Goal: Task Accomplishment & Management: Manage account settings

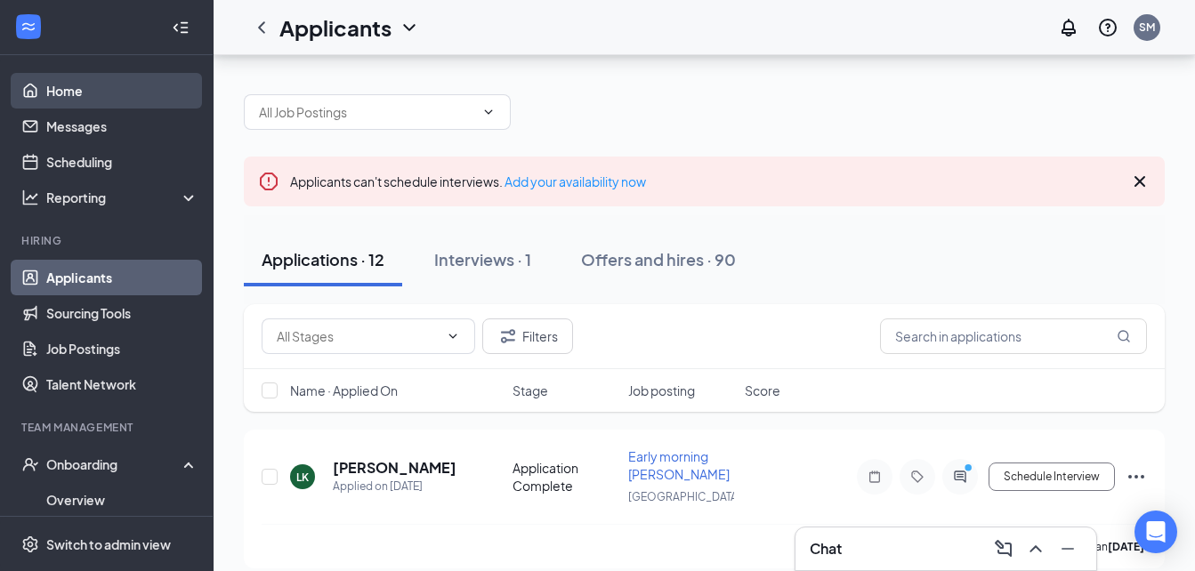
click at [85, 96] on link "Home" at bounding box center [122, 91] width 152 height 36
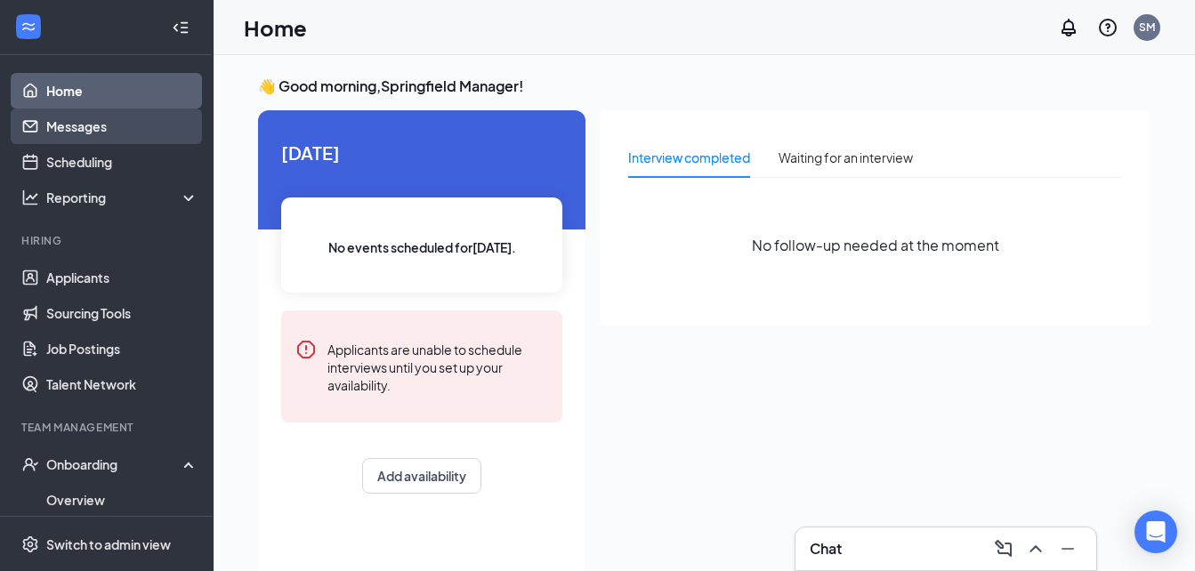
click at [92, 131] on link "Messages" at bounding box center [122, 127] width 152 height 36
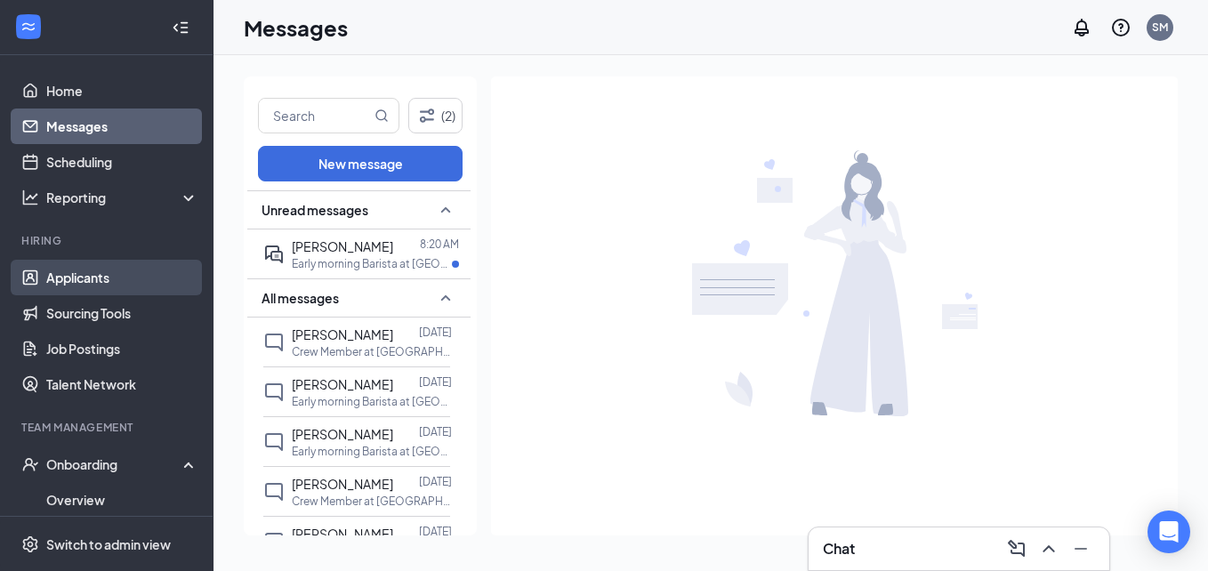
click at [125, 270] on link "Applicants" at bounding box center [122, 278] width 152 height 36
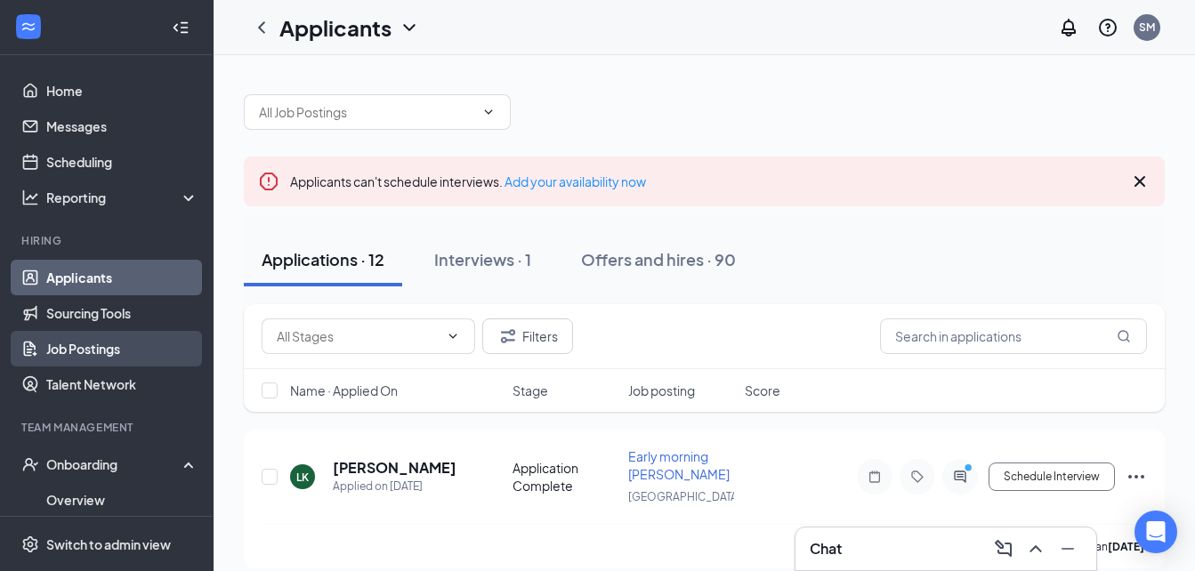
click at [81, 357] on link "Job Postings" at bounding box center [122, 349] width 152 height 36
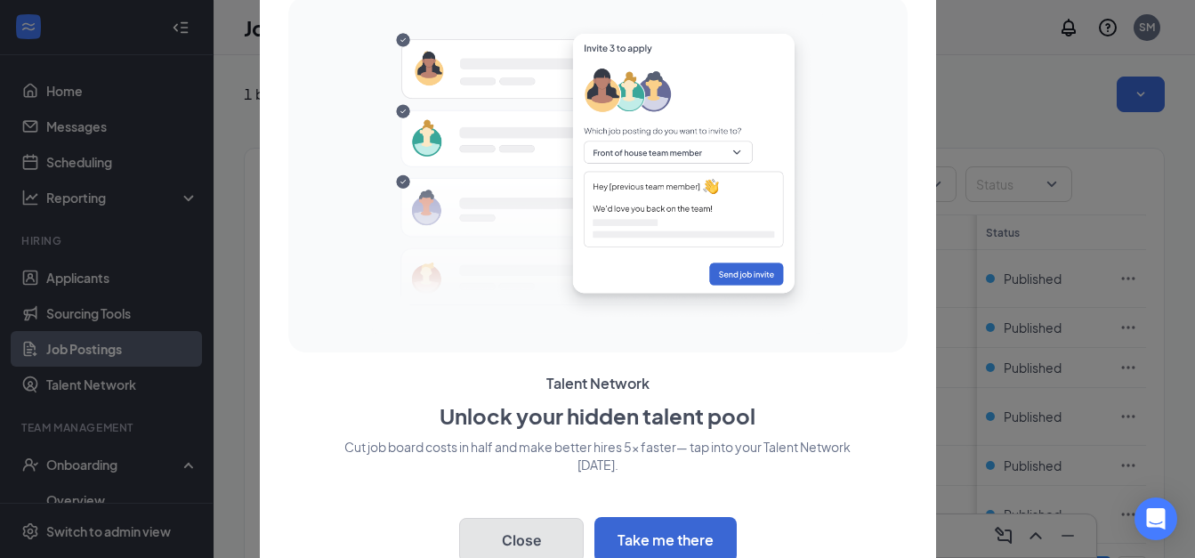
click at [504, 534] on button "Close" at bounding box center [521, 540] width 125 height 44
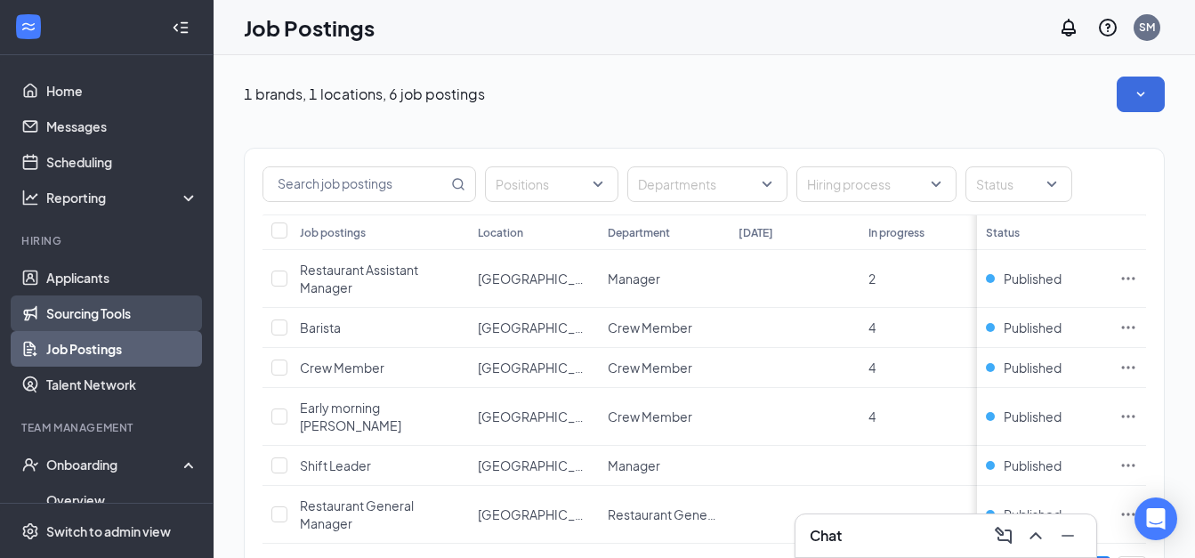
click at [84, 309] on link "Sourcing Tools" at bounding box center [122, 313] width 152 height 36
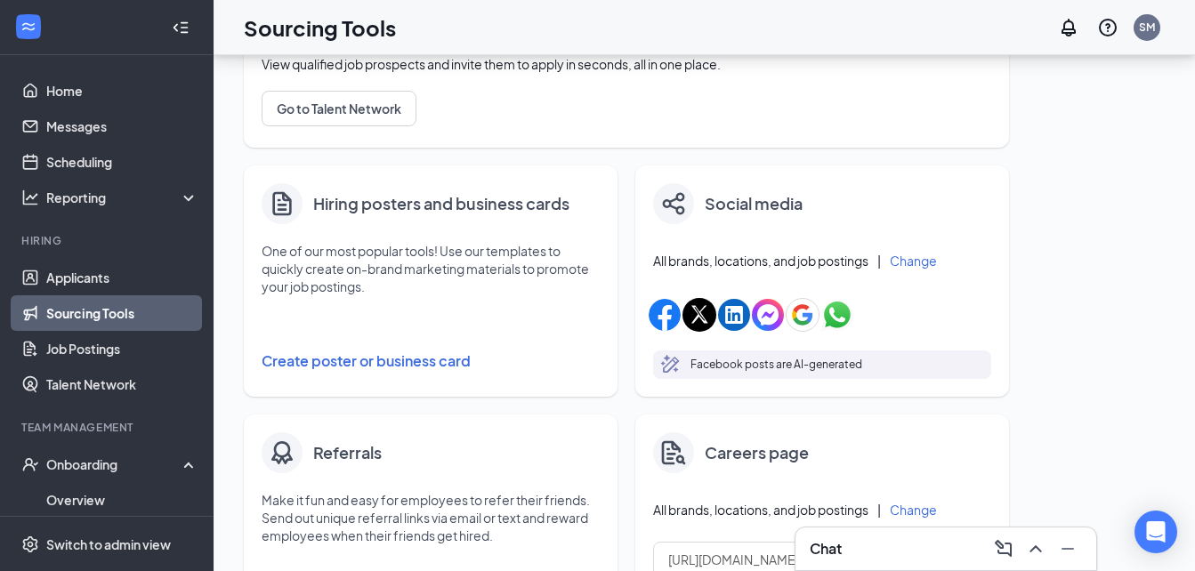
scroll to position [279, 0]
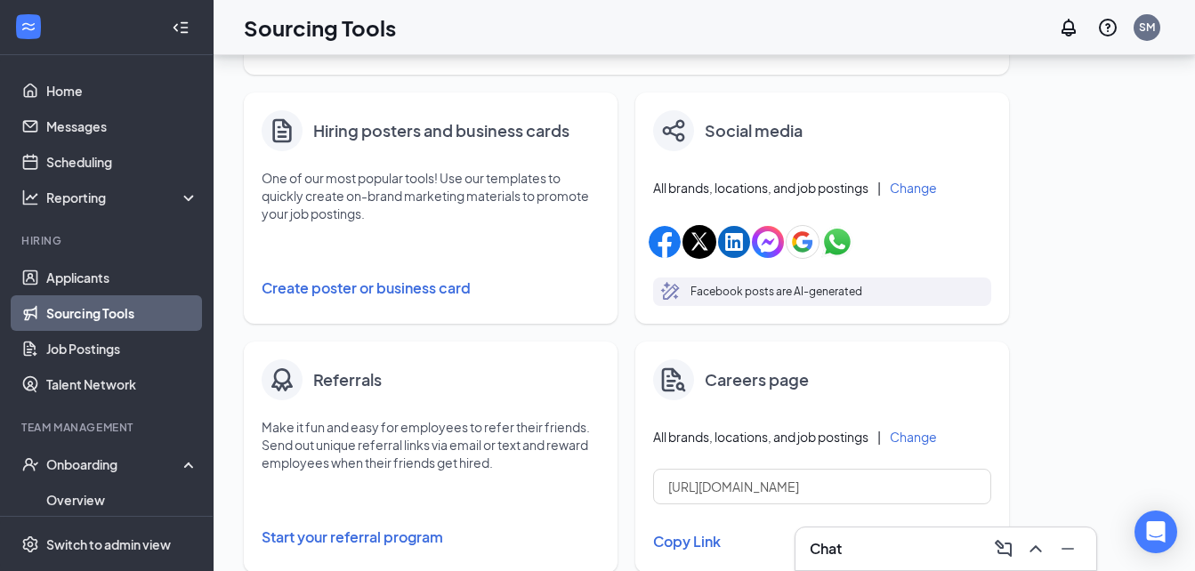
click at [300, 286] on button "Create poster or business card" at bounding box center [431, 288] width 338 height 36
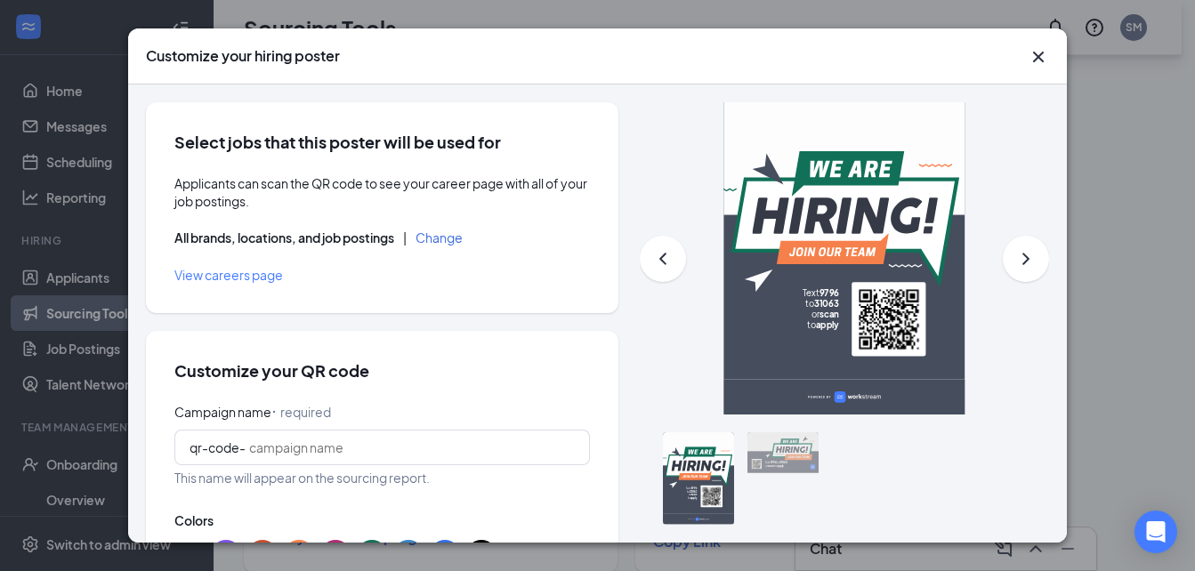
click at [766, 448] on div at bounding box center [782, 452] width 71 height 41
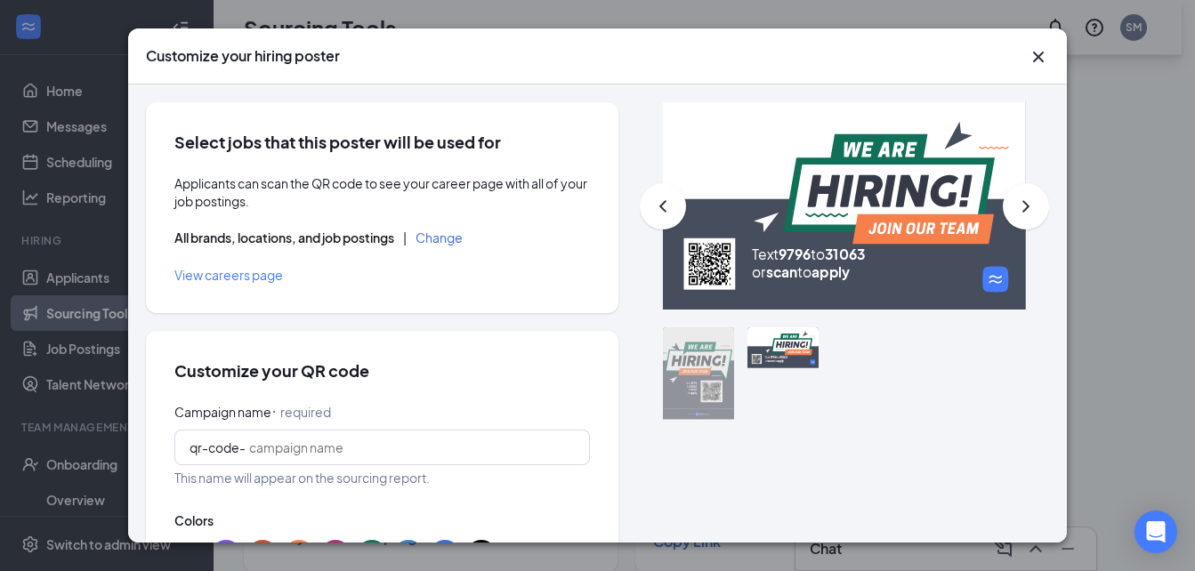
click at [679, 391] on div at bounding box center [698, 373] width 71 height 93
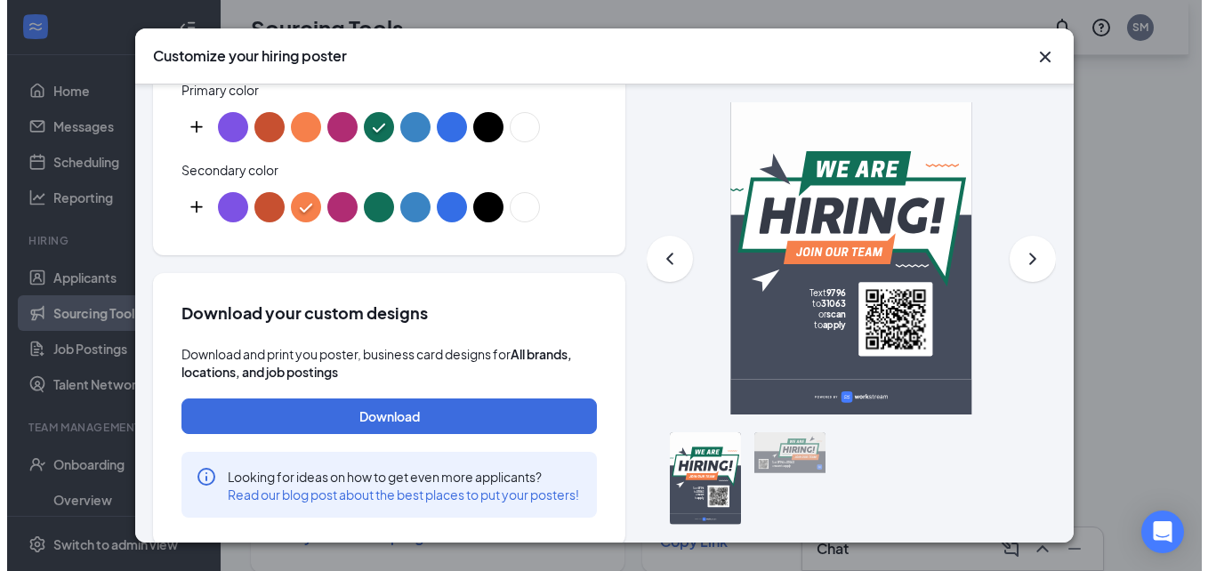
scroll to position [1071, 0]
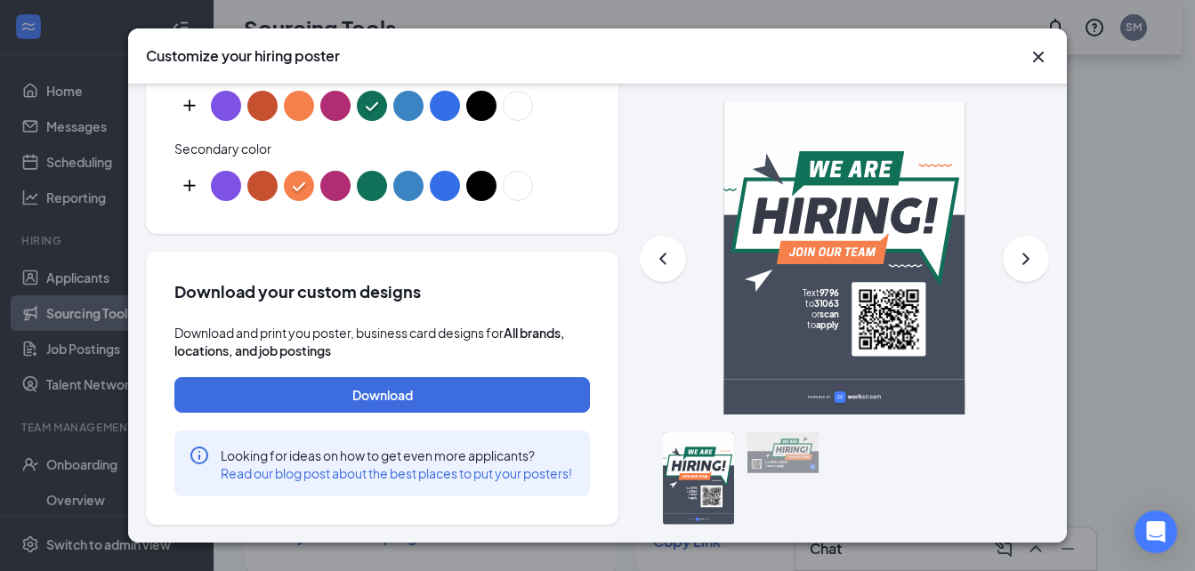
click at [1037, 63] on icon "Cross" at bounding box center [1038, 56] width 21 height 21
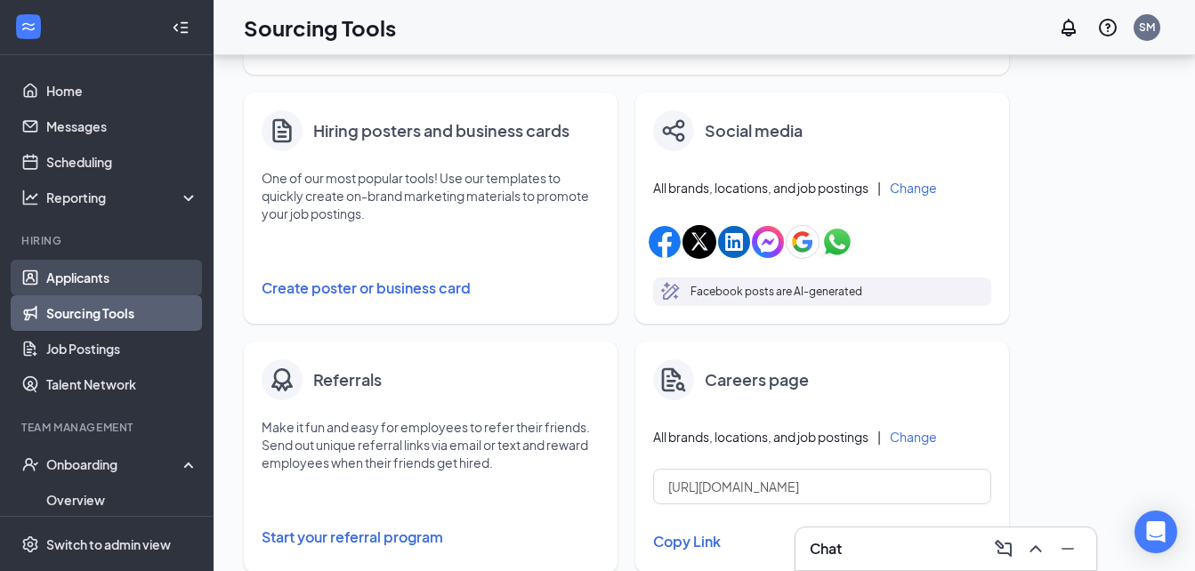
click at [101, 274] on link "Applicants" at bounding box center [122, 278] width 152 height 36
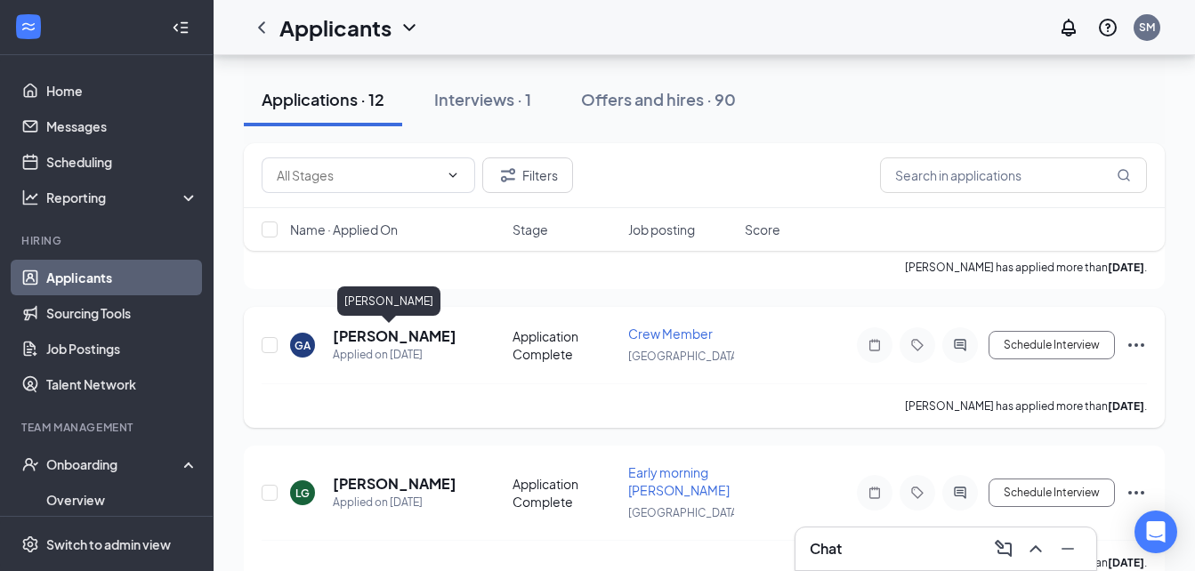
click at [377, 336] on h5 "[PERSON_NAME]" at bounding box center [395, 337] width 124 height 20
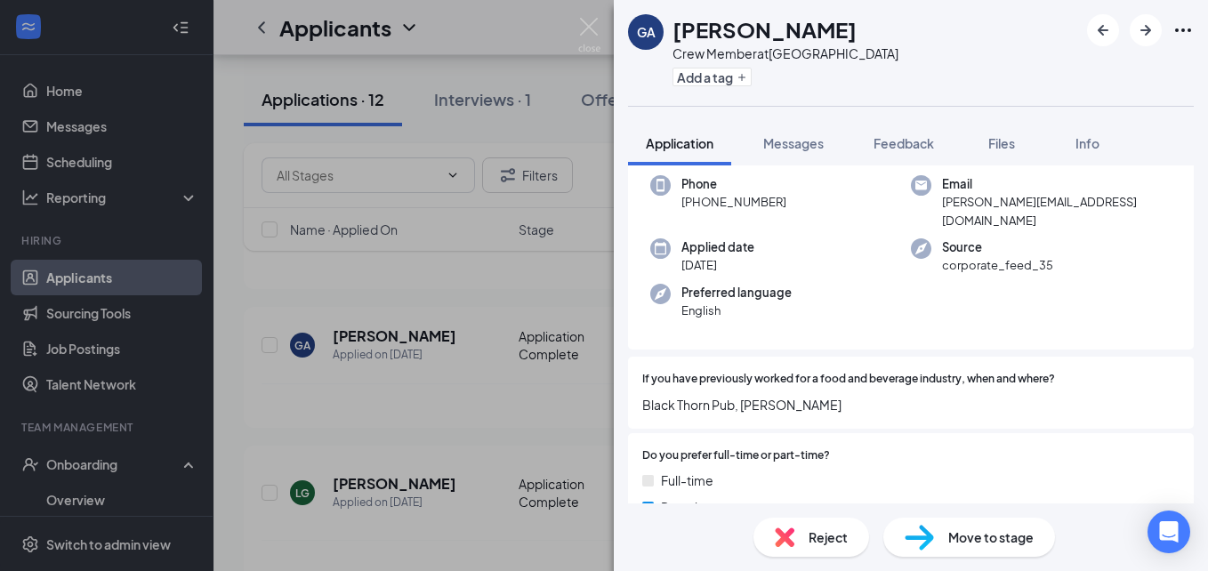
scroll to position [60, 0]
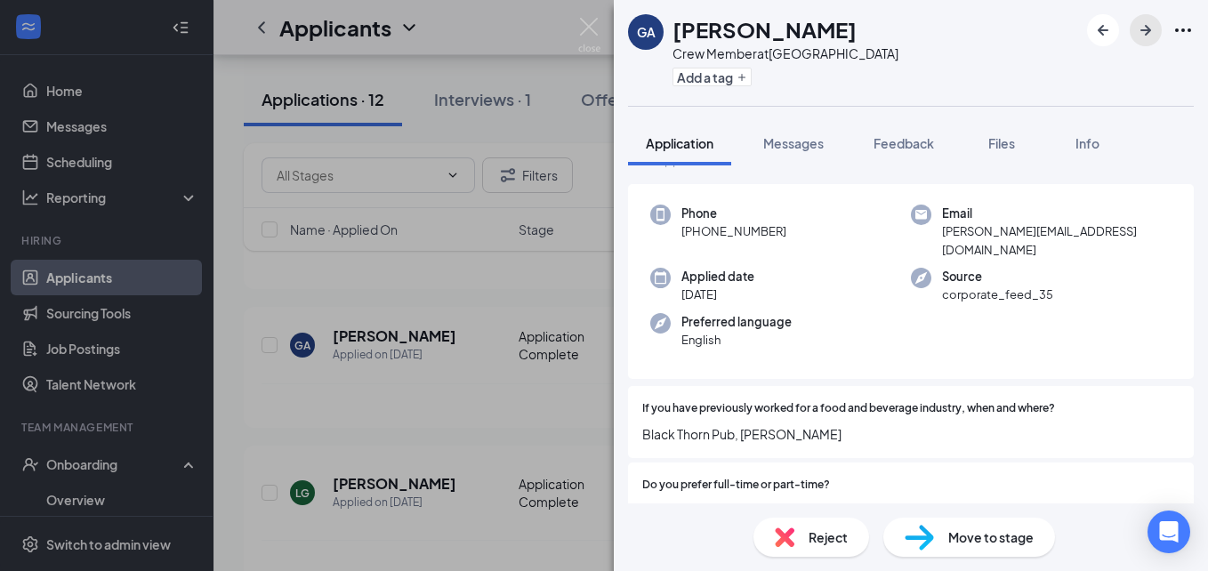
click at [1145, 33] on icon "ArrowRight" at bounding box center [1145, 30] width 21 height 21
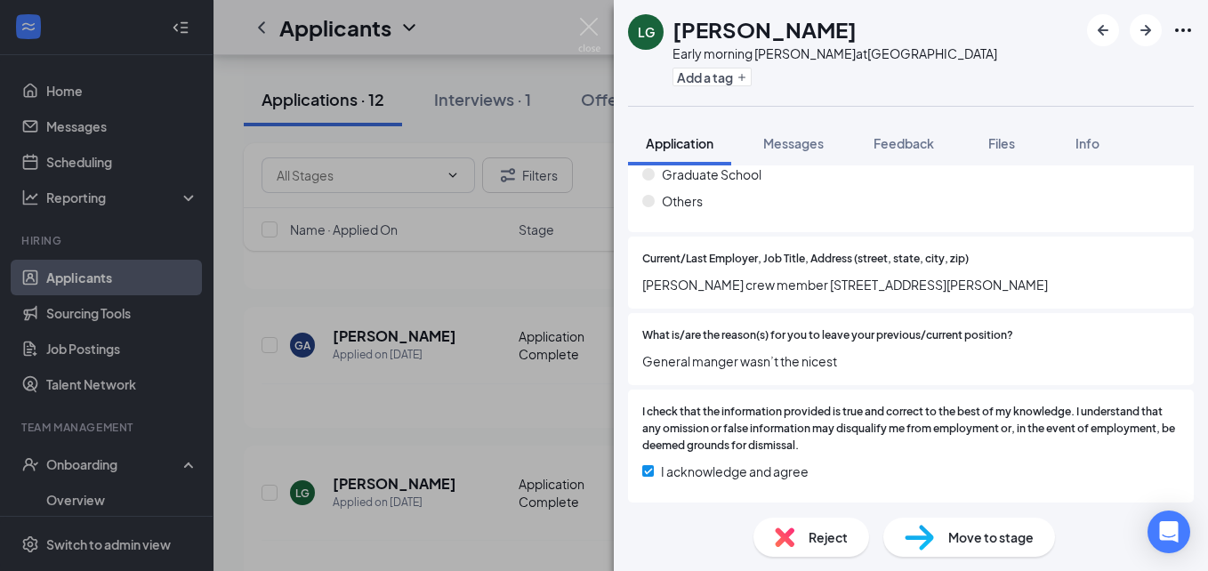
scroll to position [1097, 0]
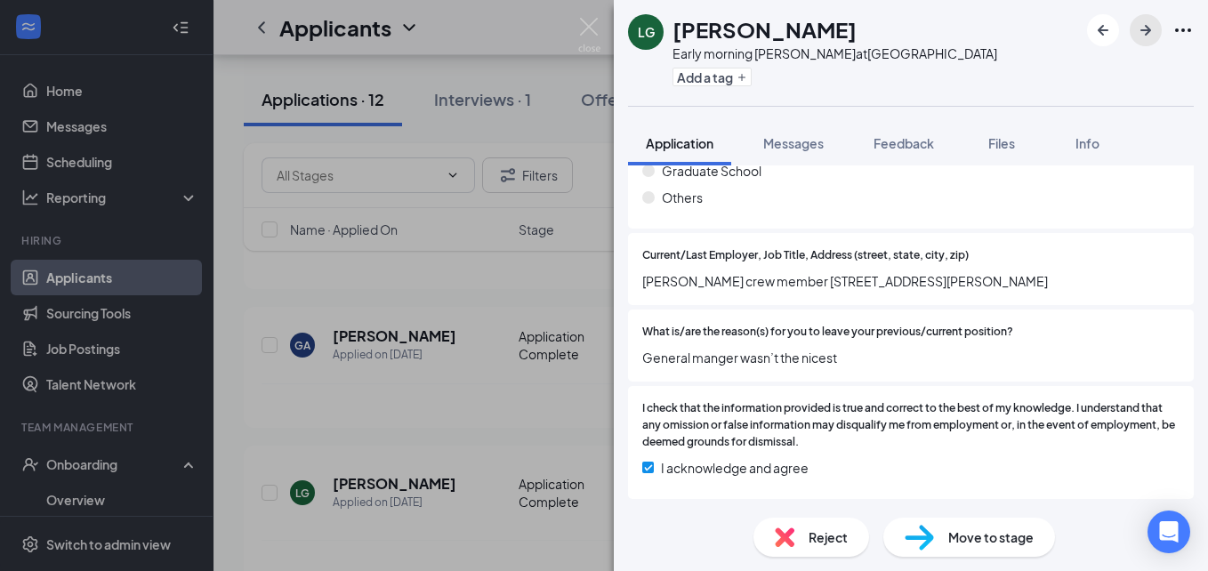
click at [1147, 36] on icon "ArrowRight" at bounding box center [1145, 30] width 21 height 21
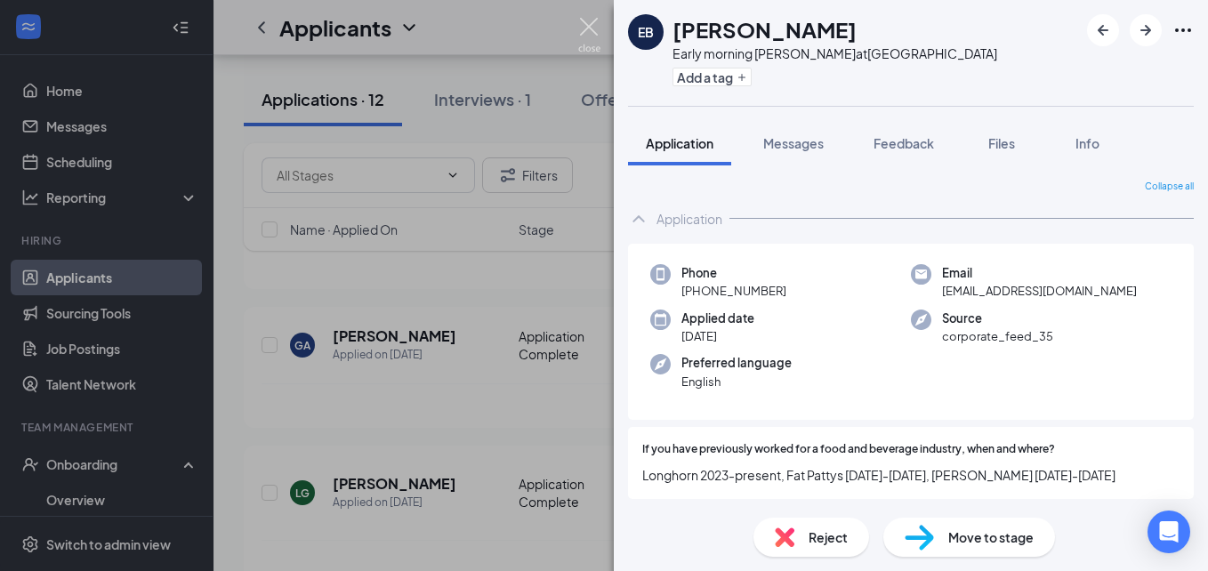
click at [584, 29] on img at bounding box center [589, 35] width 22 height 35
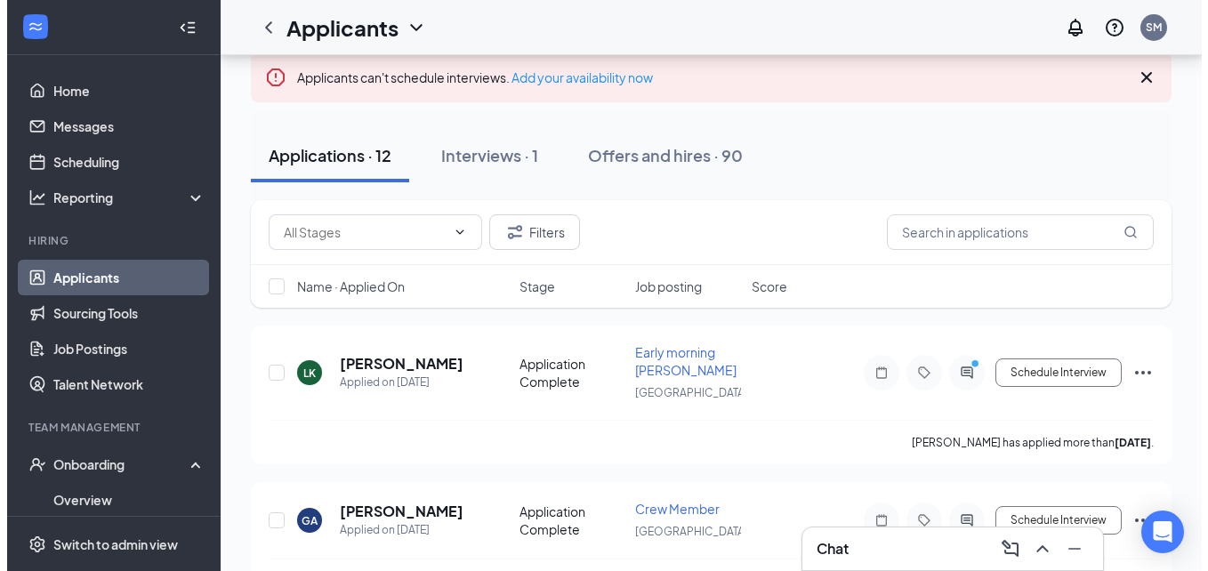
scroll to position [70, 0]
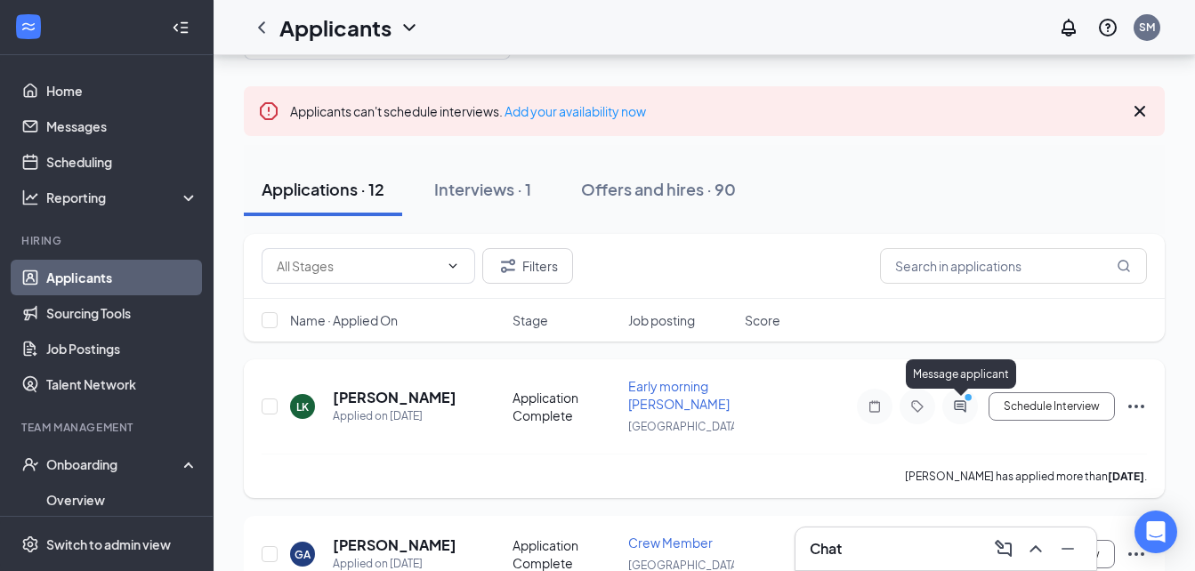
click at [956, 403] on icon "ActiveChat" at bounding box center [959, 406] width 21 height 14
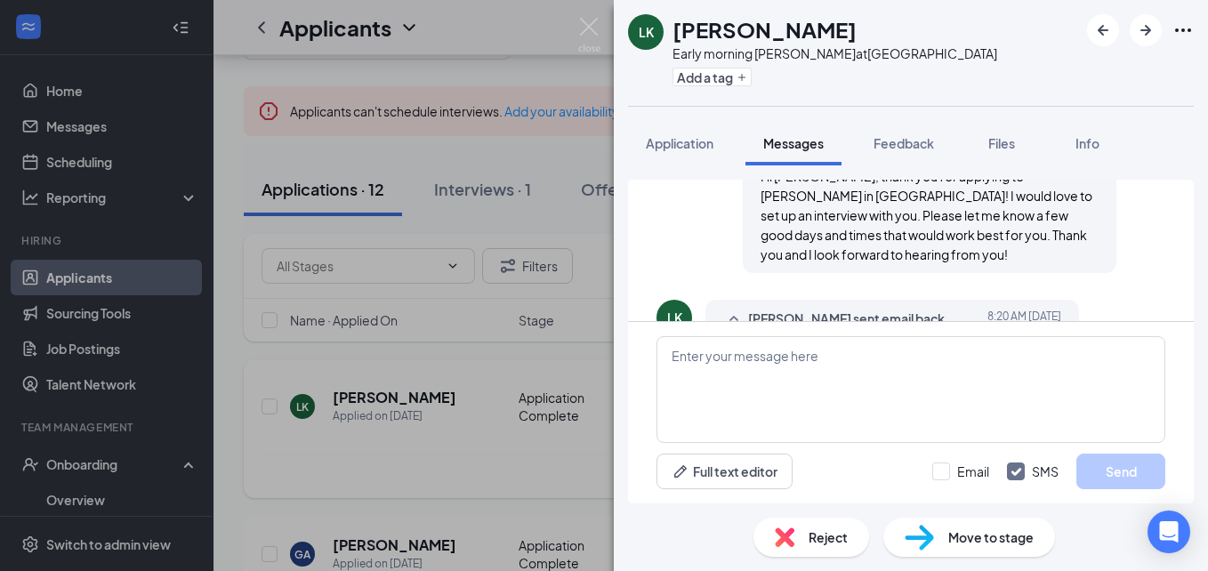
scroll to position [795, 0]
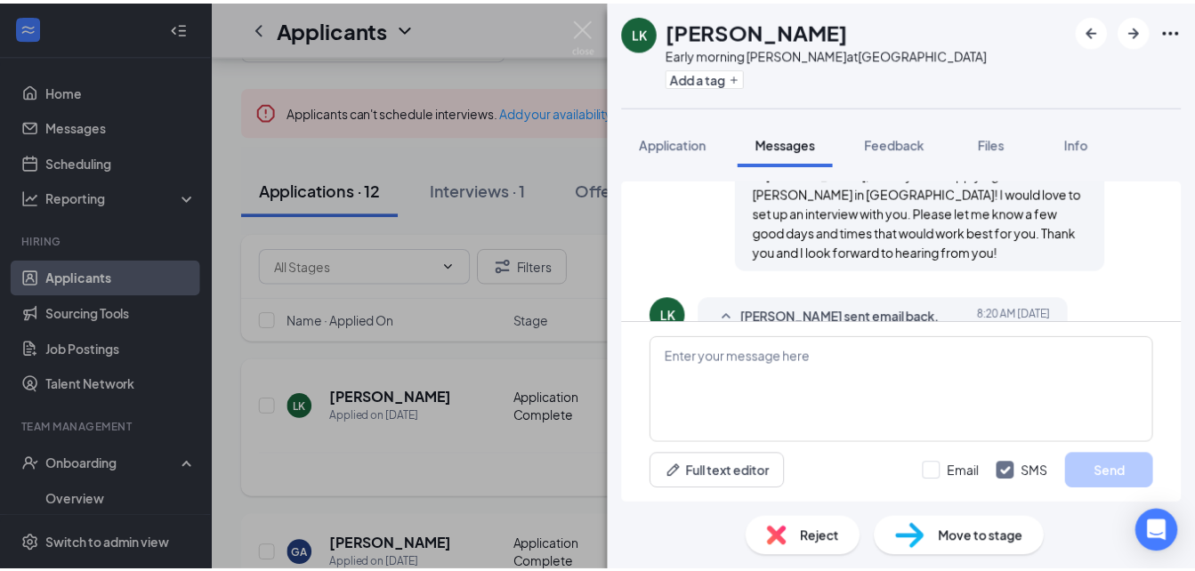
scroll to position [795, 0]
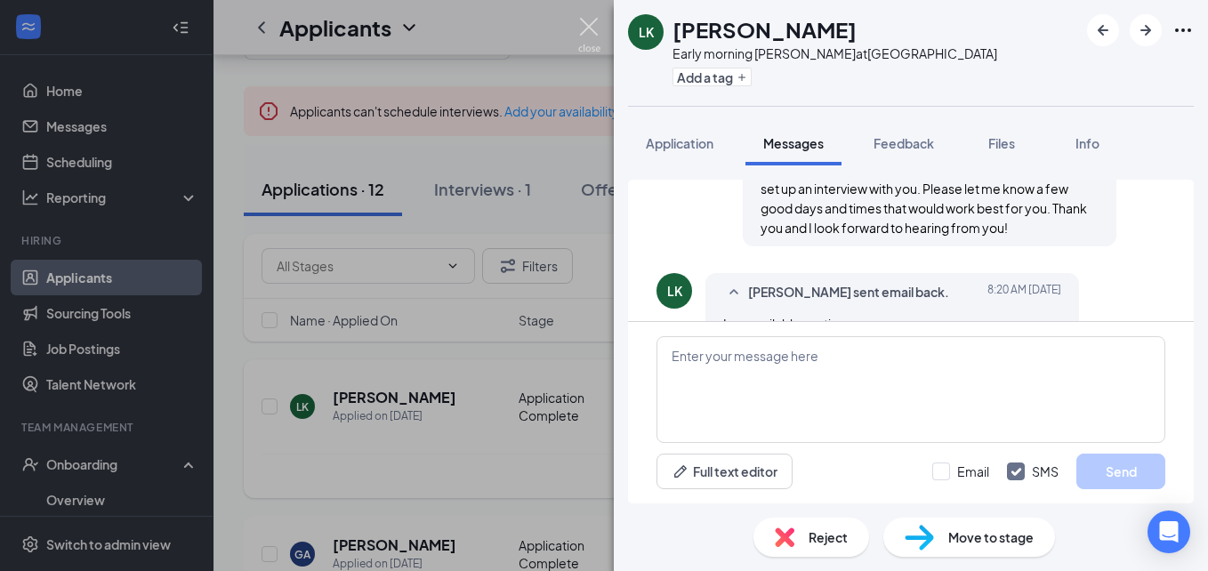
click at [585, 25] on img at bounding box center [589, 35] width 22 height 35
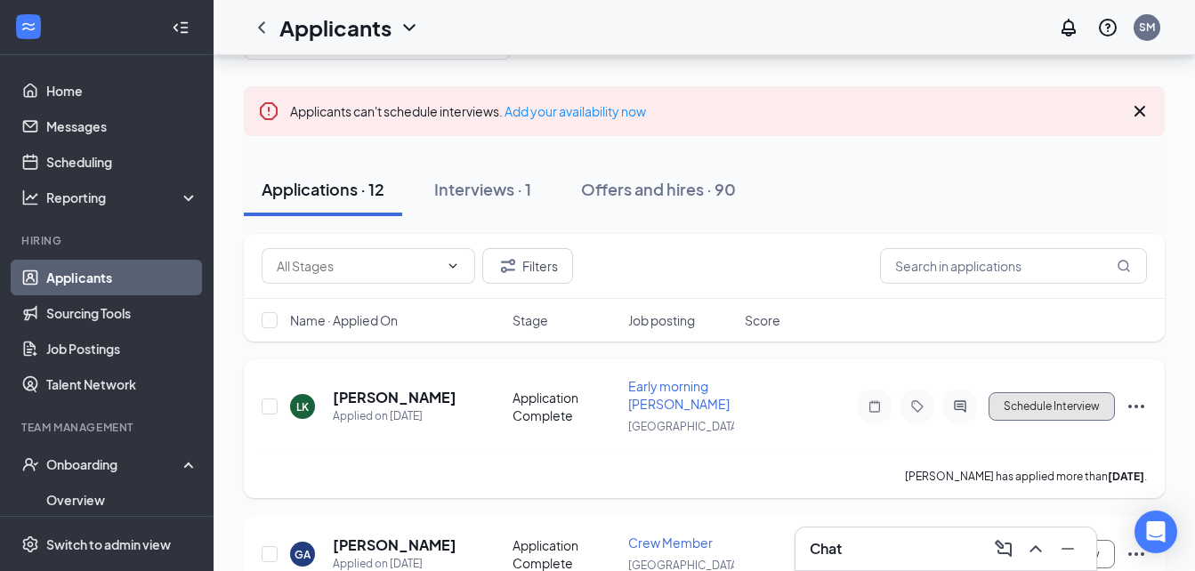
click at [1067, 400] on button "Schedule Interview" at bounding box center [1051, 406] width 126 height 28
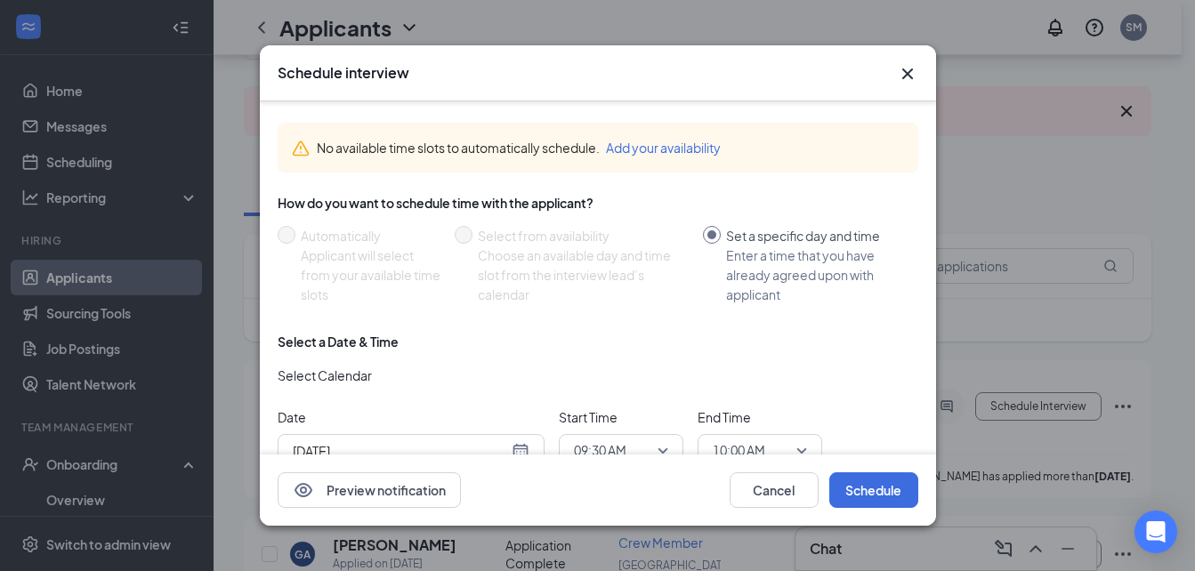
scroll to position [60, 0]
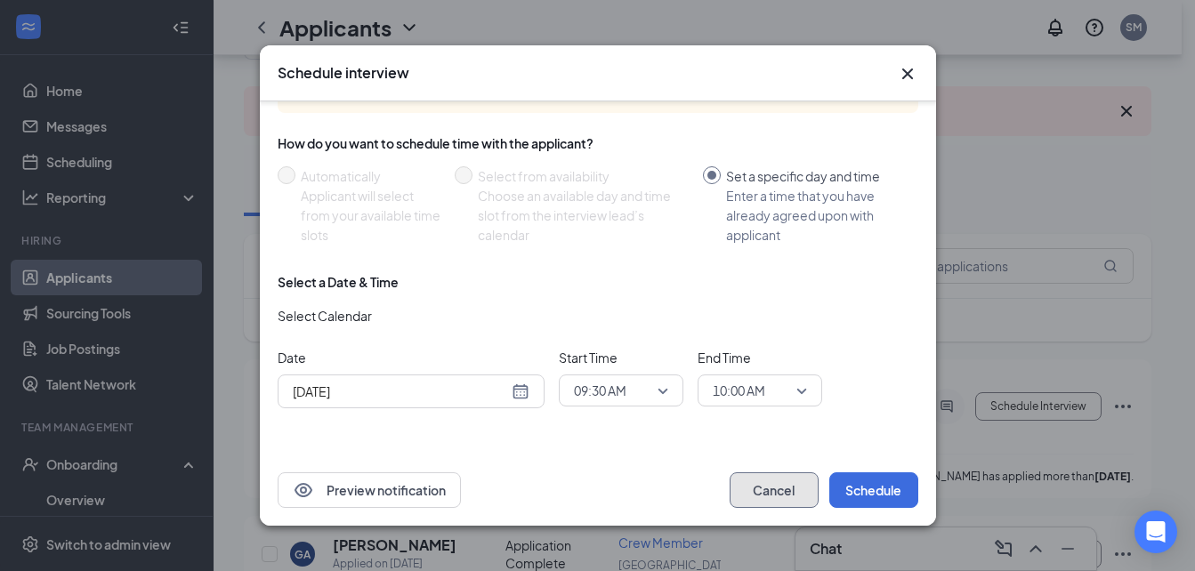
click at [751, 503] on button "Cancel" at bounding box center [774, 490] width 89 height 36
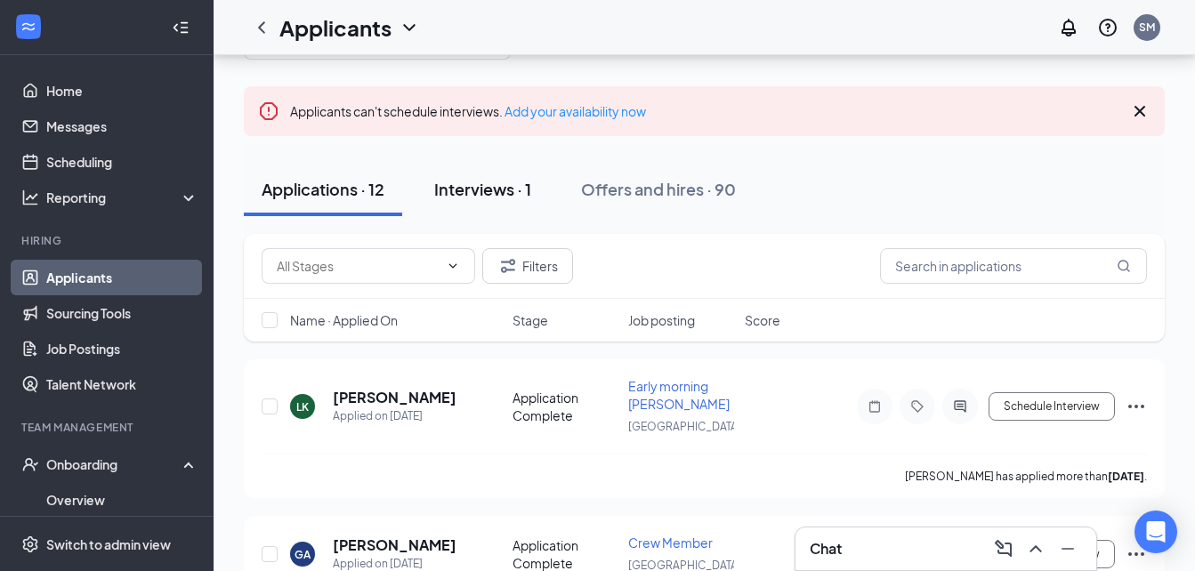
click at [490, 184] on div "Interviews · 1" at bounding box center [482, 189] width 97 height 22
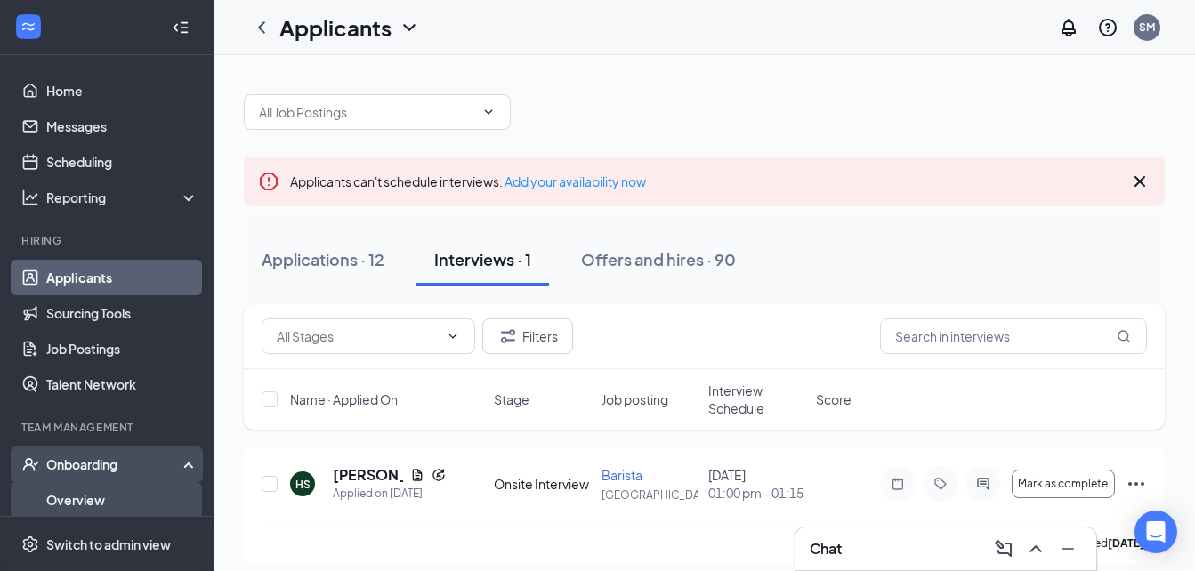
click at [109, 502] on link "Overview" at bounding box center [122, 500] width 152 height 36
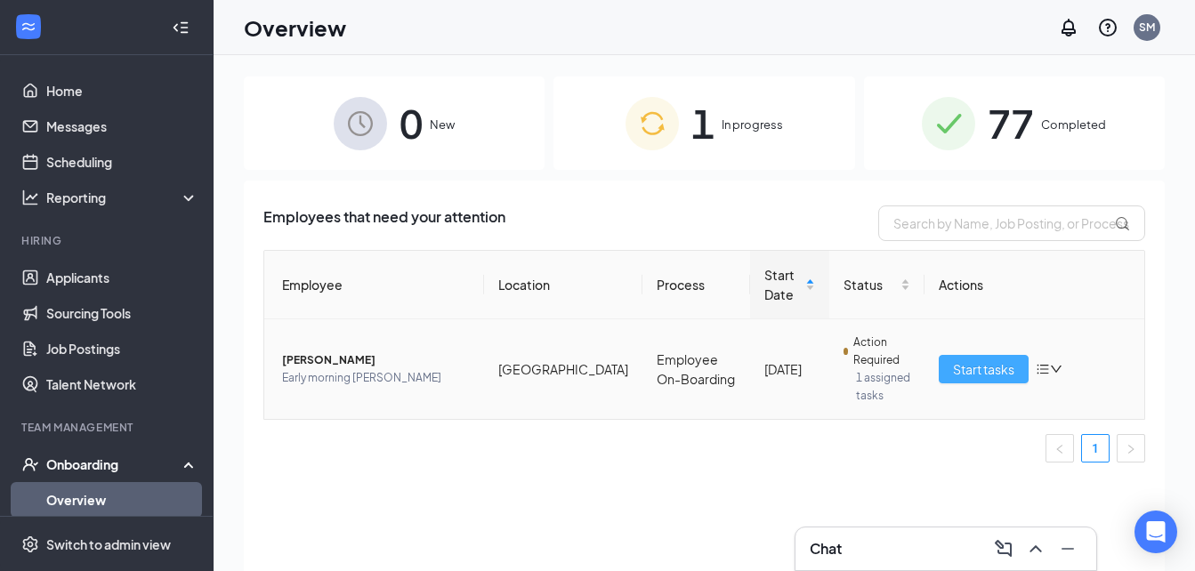
click at [960, 369] on span "Start tasks" at bounding box center [983, 369] width 61 height 20
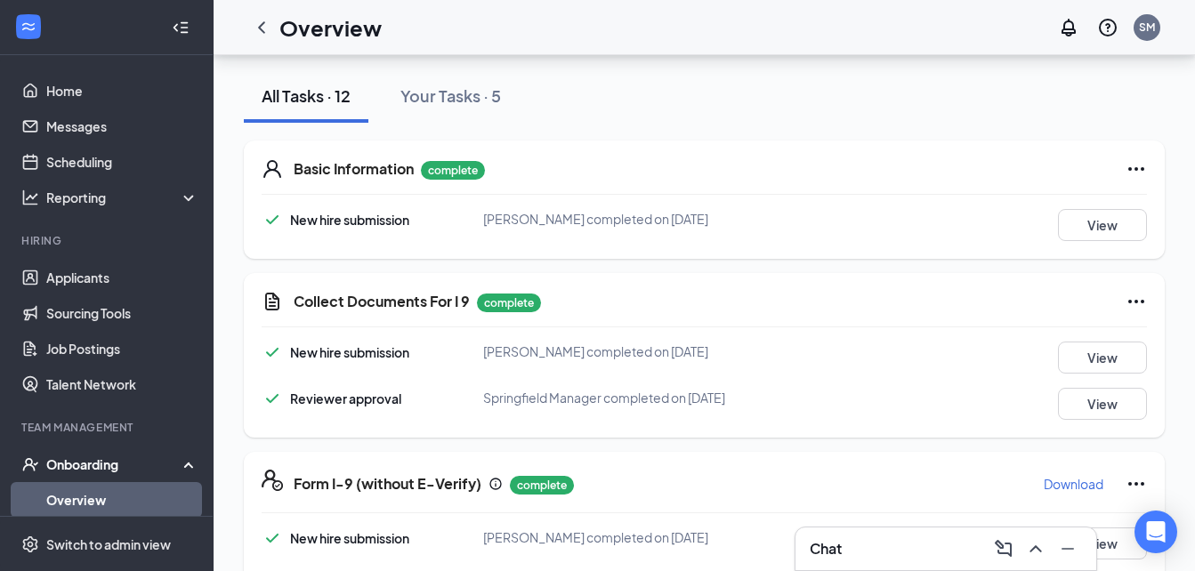
scroll to position [197, 0]
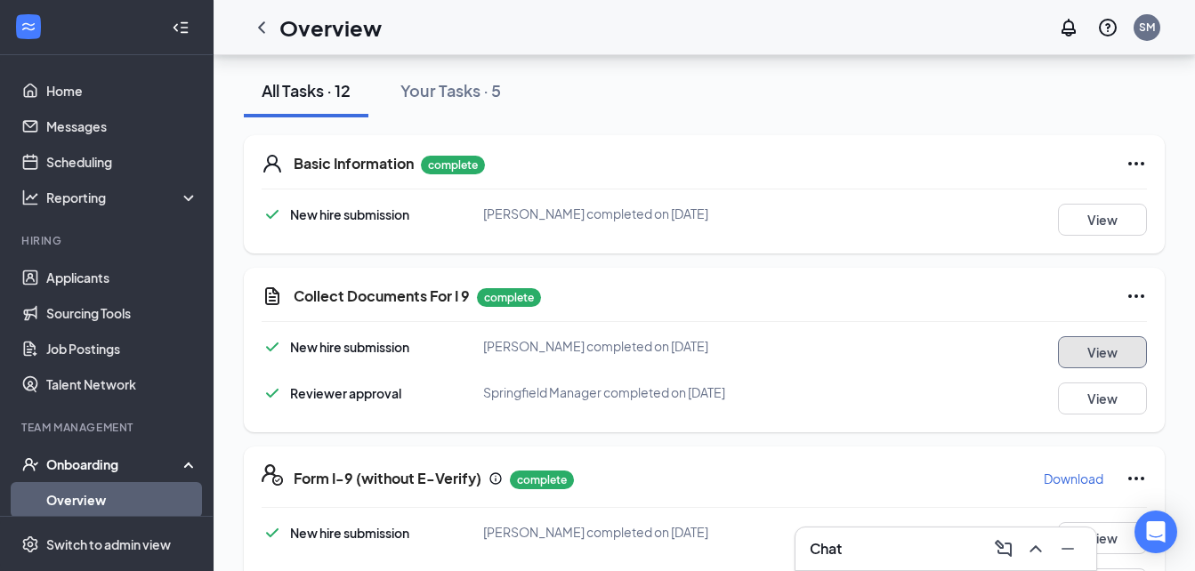
click at [1082, 349] on button "View" at bounding box center [1102, 352] width 89 height 32
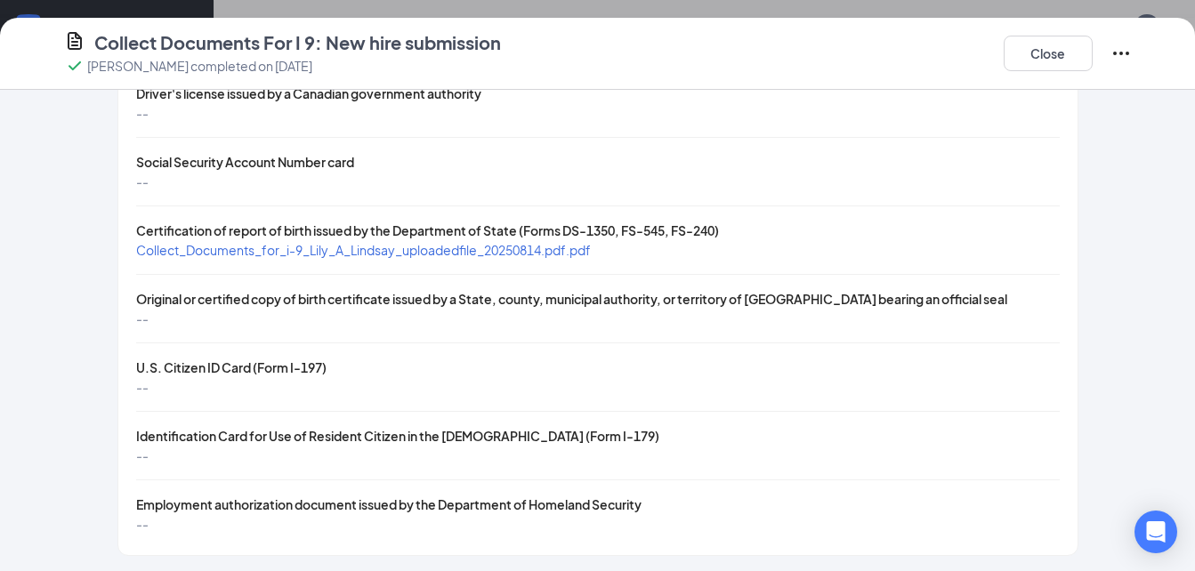
scroll to position [755, 0]
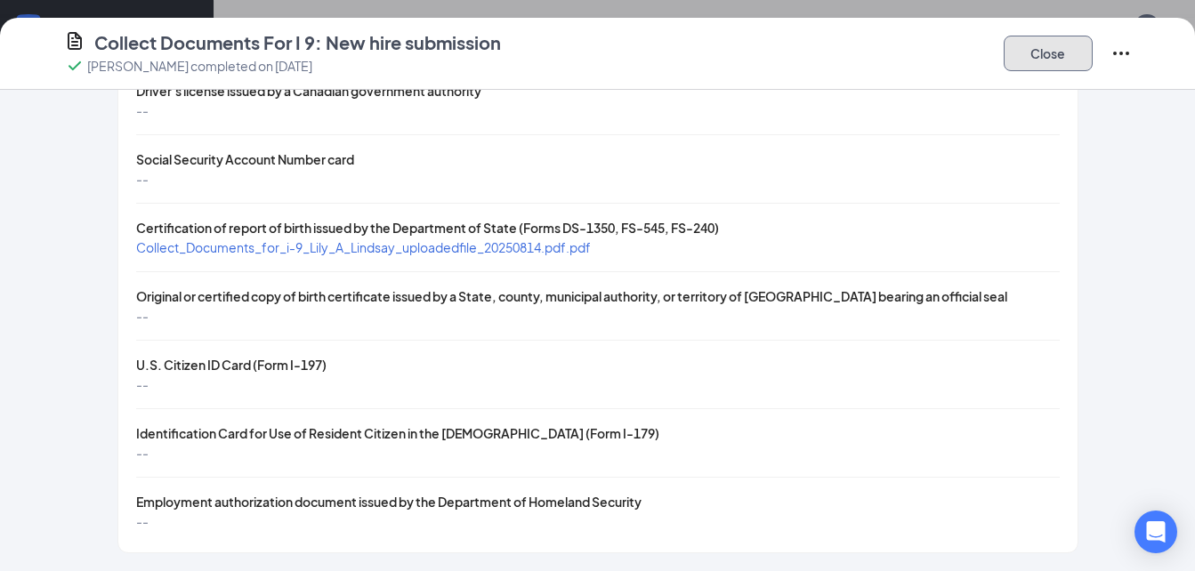
click at [1060, 50] on button "Close" at bounding box center [1048, 54] width 89 height 36
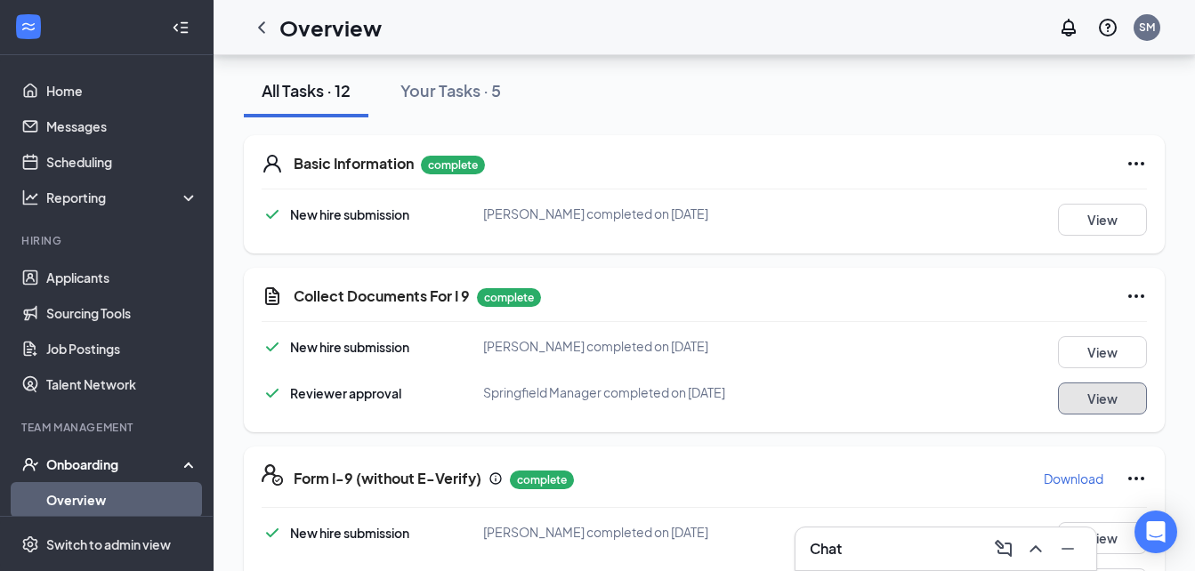
click at [1097, 399] on button "View" at bounding box center [1102, 399] width 89 height 32
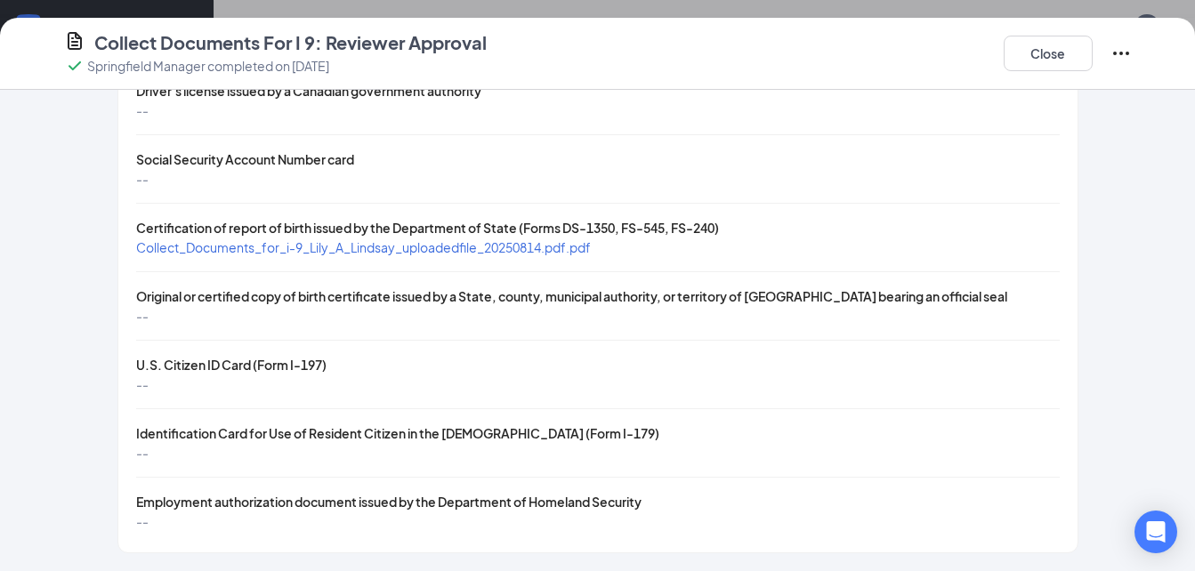
scroll to position [472, 0]
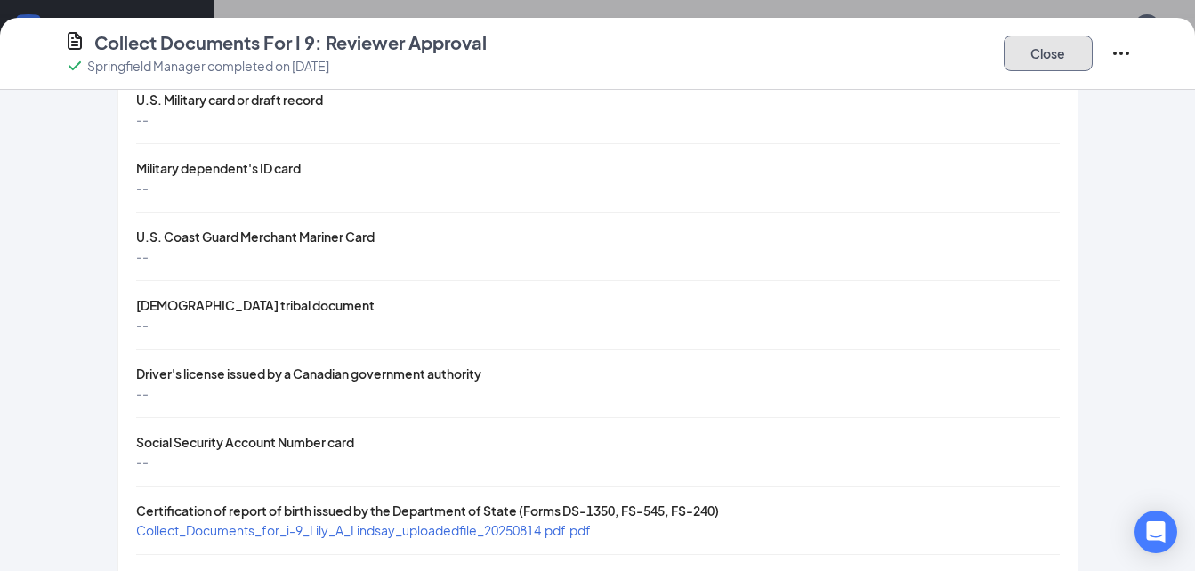
click at [1036, 52] on button "Close" at bounding box center [1048, 54] width 89 height 36
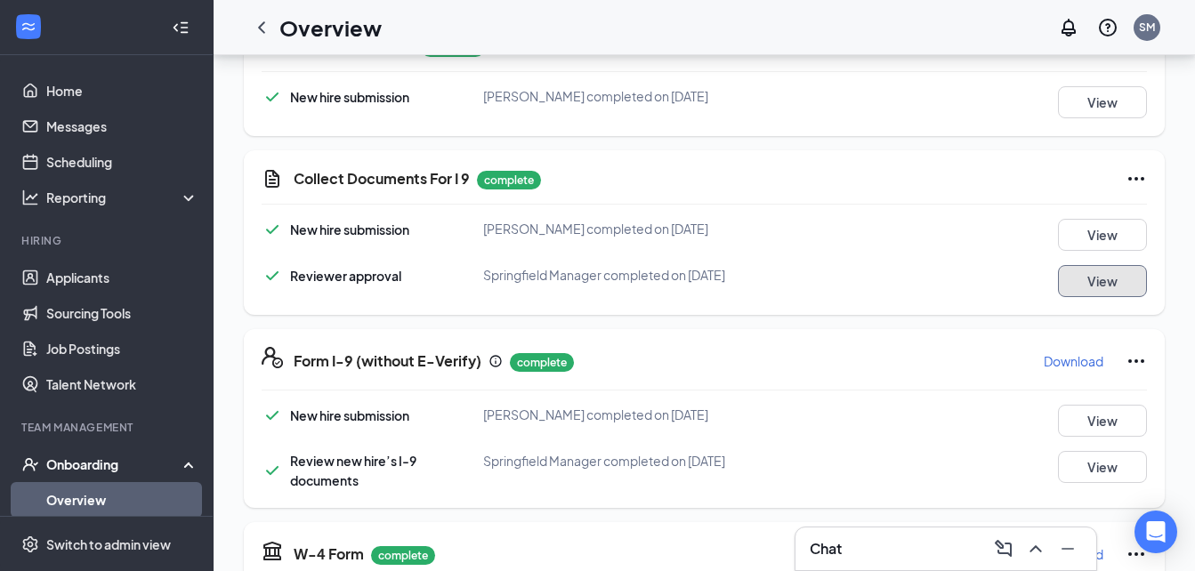
scroll to position [340, 0]
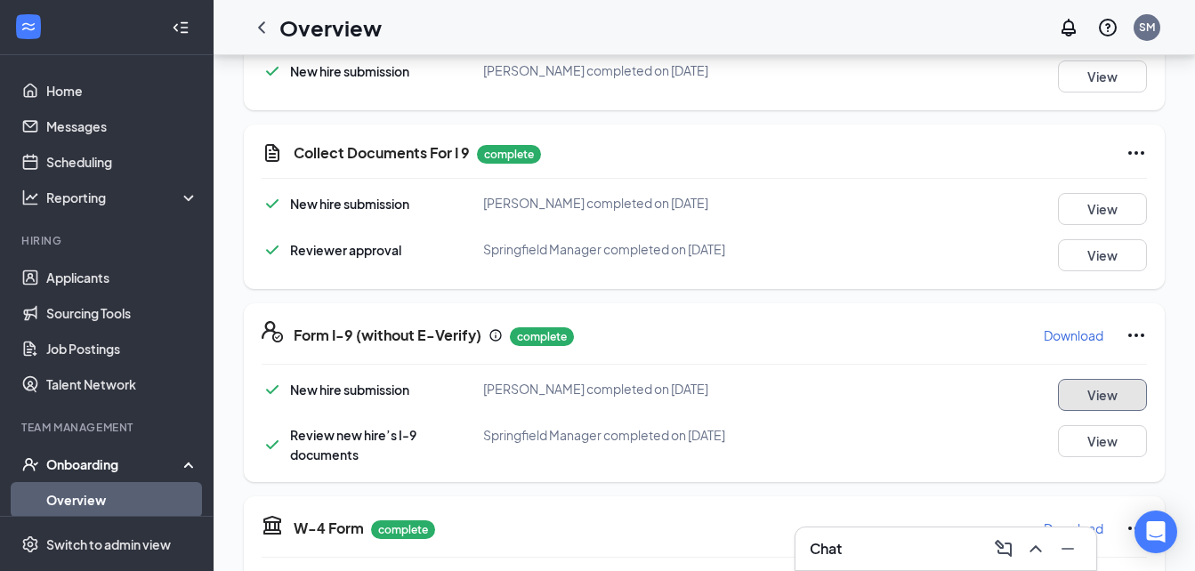
click at [1079, 395] on button "View" at bounding box center [1102, 395] width 89 height 32
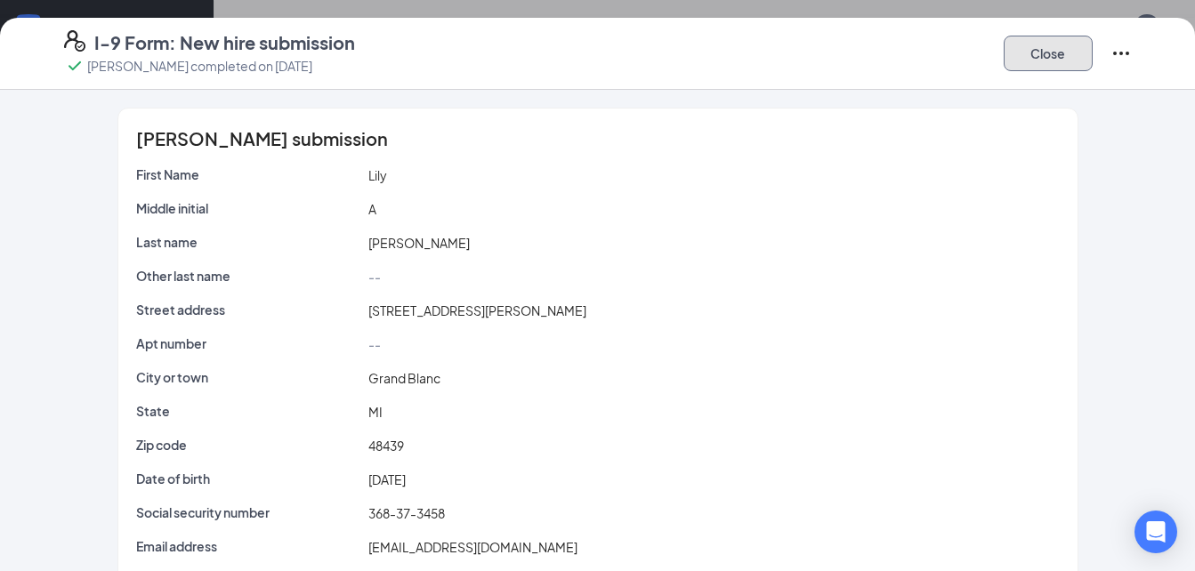
click at [1056, 61] on button "Close" at bounding box center [1048, 54] width 89 height 36
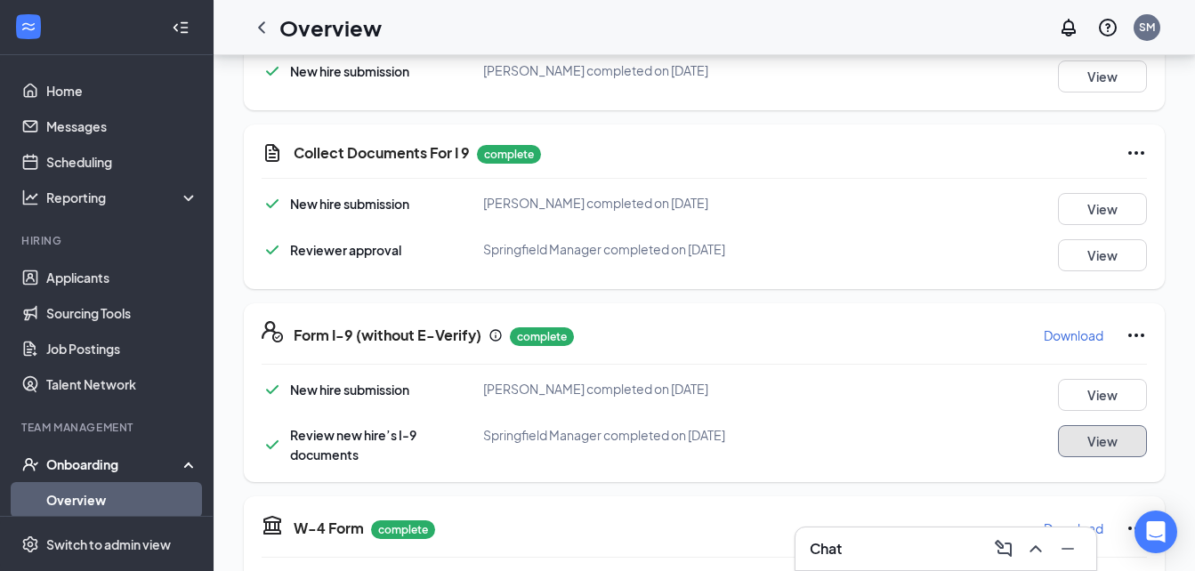
click at [1077, 455] on button "View" at bounding box center [1102, 441] width 89 height 32
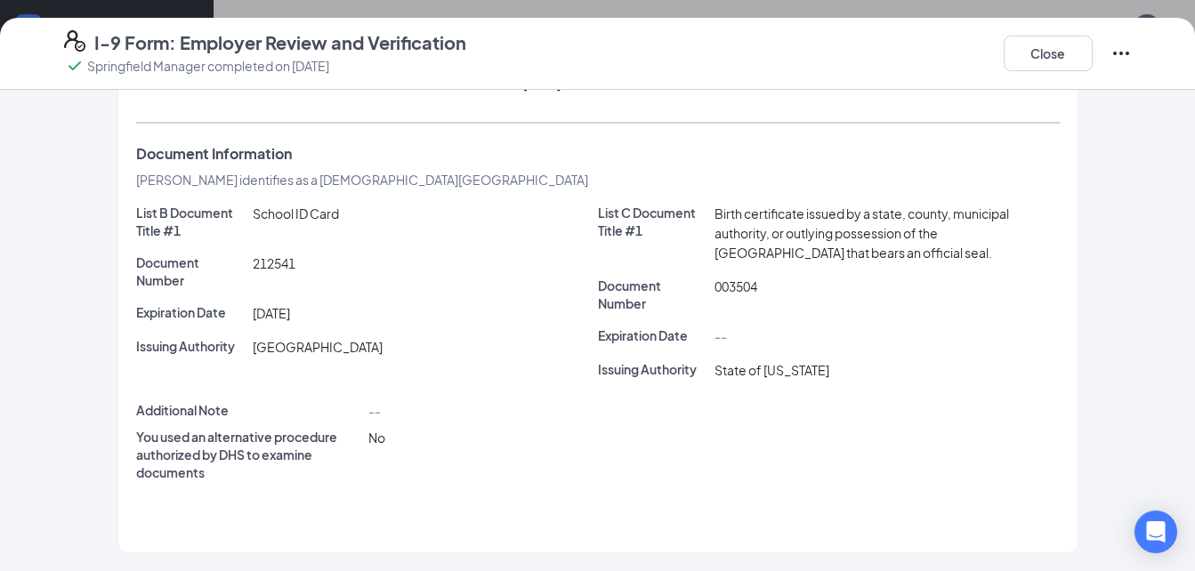
scroll to position [187, 0]
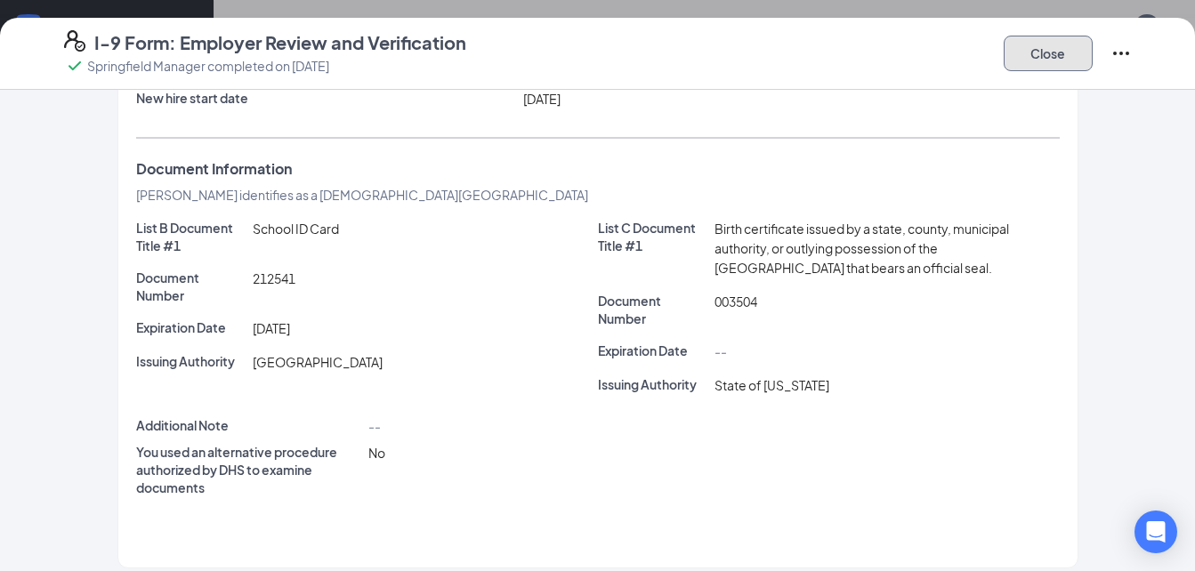
click at [1054, 64] on button "Close" at bounding box center [1048, 54] width 89 height 36
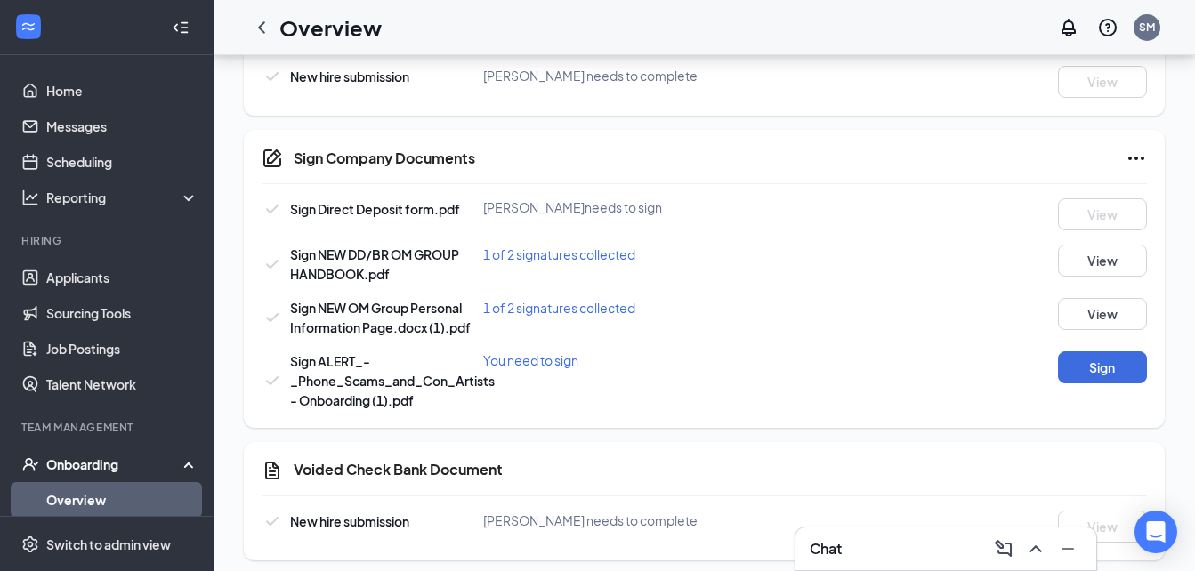
scroll to position [989, 0]
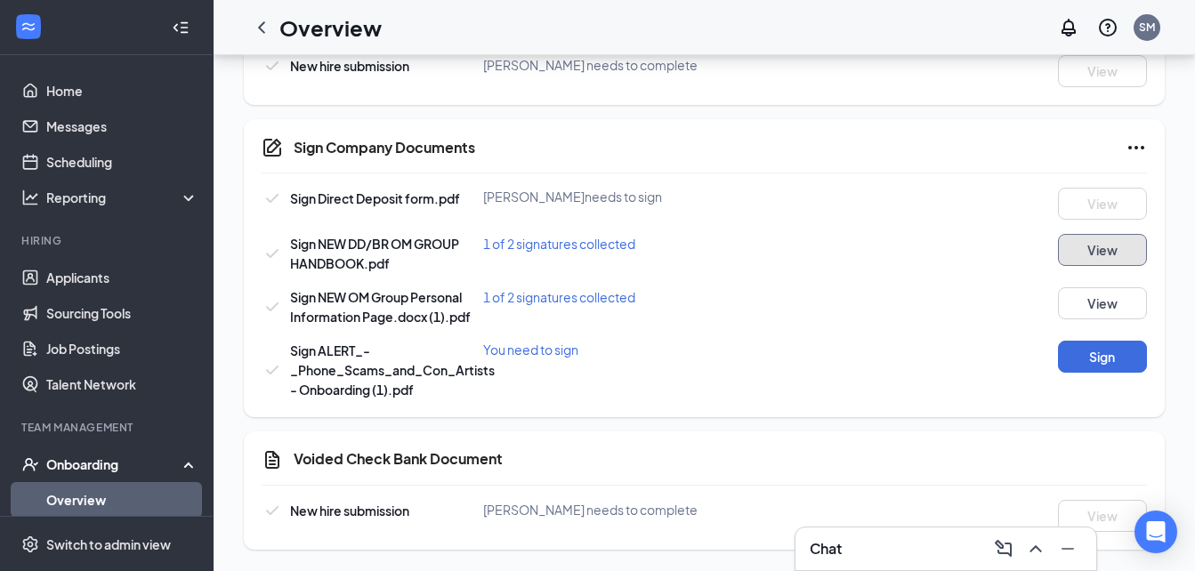
click at [1094, 247] on button "View" at bounding box center [1102, 250] width 89 height 32
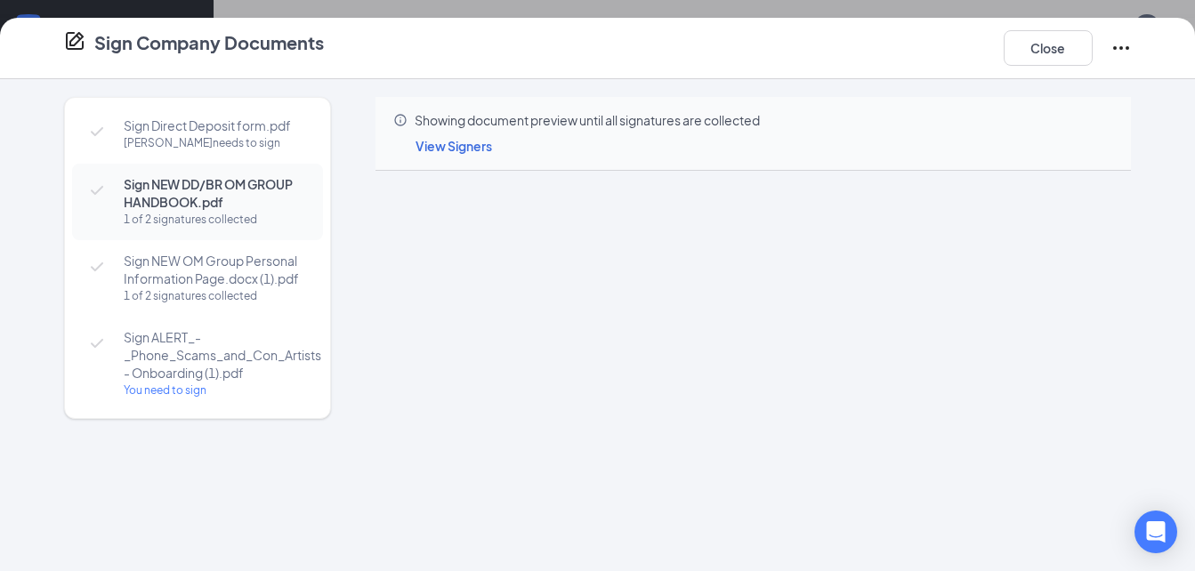
click at [250, 263] on span "Sign NEW OM Group Personal Information Page.docx (1).pdf" at bounding box center [215, 270] width 182 height 36
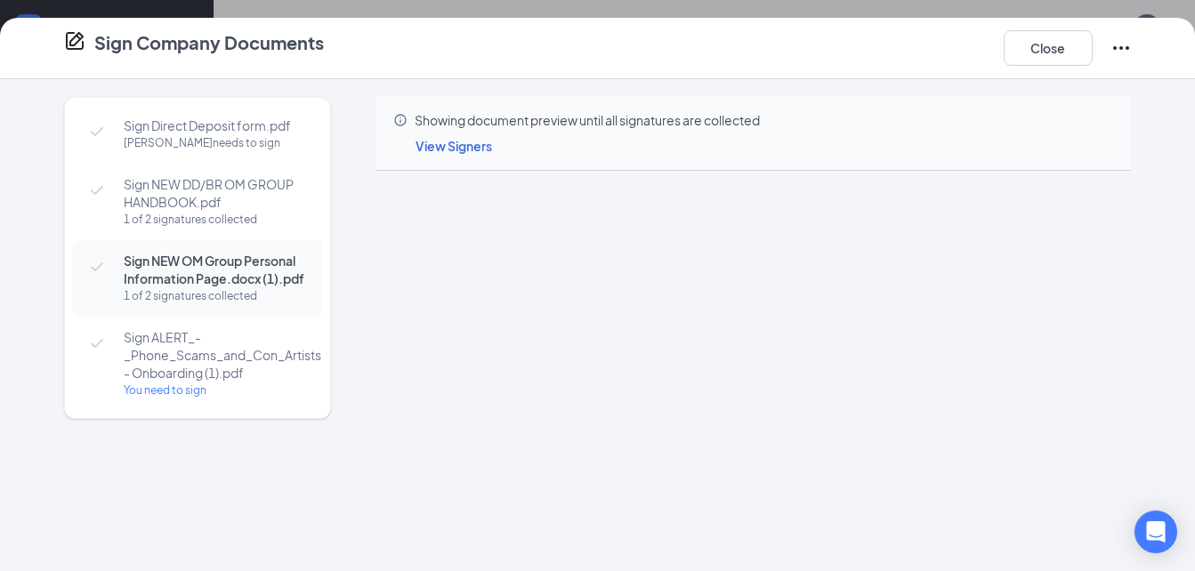
click at [1134, 282] on div "Sign Direct Deposit form.pdf [PERSON_NAME] needs to sign Sign NEW DD/BR OM GROU…" at bounding box center [597, 287] width 1139 height 380
click at [233, 352] on span "Sign ALERT_-_Phone_Scams_and_Con_Artists - Onboarding (1).pdf" at bounding box center [223, 354] width 198 height 53
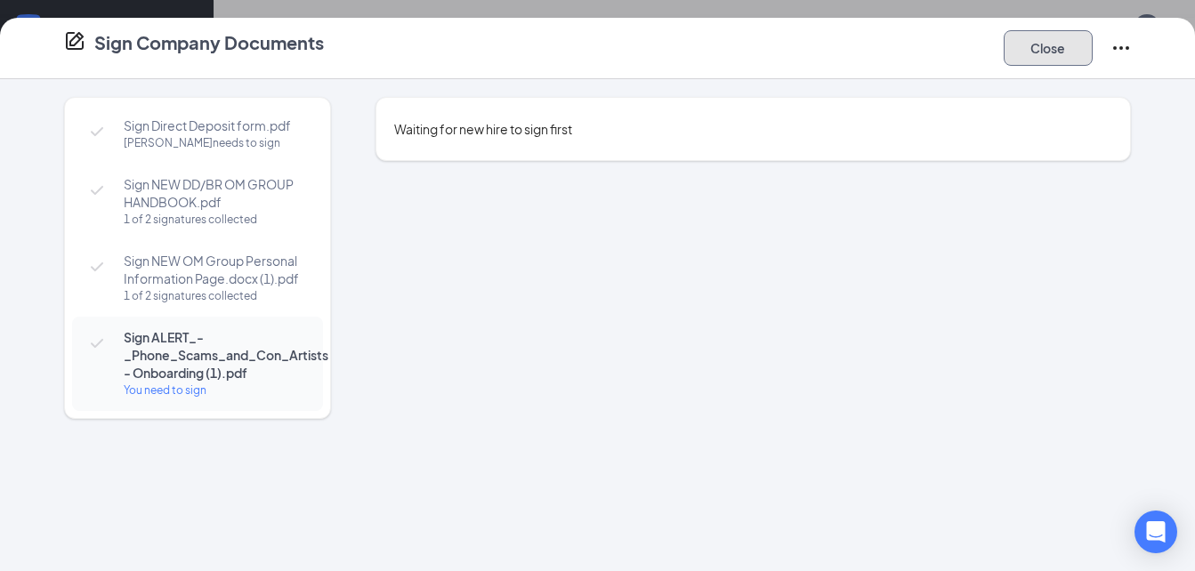
click at [1066, 49] on button "Close" at bounding box center [1048, 48] width 89 height 36
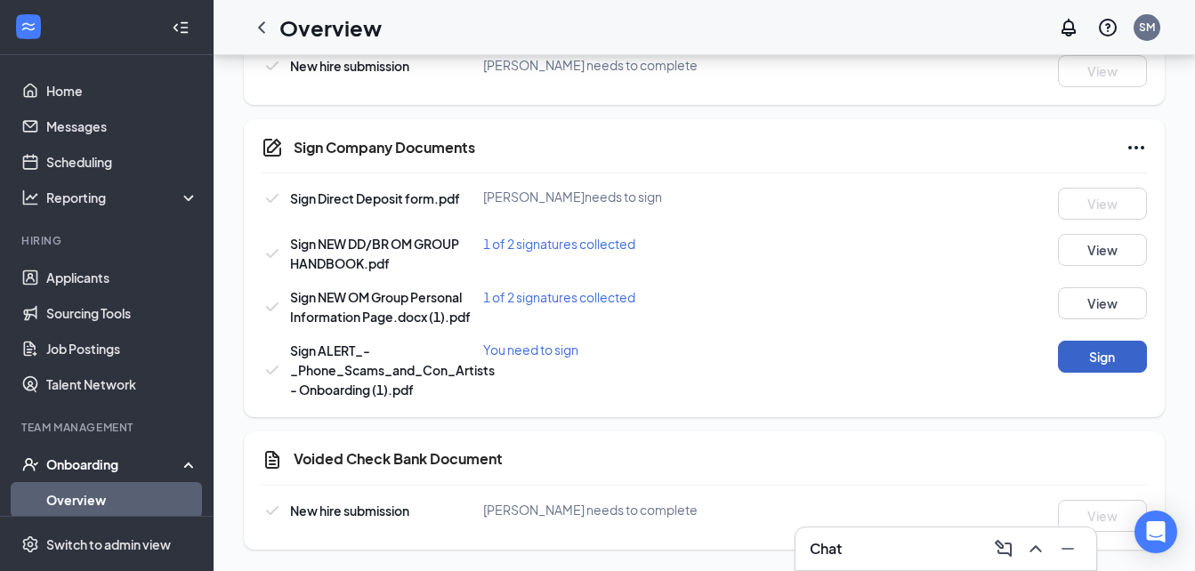
click at [1089, 370] on button "Sign" at bounding box center [1102, 357] width 89 height 32
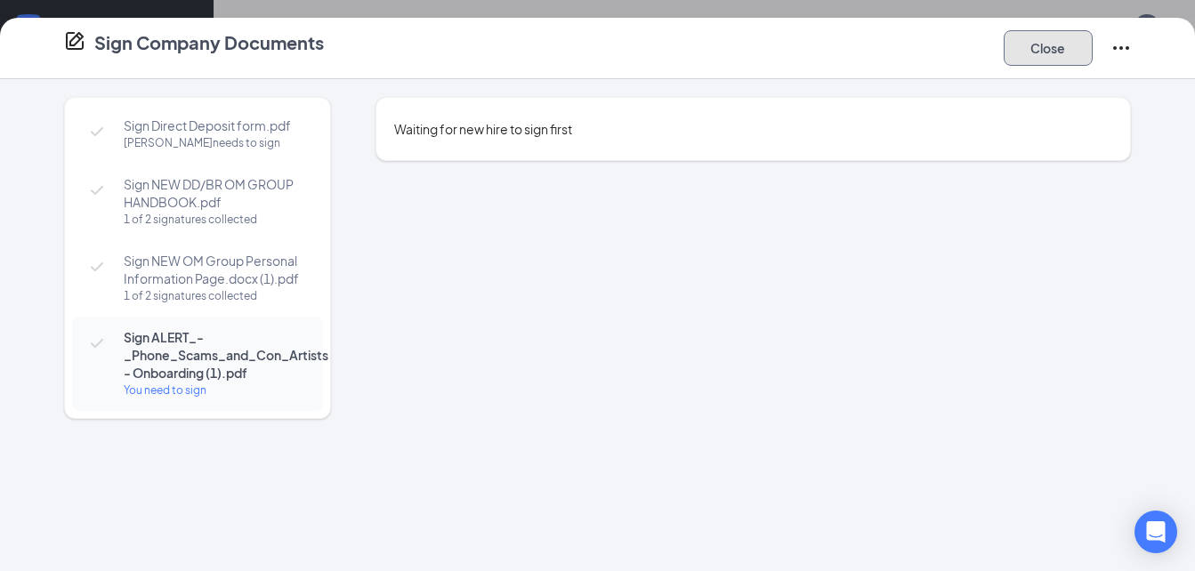
click at [1059, 44] on button "Close" at bounding box center [1048, 48] width 89 height 36
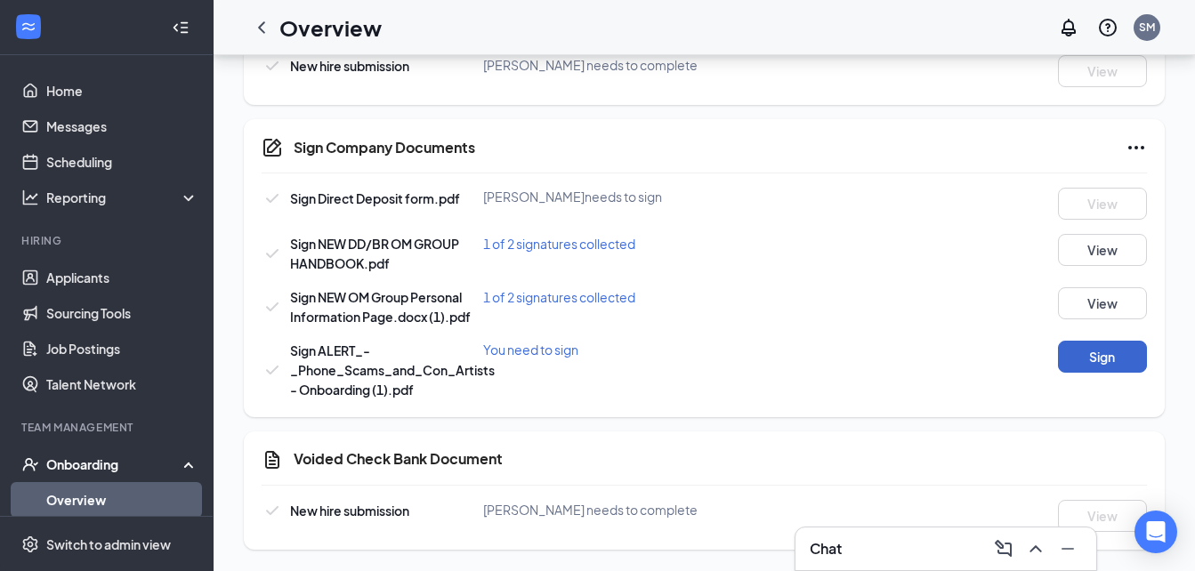
drag, startPoint x: 1082, startPoint y: 339, endPoint x: 1092, endPoint y: 369, distance: 31.8
click at [1092, 369] on div "Sign Direct Deposit form.pdf [PERSON_NAME] needs to sign View Sign NEW DD/BR OM…" at bounding box center [704, 294] width 885 height 212
click at [1092, 369] on button "Sign" at bounding box center [1102, 357] width 89 height 32
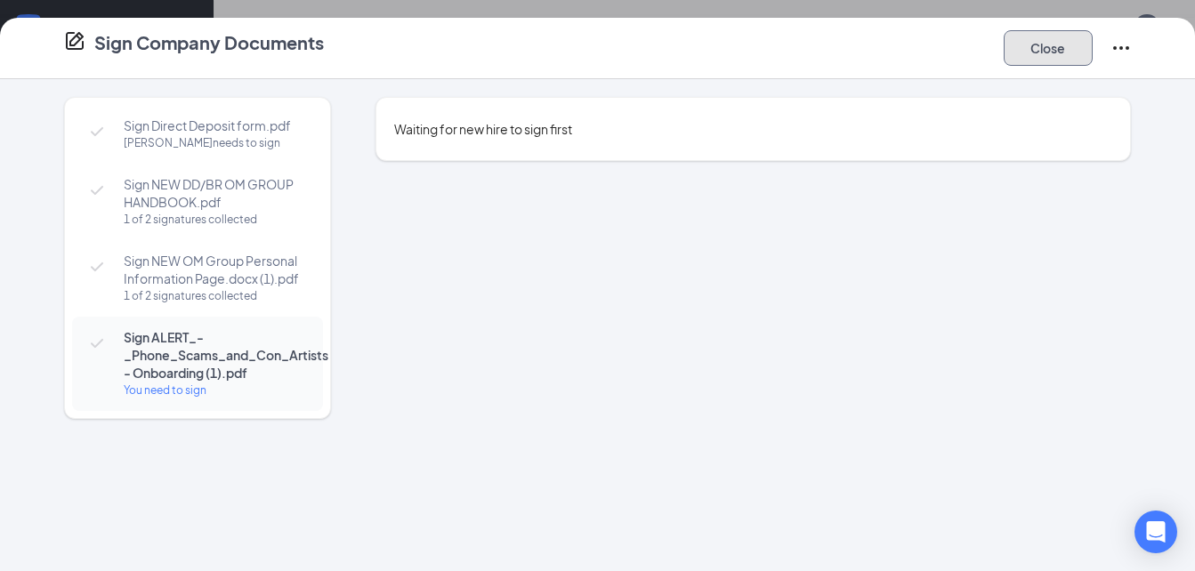
click at [1056, 52] on button "Close" at bounding box center [1048, 48] width 89 height 36
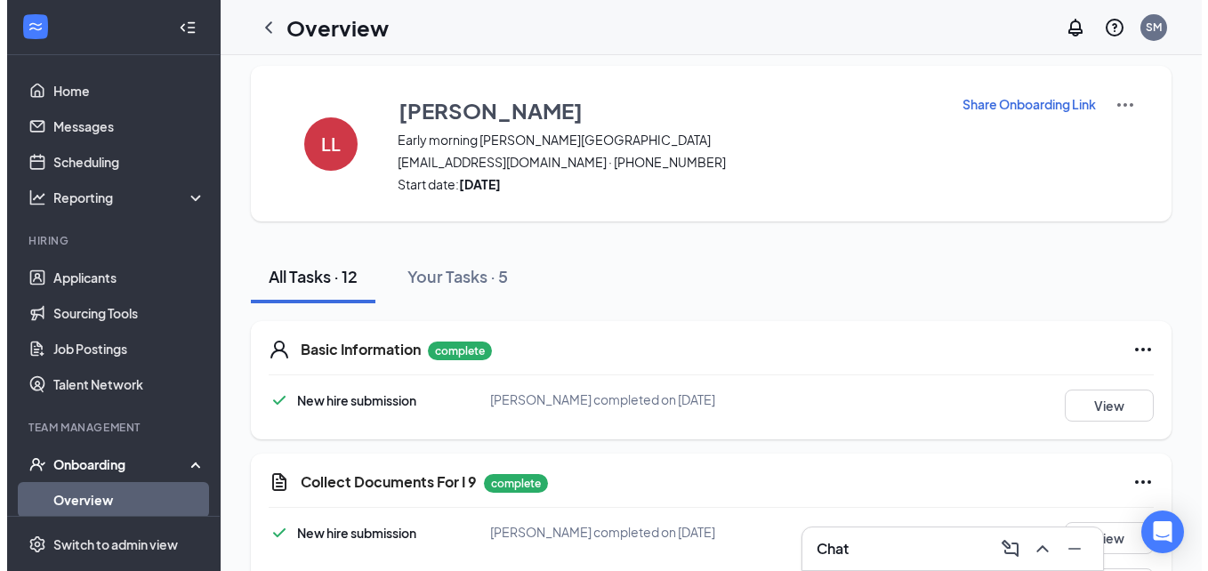
scroll to position [0, 0]
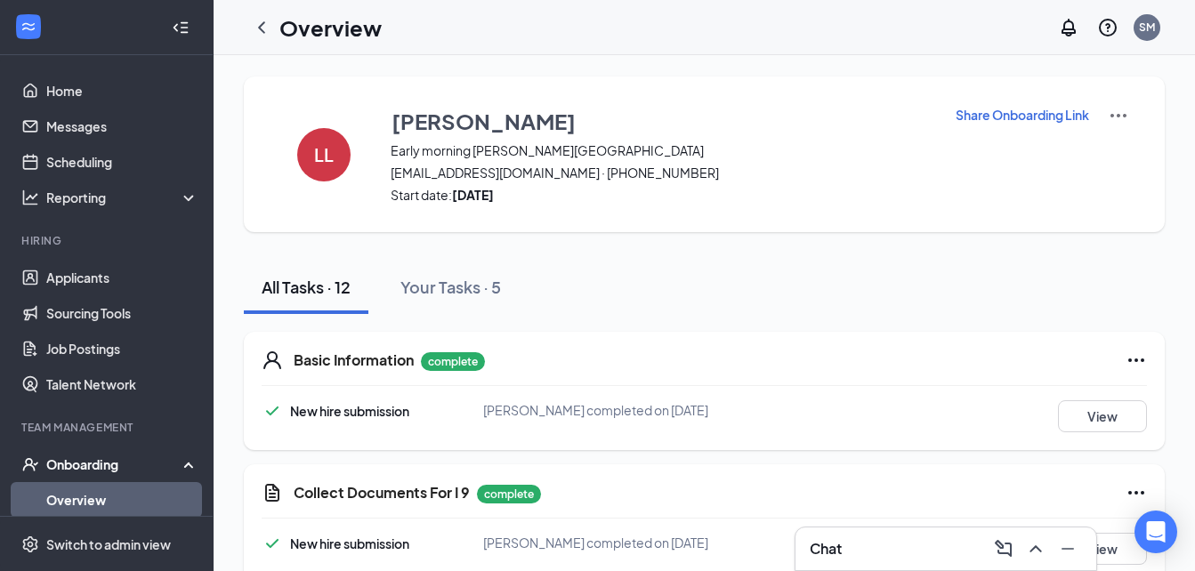
click at [94, 503] on link "Overview" at bounding box center [122, 500] width 152 height 36
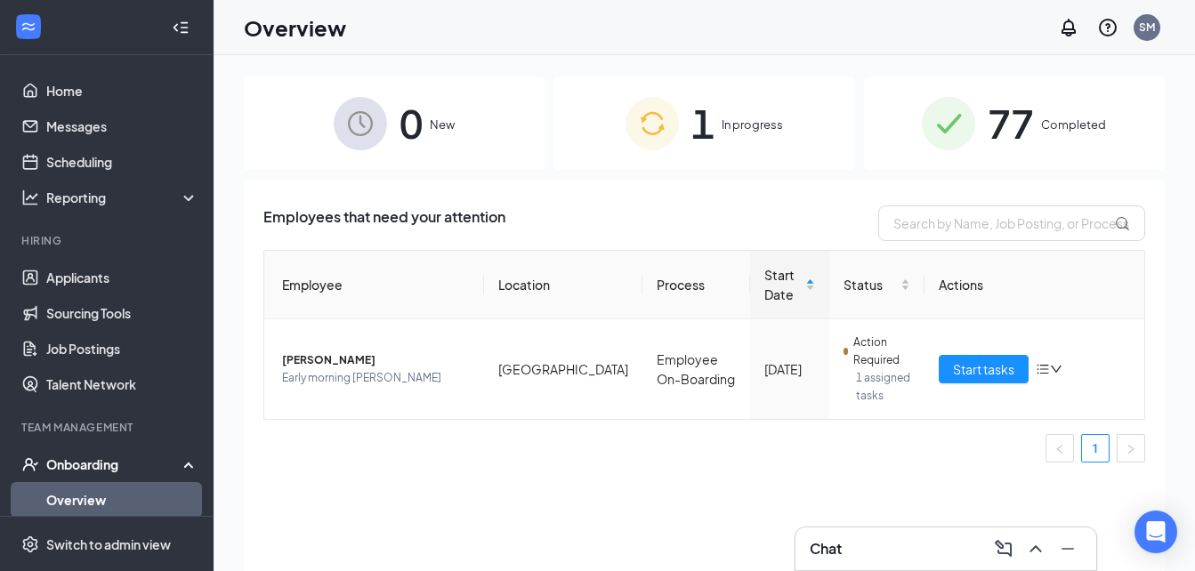
click at [1065, 116] on span "Completed" at bounding box center [1073, 125] width 65 height 18
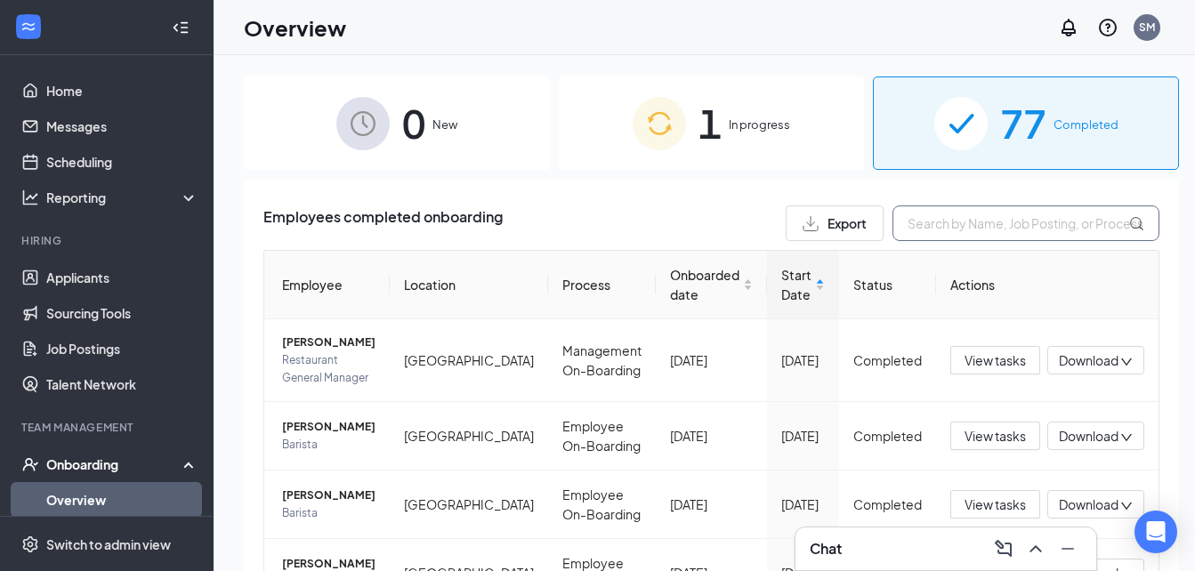
click at [948, 230] on input "text" at bounding box center [1025, 224] width 267 height 36
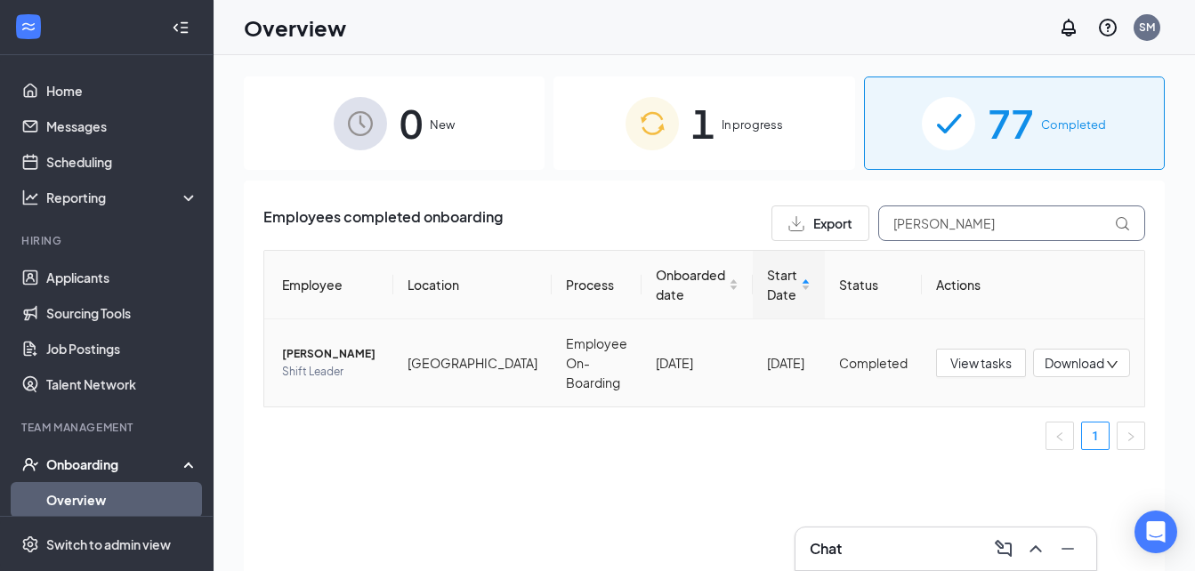
type input "[PERSON_NAME]"
click at [1114, 362] on icon "down" at bounding box center [1112, 365] width 12 height 12
click at [976, 450] on div "Download files" at bounding box center [1022, 446] width 192 height 21
click at [72, 282] on link "Applicants" at bounding box center [122, 278] width 152 height 36
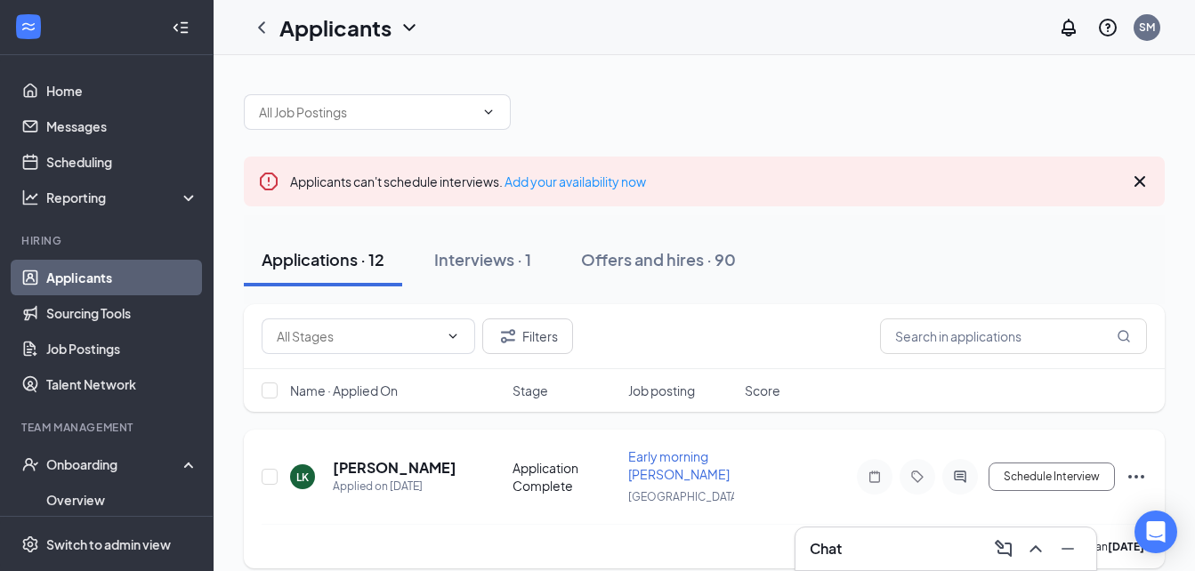
click at [388, 462] on h5 "[PERSON_NAME]" at bounding box center [395, 468] width 124 height 20
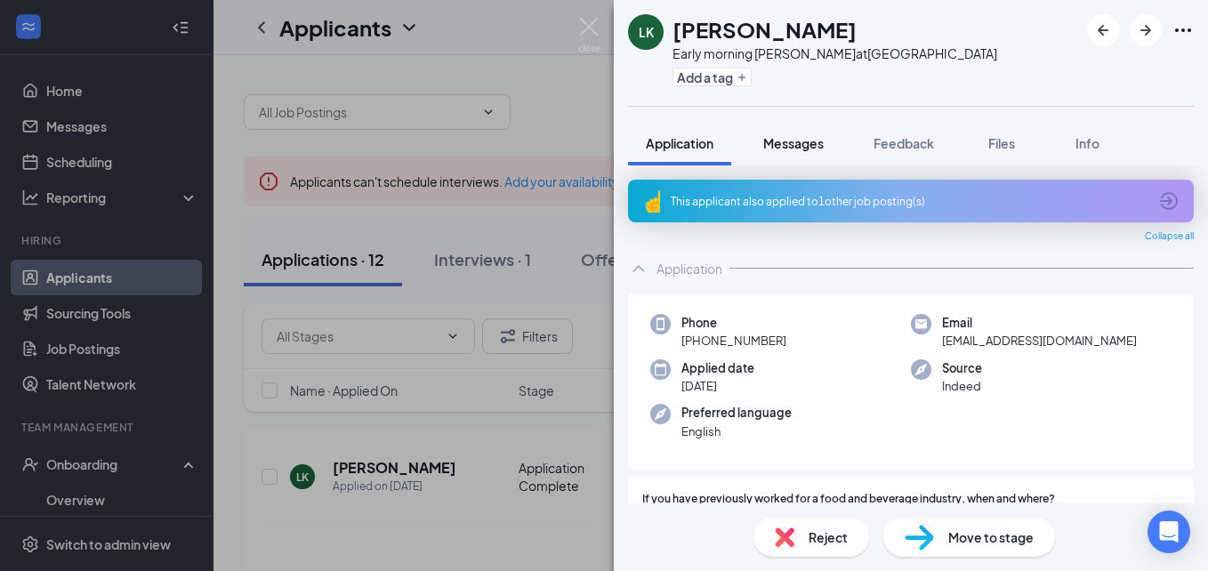
click at [798, 150] on span "Messages" at bounding box center [793, 143] width 61 height 16
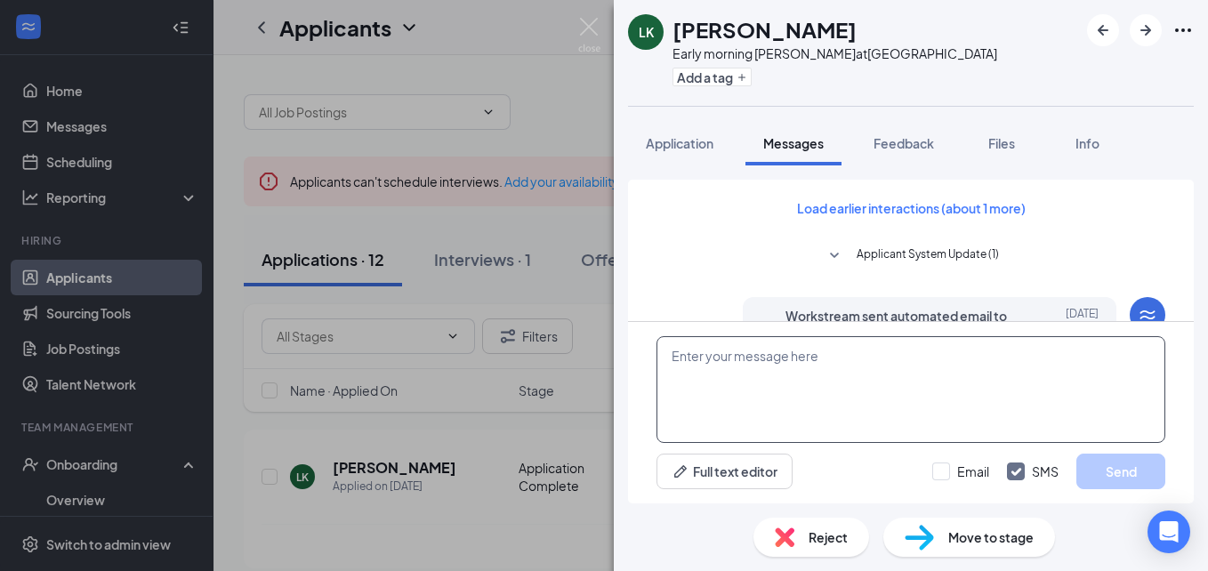
scroll to position [795, 0]
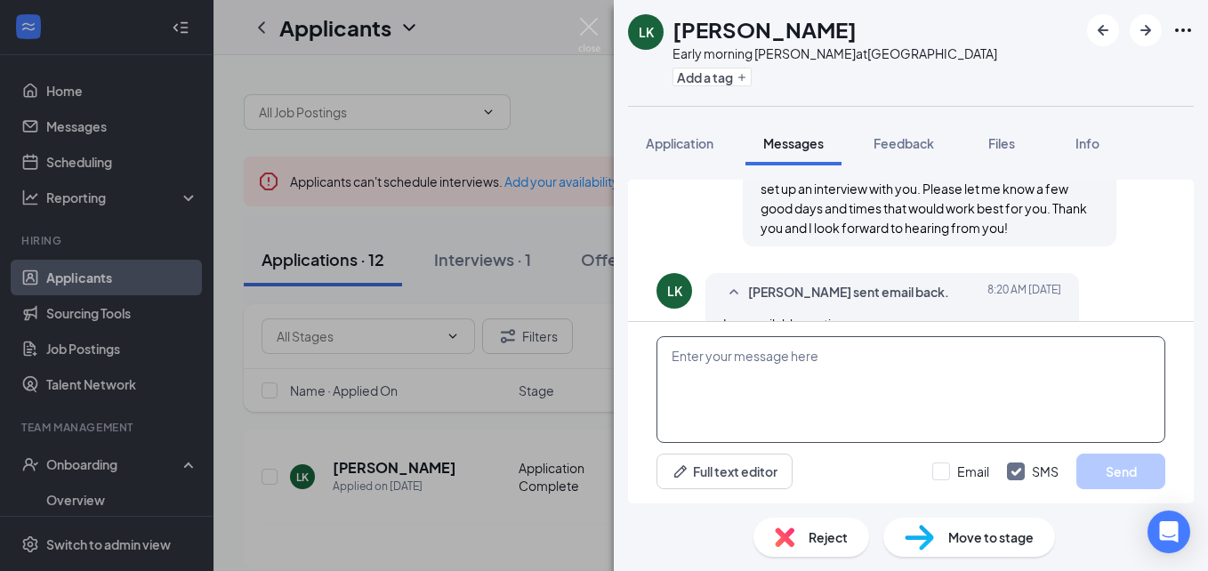
click at [807, 368] on textarea at bounding box center [911, 389] width 509 height 107
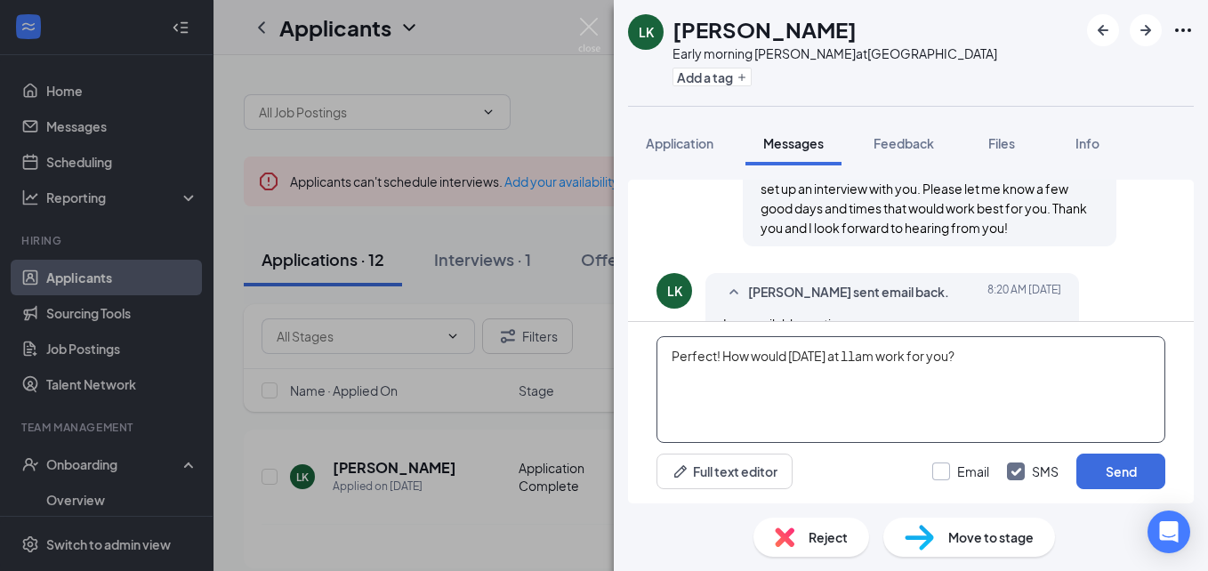
type textarea "Perfect! How would [DATE] at 11am work for you?"
click at [946, 476] on input "Email" at bounding box center [960, 472] width 57 height 18
checkbox input "true"
click at [1115, 461] on button "Send" at bounding box center [1121, 472] width 89 height 36
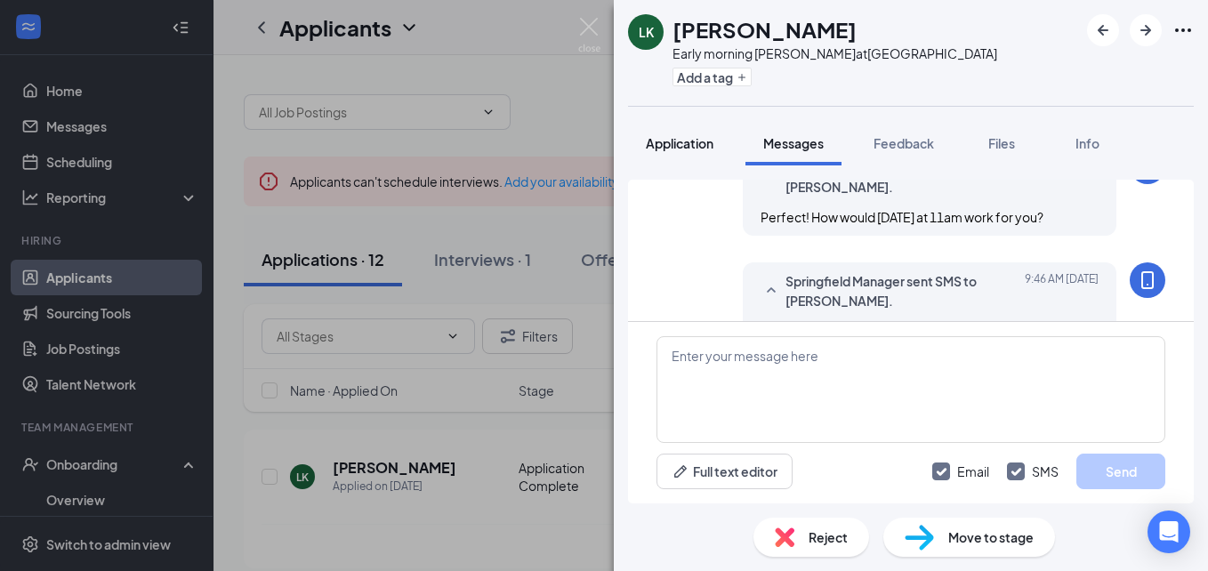
scroll to position [1022, 0]
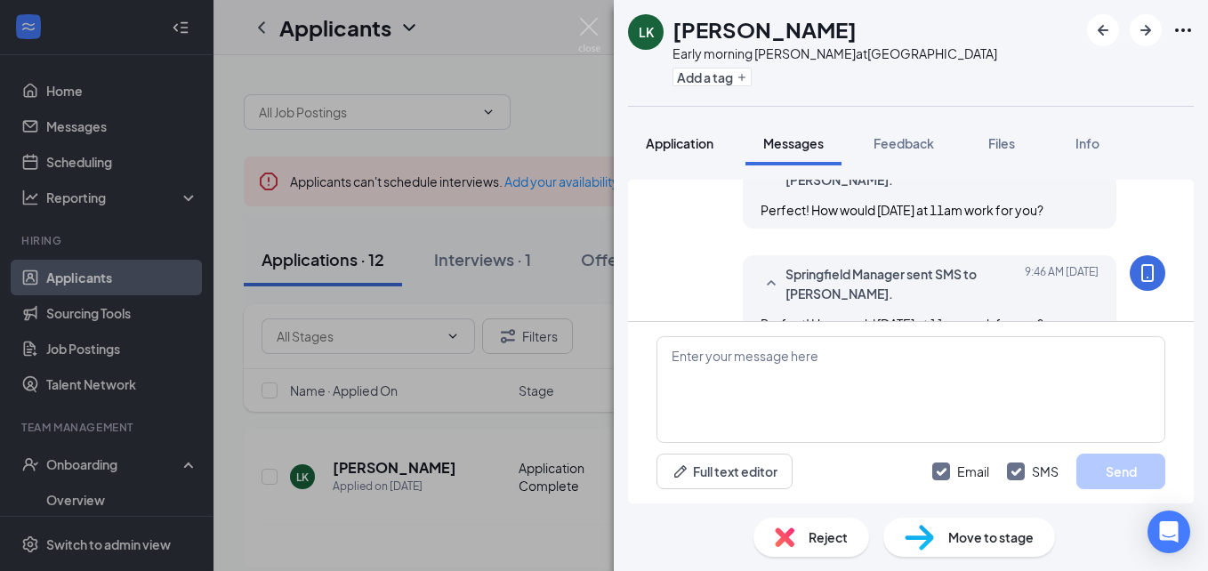
click at [689, 150] on span "Application" at bounding box center [680, 143] width 68 height 16
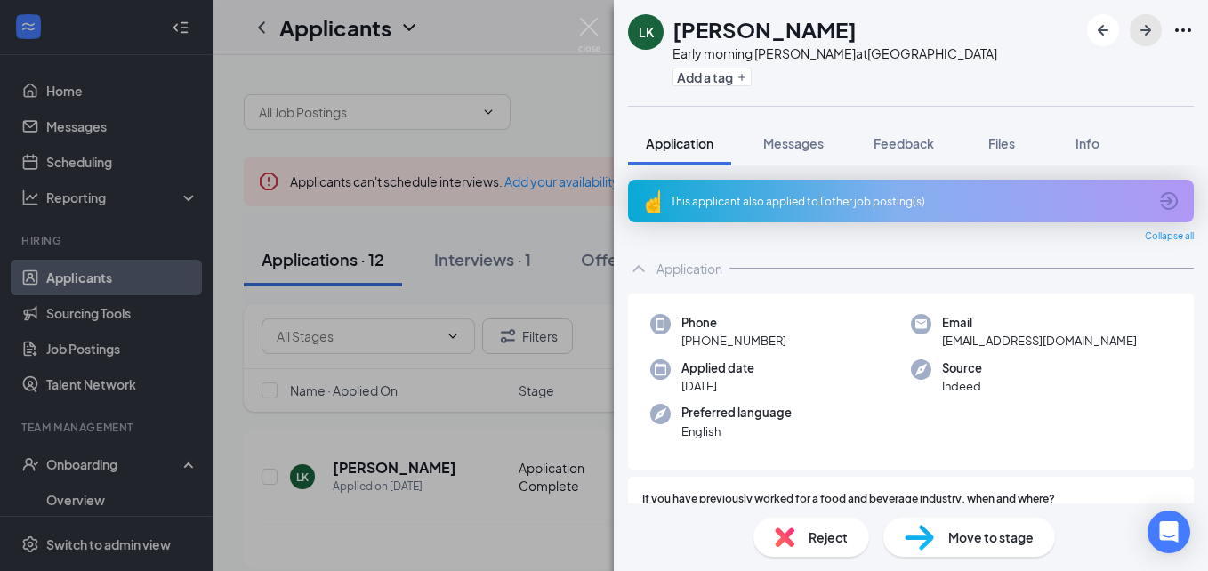
click at [1149, 31] on icon "ArrowRight" at bounding box center [1146, 30] width 11 height 11
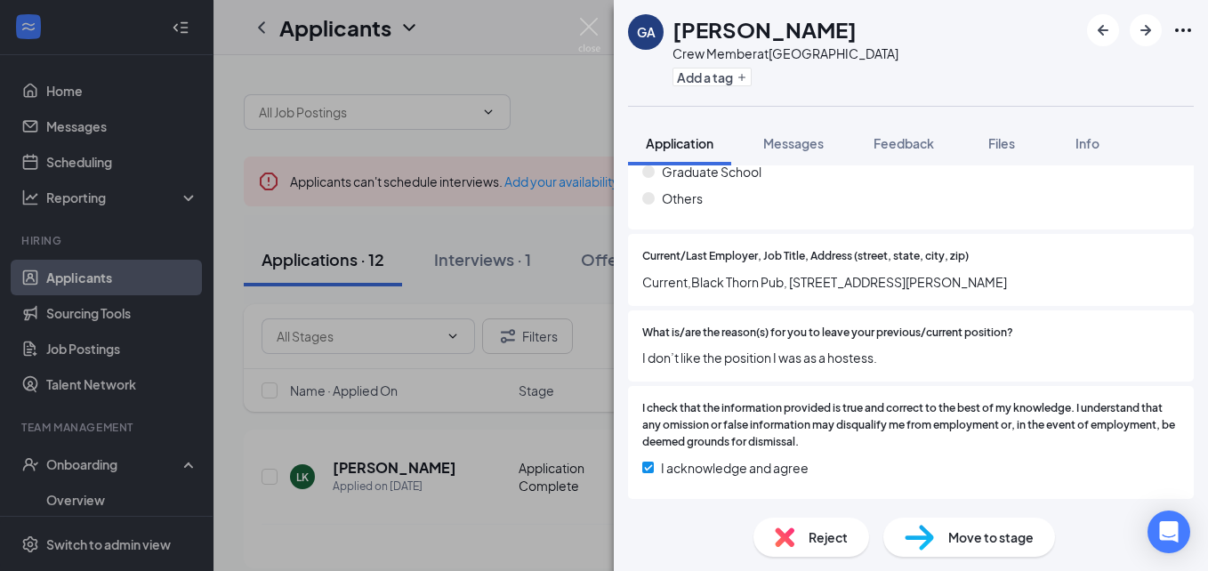
scroll to position [665, 0]
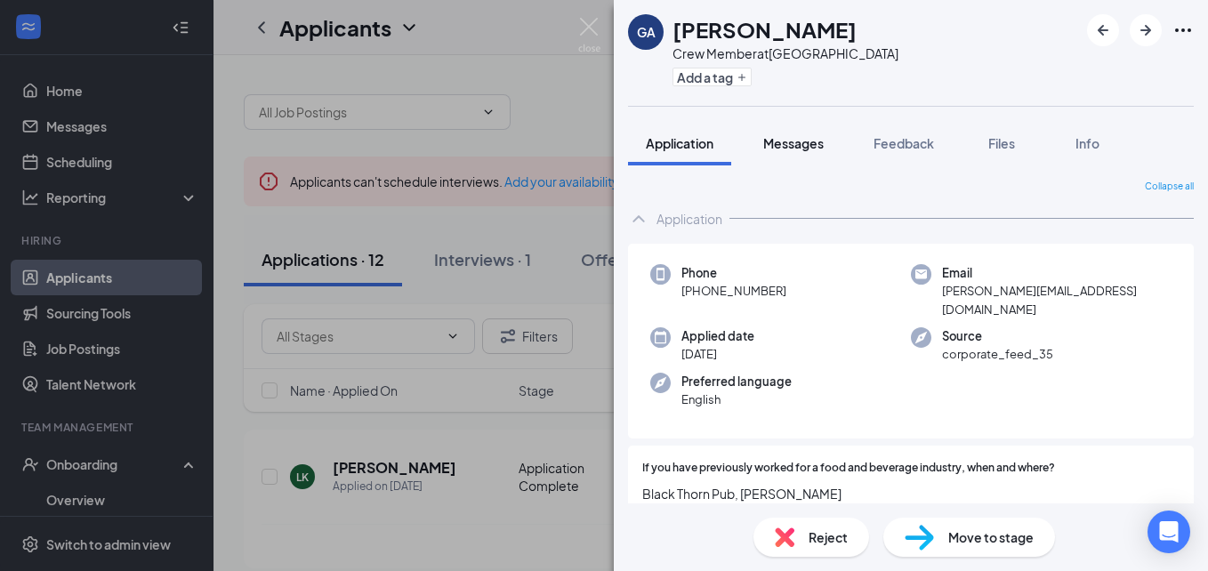
click at [806, 134] on div "Messages" at bounding box center [793, 143] width 61 height 18
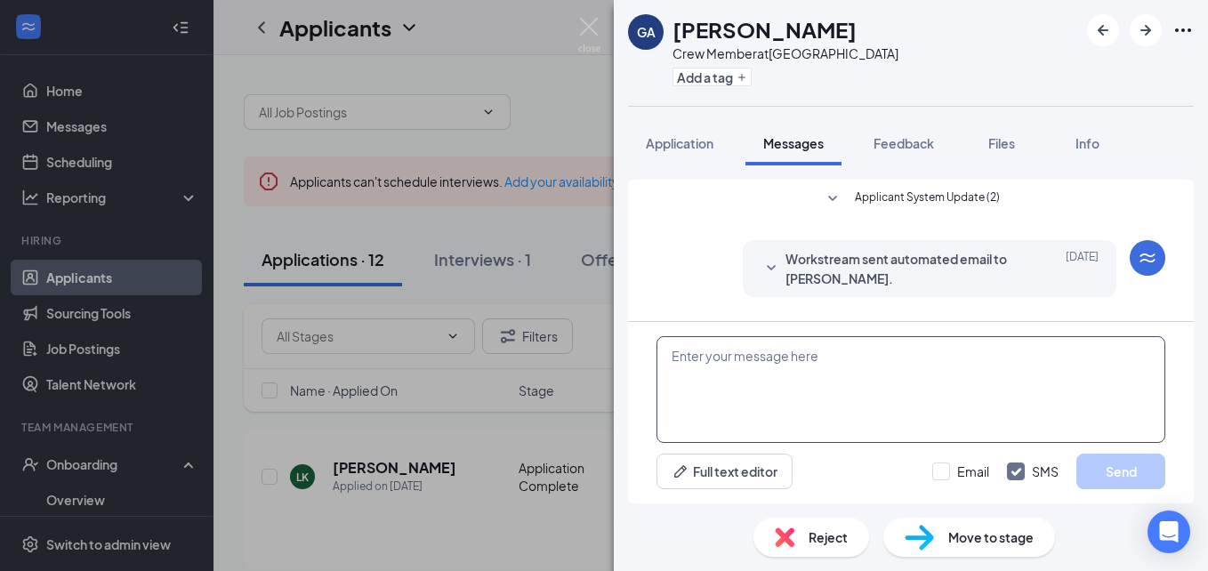
click at [824, 370] on textarea at bounding box center [911, 389] width 509 height 107
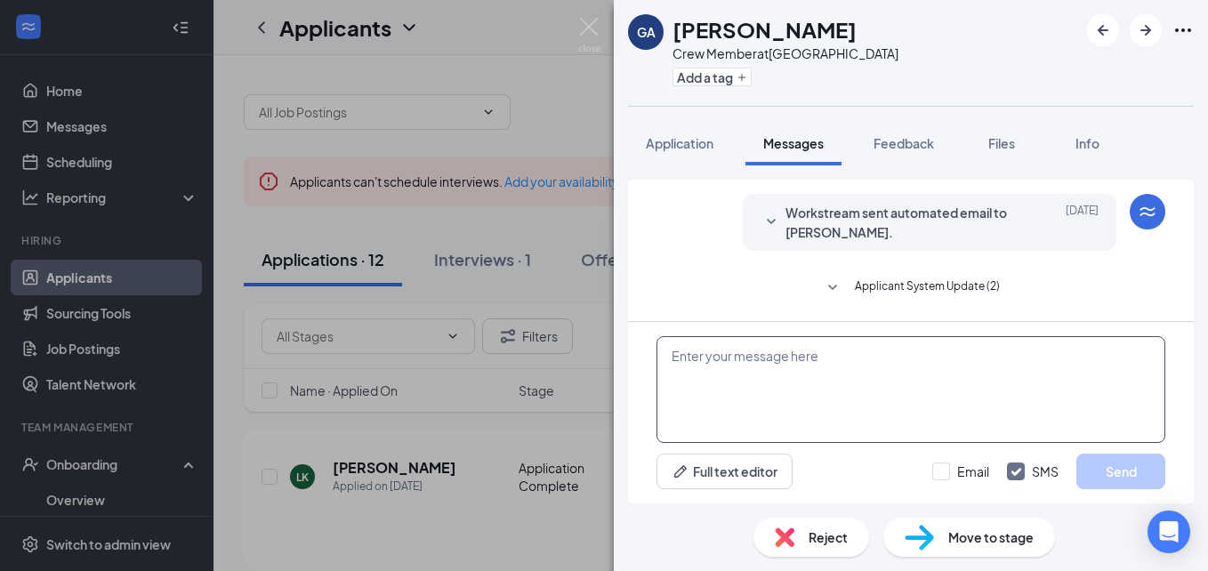
scroll to position [213, 0]
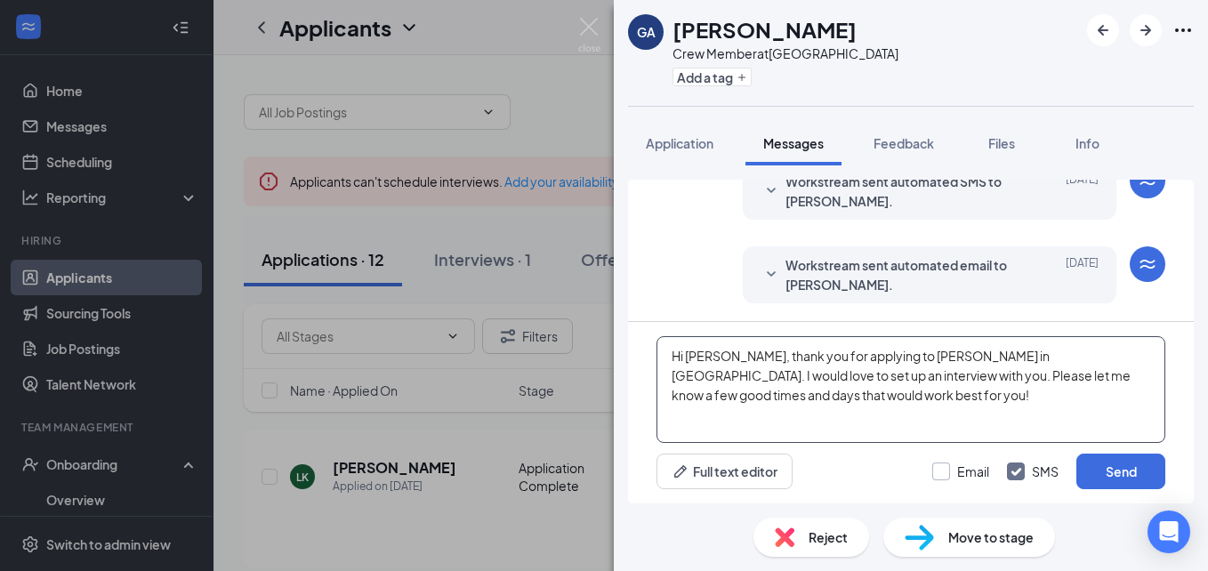
type textarea "Hi Gwen, thank you for applying to Dunkin in Clarkston. I would love to set up …"
click at [945, 473] on input "Email" at bounding box center [960, 472] width 57 height 18
checkbox input "true"
click at [772, 425] on textarea "Hi Gwen, thank you for applying to Dunkin in Clarkston. I would love to set up …" at bounding box center [911, 389] width 509 height 107
type textarea "Hi Gwen, thank you for applying to Dunkin in Clarkston. I would love to set up …"
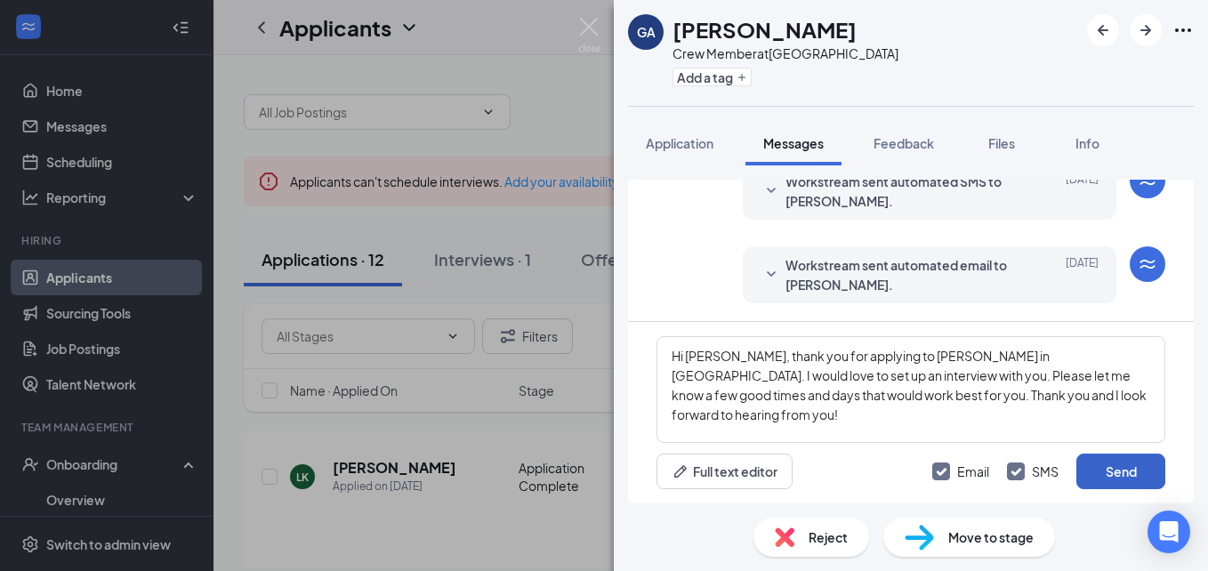
click at [1105, 472] on button "Send" at bounding box center [1121, 472] width 89 height 36
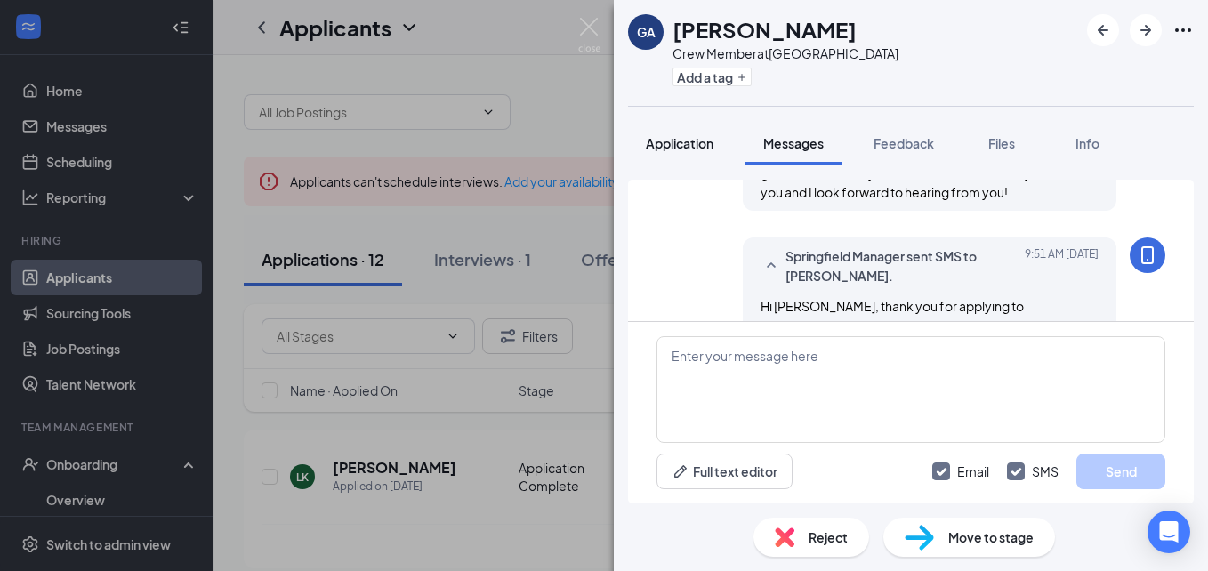
scroll to position [558, 0]
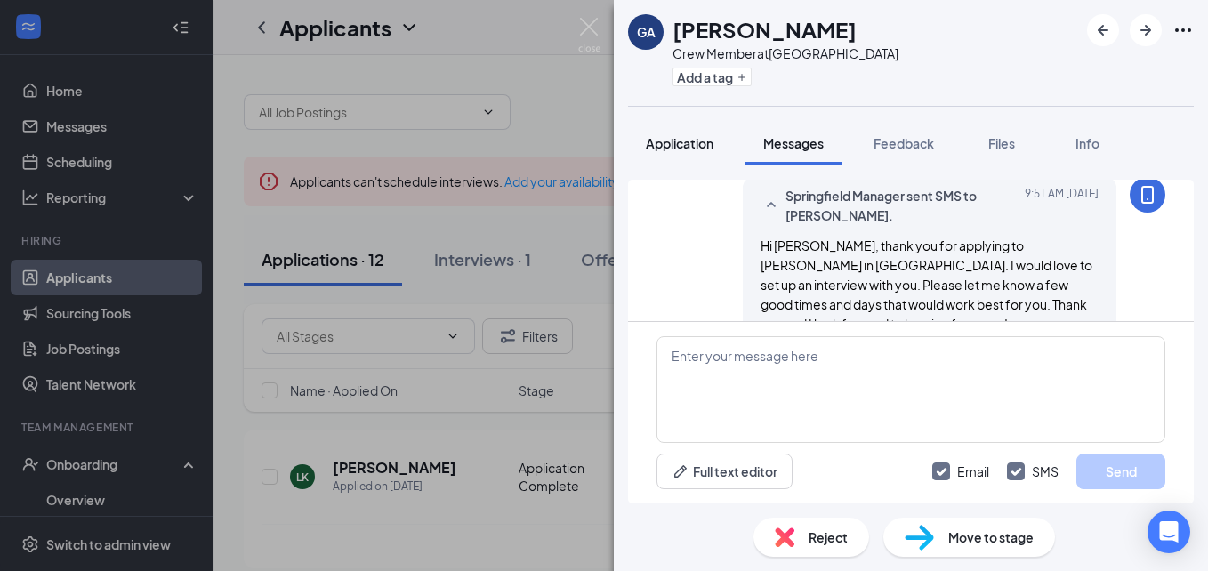
click at [662, 142] on span "Application" at bounding box center [680, 143] width 68 height 16
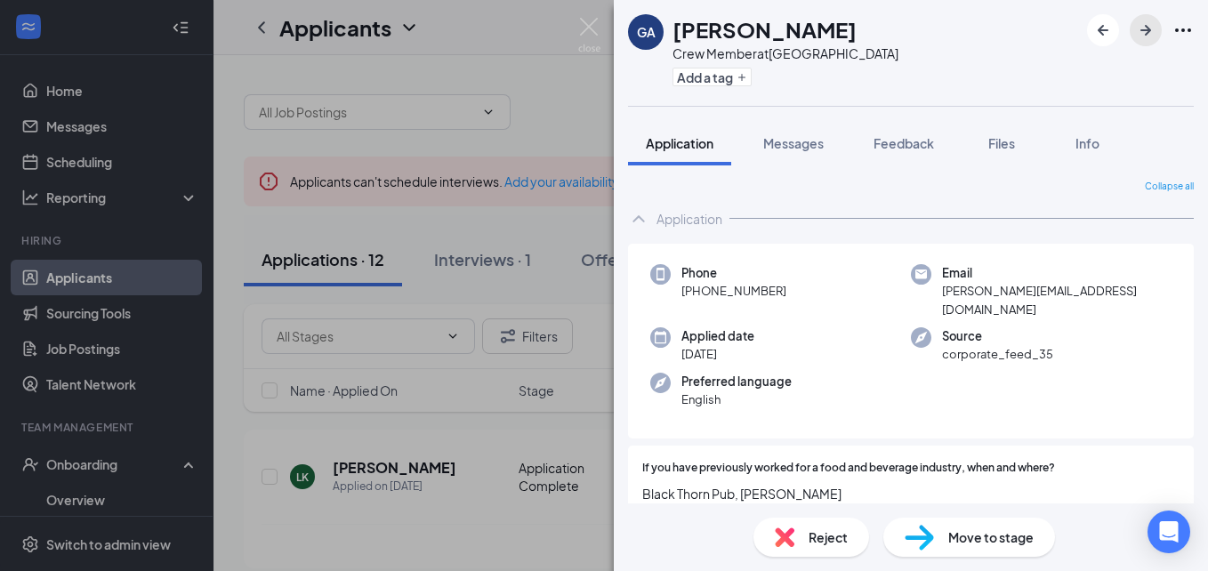
click at [1137, 38] on icon "ArrowRight" at bounding box center [1145, 30] width 21 height 21
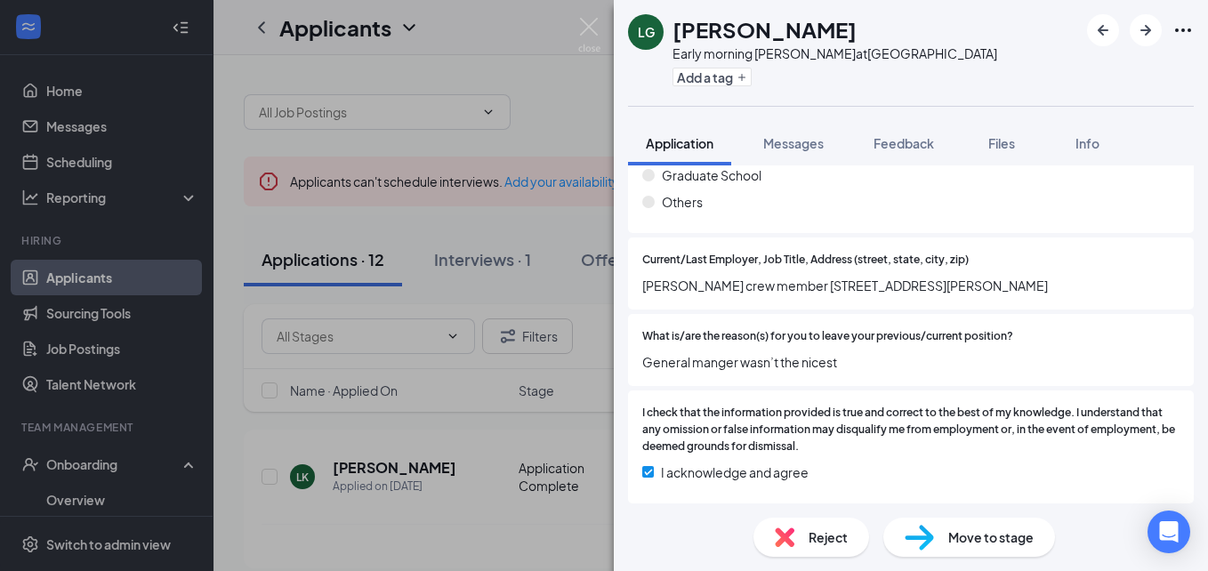
scroll to position [1097, 0]
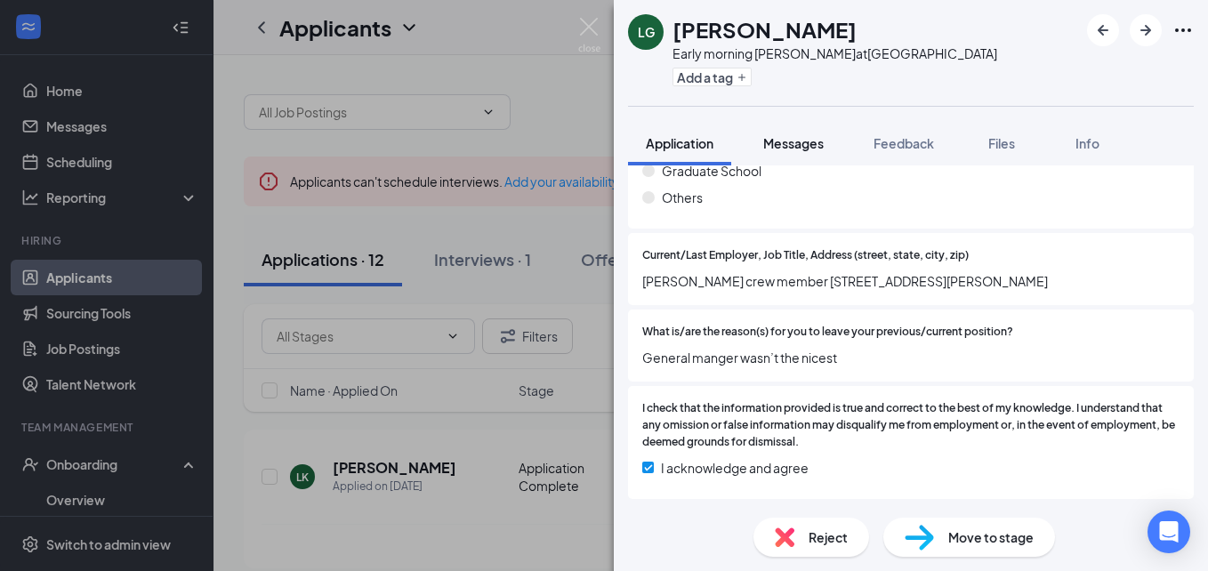
click at [771, 149] on span "Messages" at bounding box center [793, 143] width 61 height 16
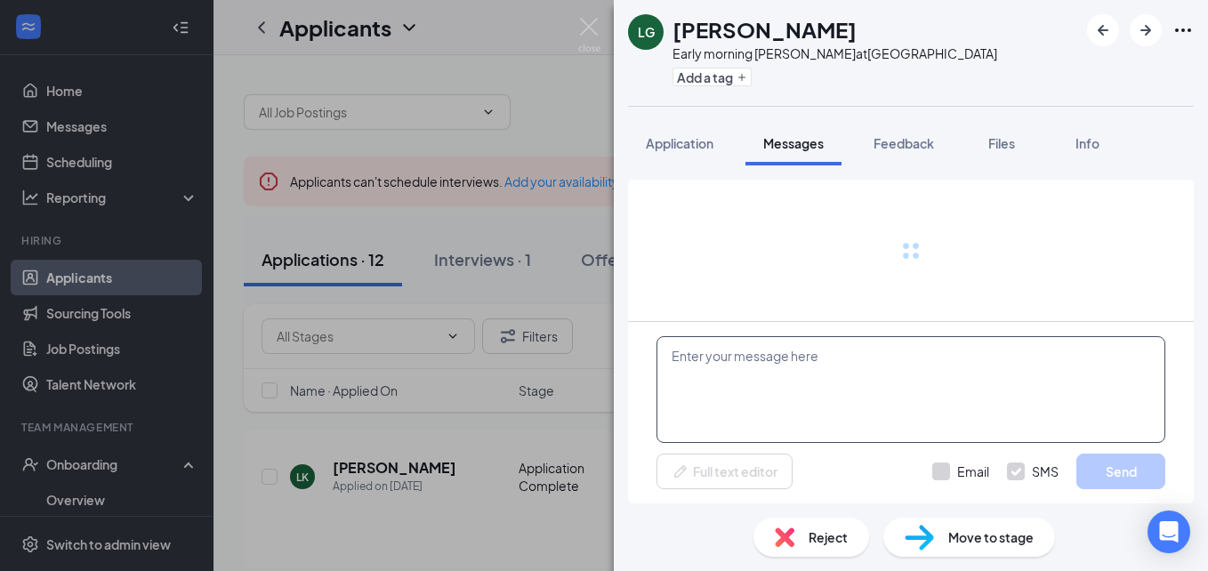
click at [779, 360] on textarea at bounding box center [911, 389] width 509 height 107
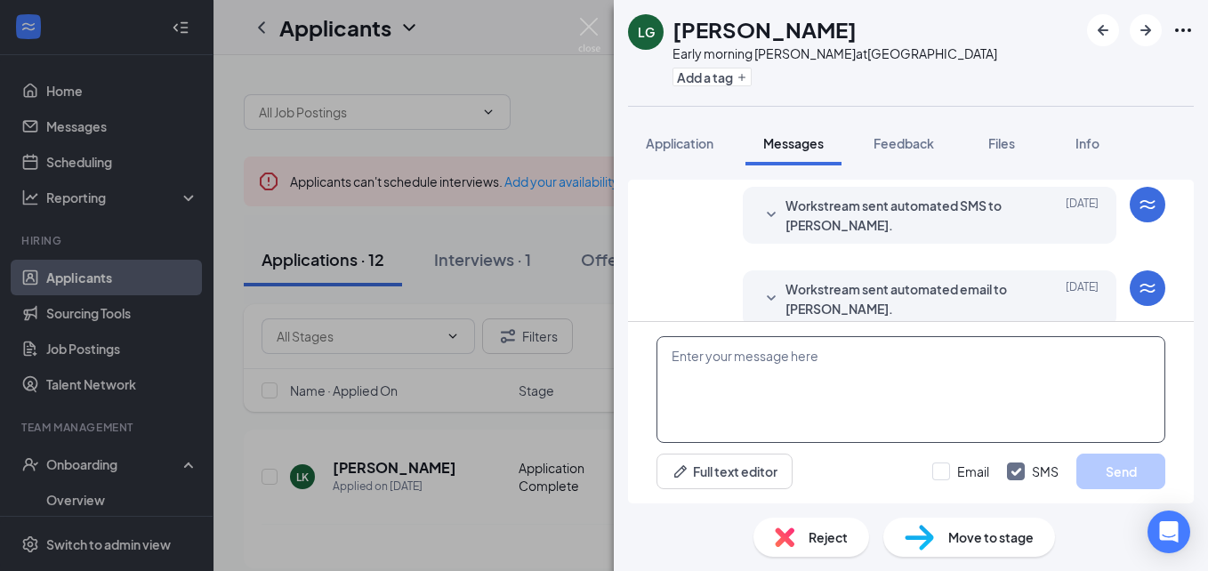
scroll to position [348, 0]
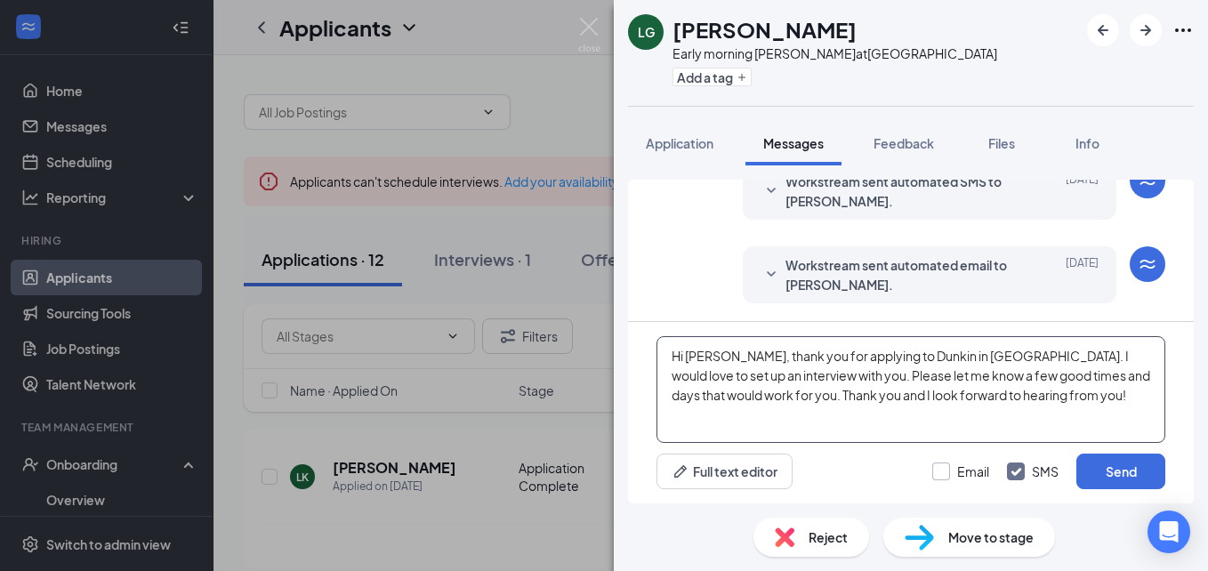
type textarea "Hi Logan, thank you for applying to Dunkin in Clarkston. I would love to set up…"
click at [949, 470] on input "Email" at bounding box center [960, 472] width 57 height 18
checkbox input "true"
click at [1142, 480] on button "Send" at bounding box center [1121, 472] width 89 height 36
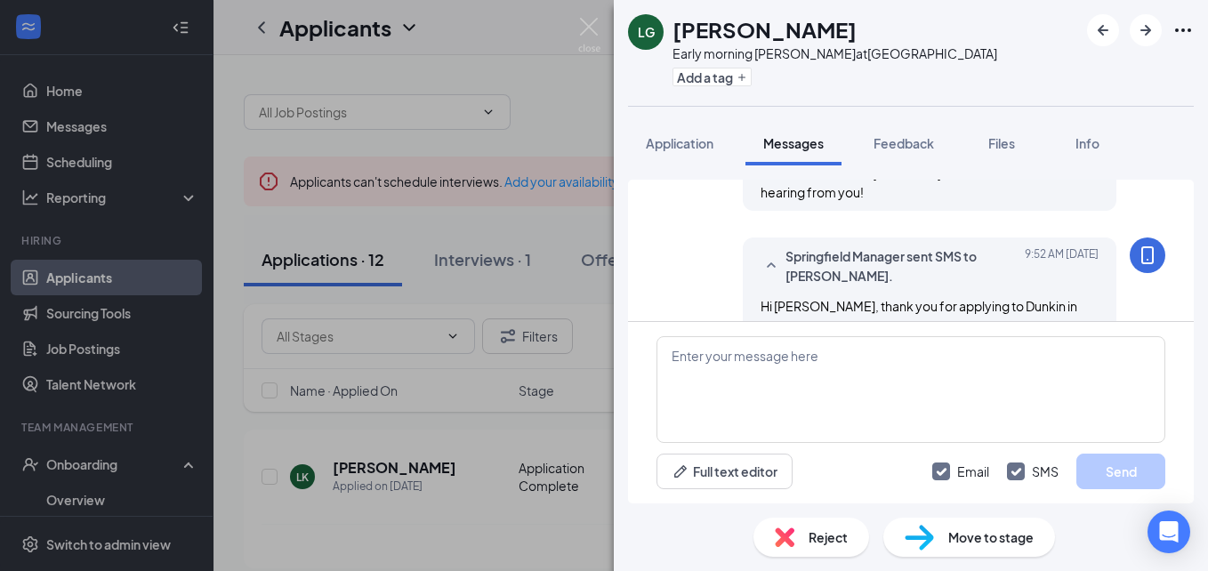
scroll to position [693, 0]
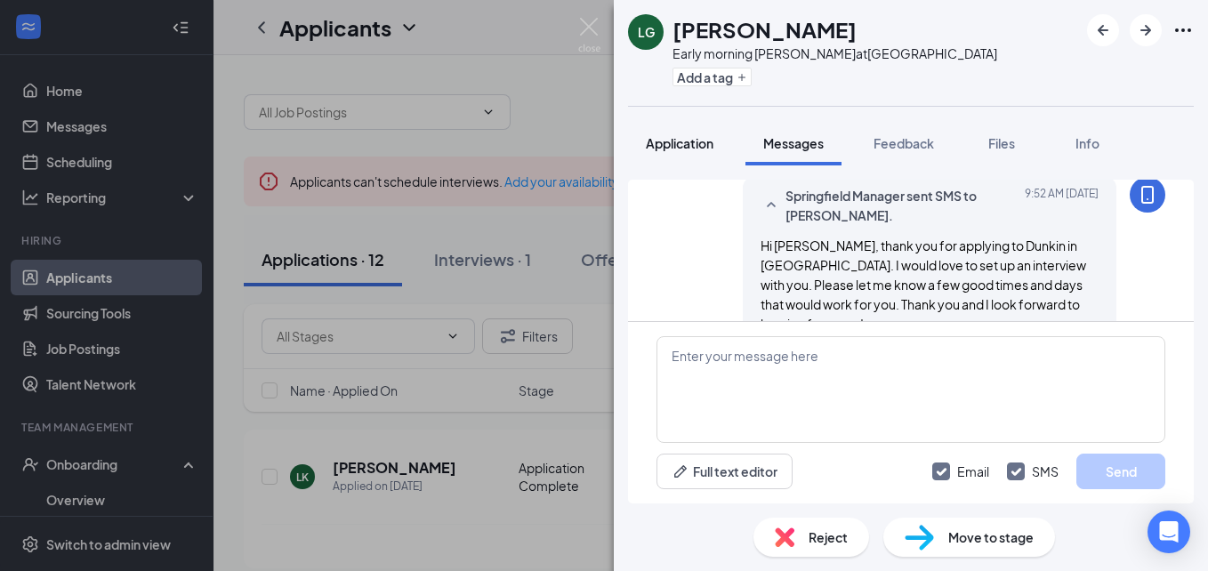
click at [647, 147] on span "Application" at bounding box center [680, 143] width 68 height 16
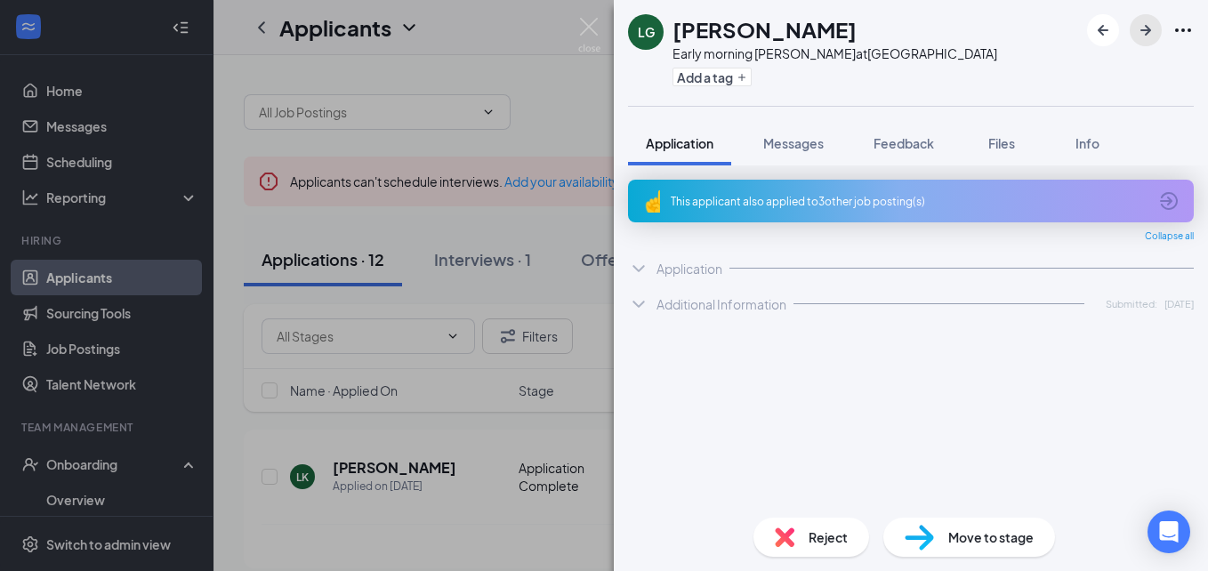
click at [1152, 30] on icon "ArrowRight" at bounding box center [1145, 30] width 21 height 21
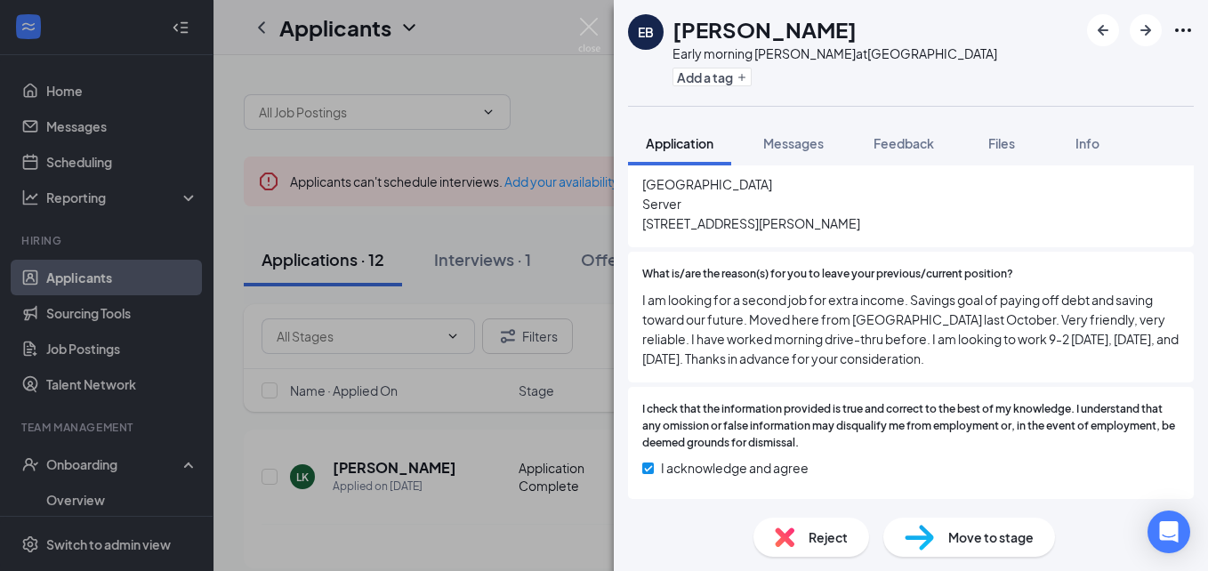
scroll to position [1261, 0]
click at [787, 131] on button "Messages" at bounding box center [794, 143] width 96 height 44
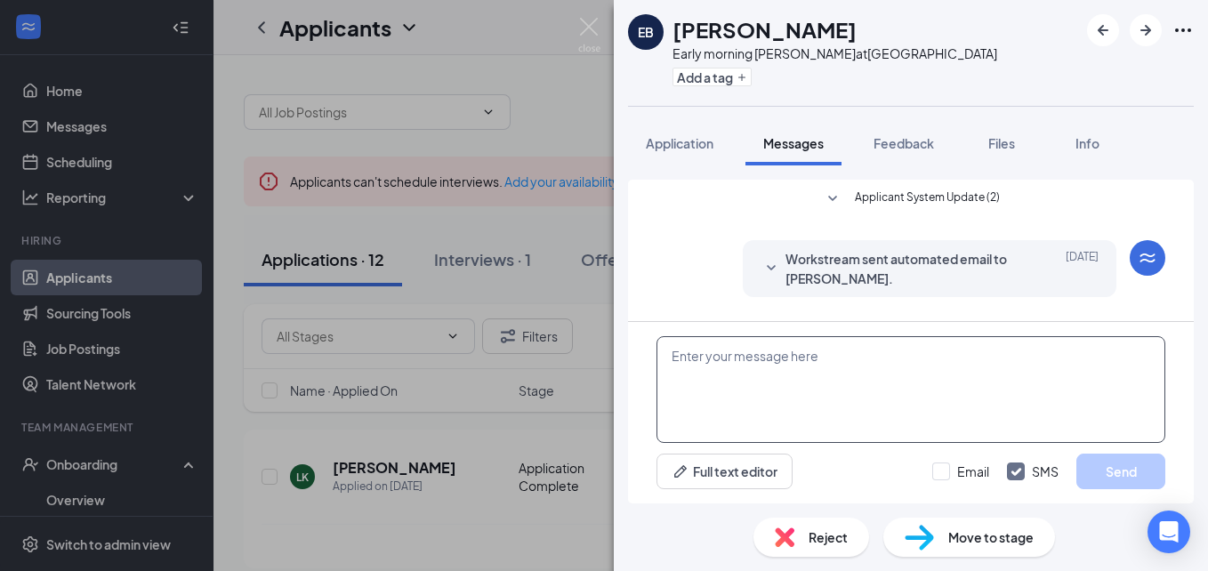
click at [814, 366] on textarea at bounding box center [911, 389] width 509 height 107
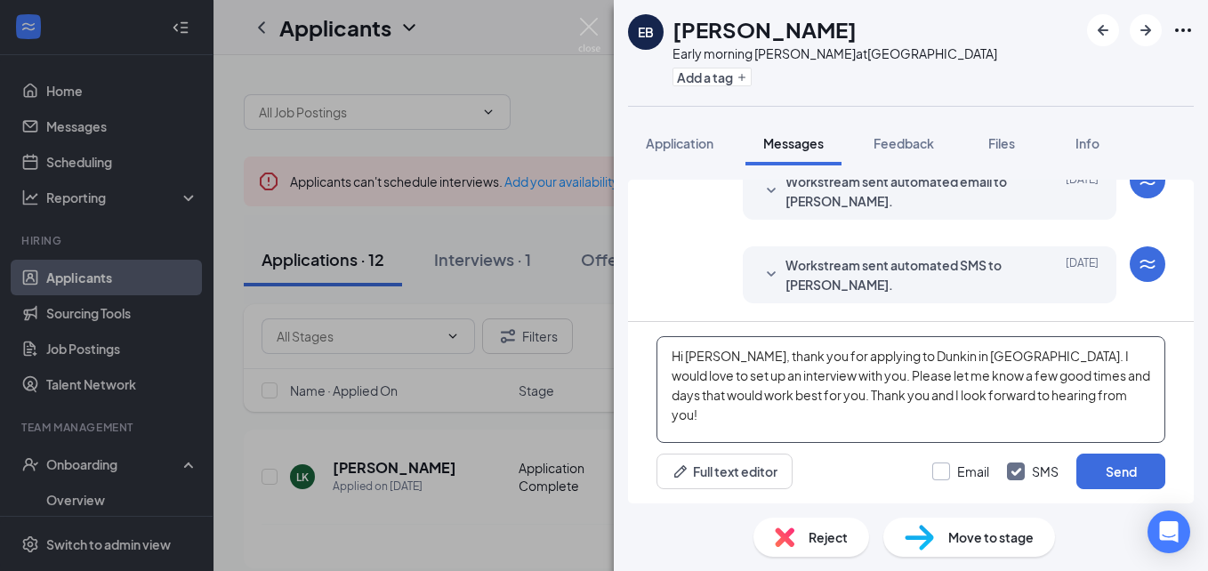
type textarea "Hi Elysee, thank you for applying to Dunkin in Clarkston. I would love to set u…"
click at [965, 472] on input "Email" at bounding box center [960, 472] width 57 height 18
checkbox input "true"
click at [1101, 469] on button "Send" at bounding box center [1121, 472] width 89 height 36
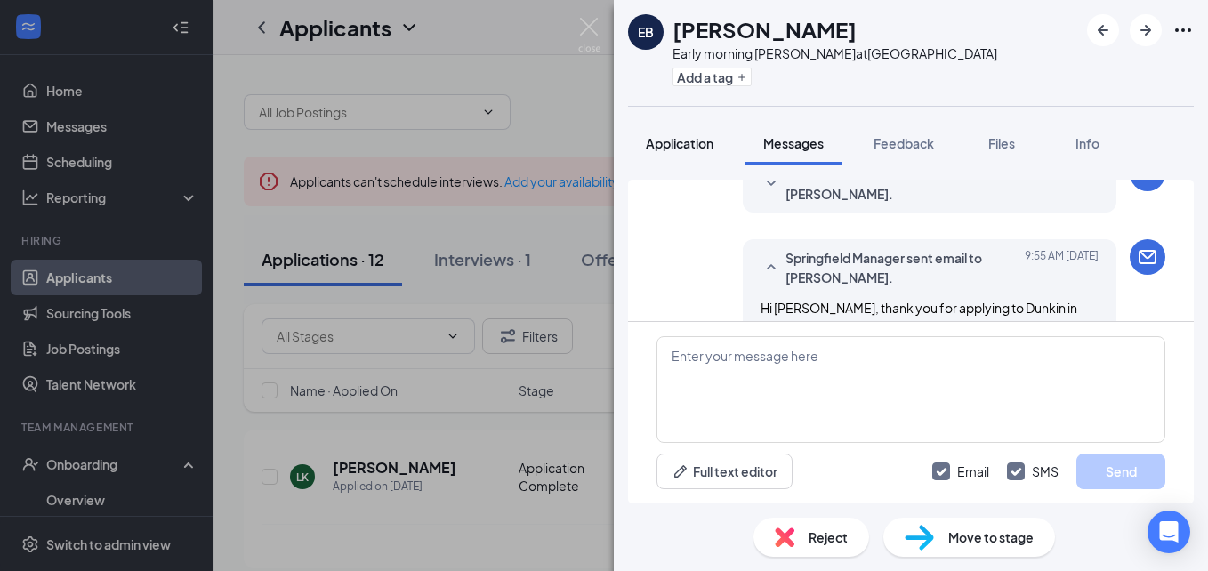
scroll to position [497, 0]
click at [706, 152] on button "Application" at bounding box center [679, 143] width 103 height 44
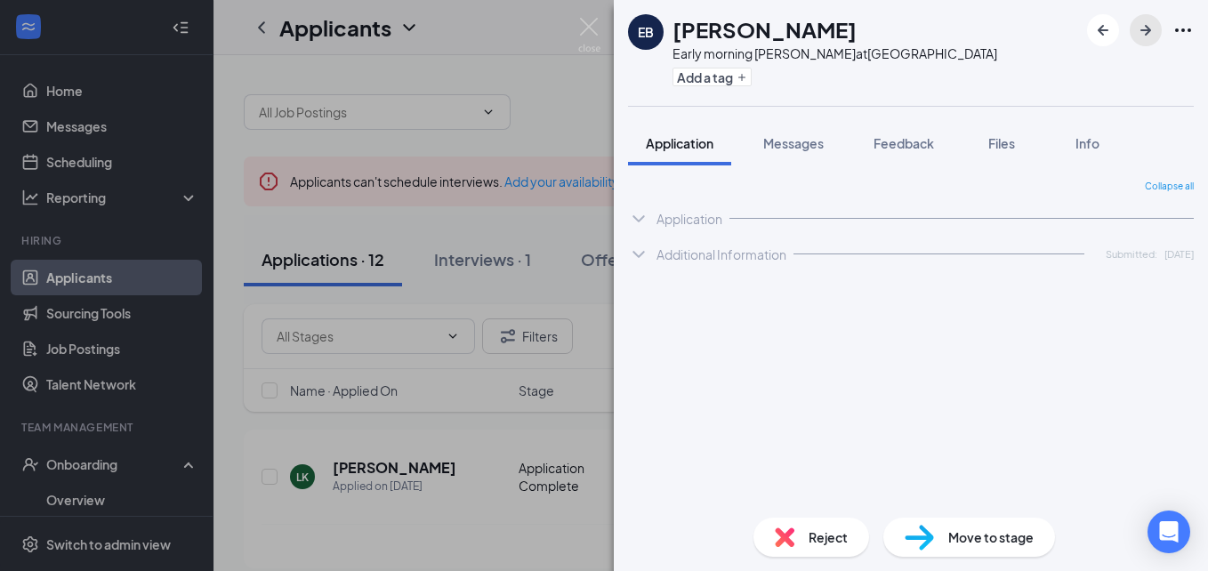
click at [1142, 26] on icon "ArrowRight" at bounding box center [1145, 30] width 21 height 21
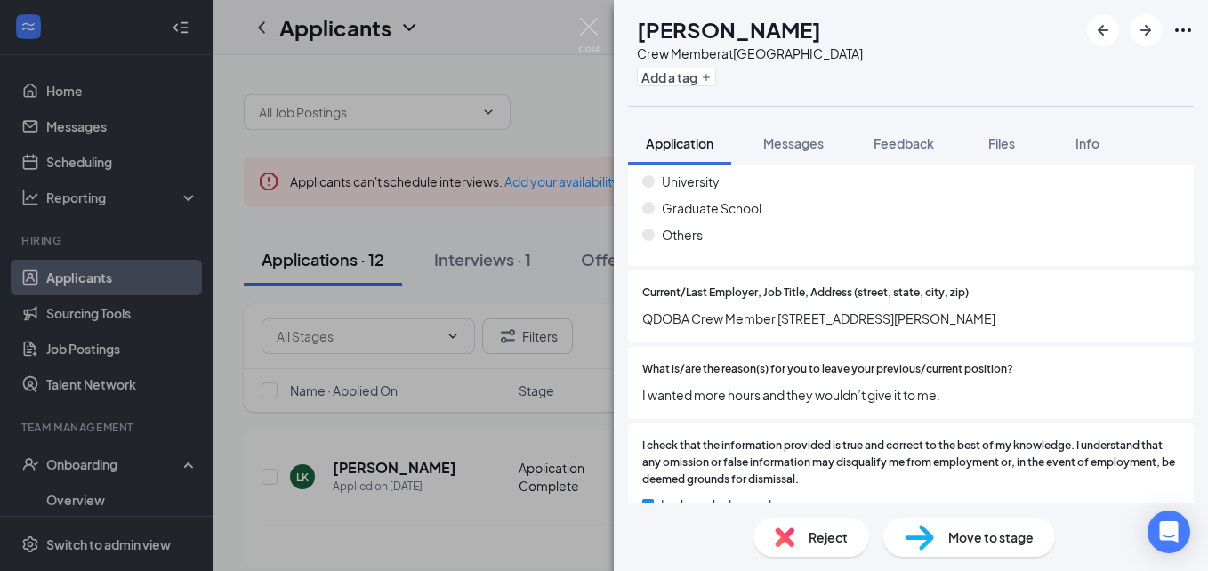
scroll to position [1193, 0]
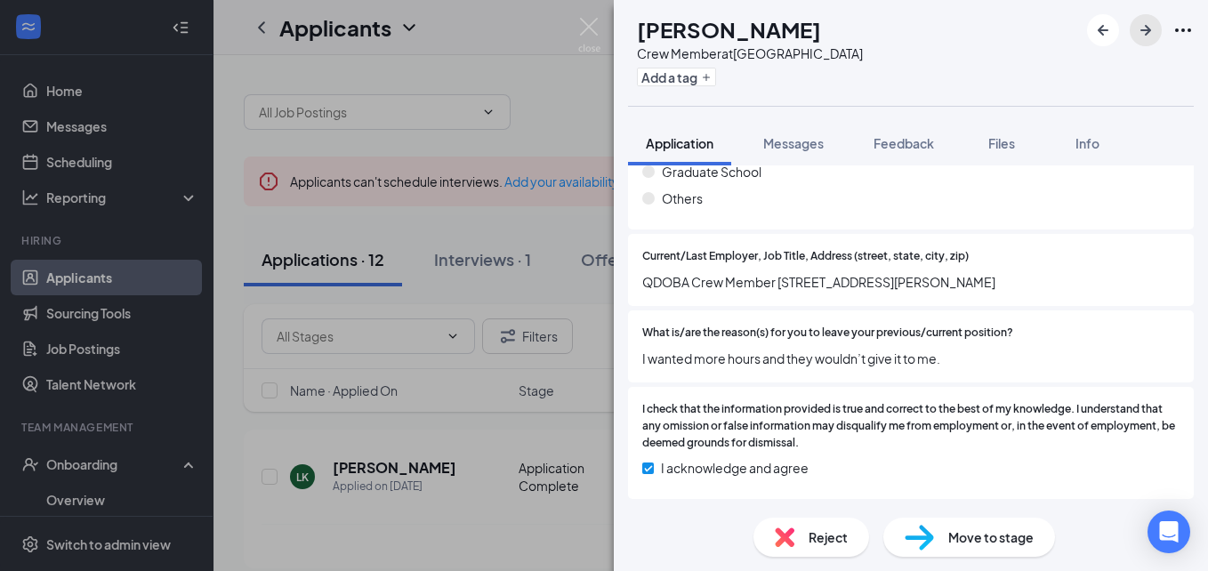
click at [1142, 33] on icon "ArrowRight" at bounding box center [1145, 30] width 21 height 21
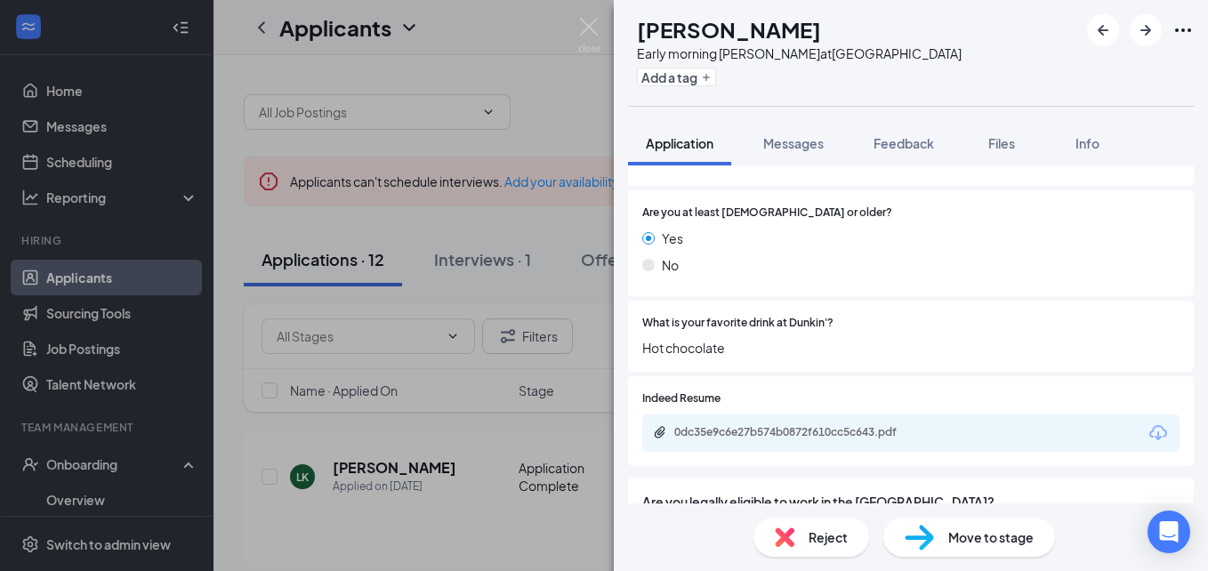
scroll to position [606, 0]
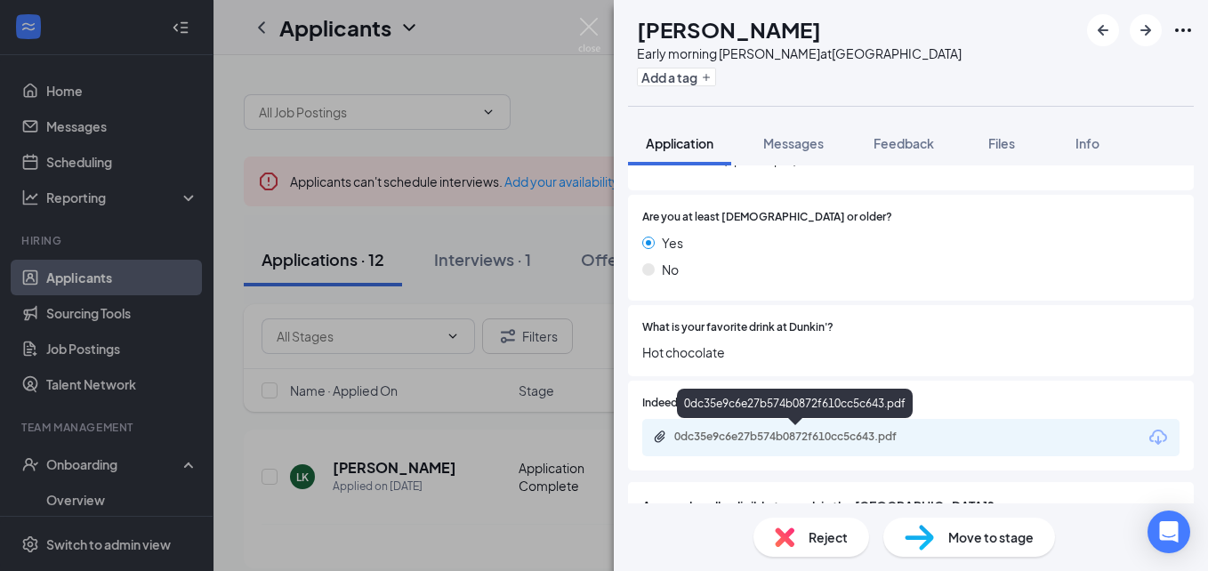
click at [837, 431] on div "0dc35e9c6e27b574b0872f610cc5c643.pdf" at bounding box center [798, 437] width 249 height 14
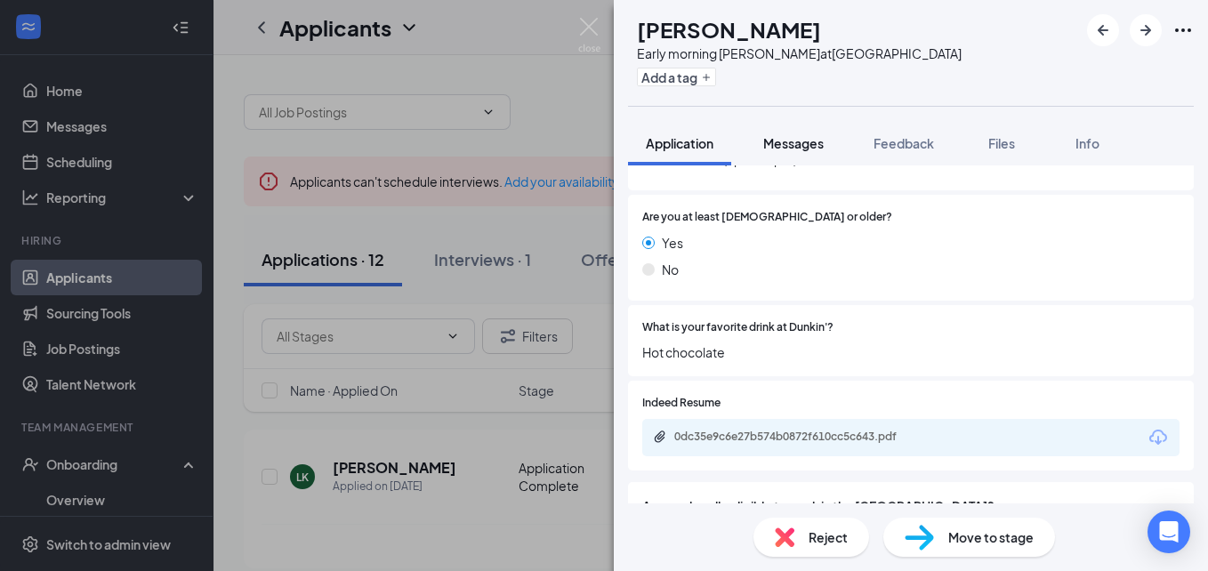
click at [783, 143] on span "Messages" at bounding box center [793, 143] width 61 height 16
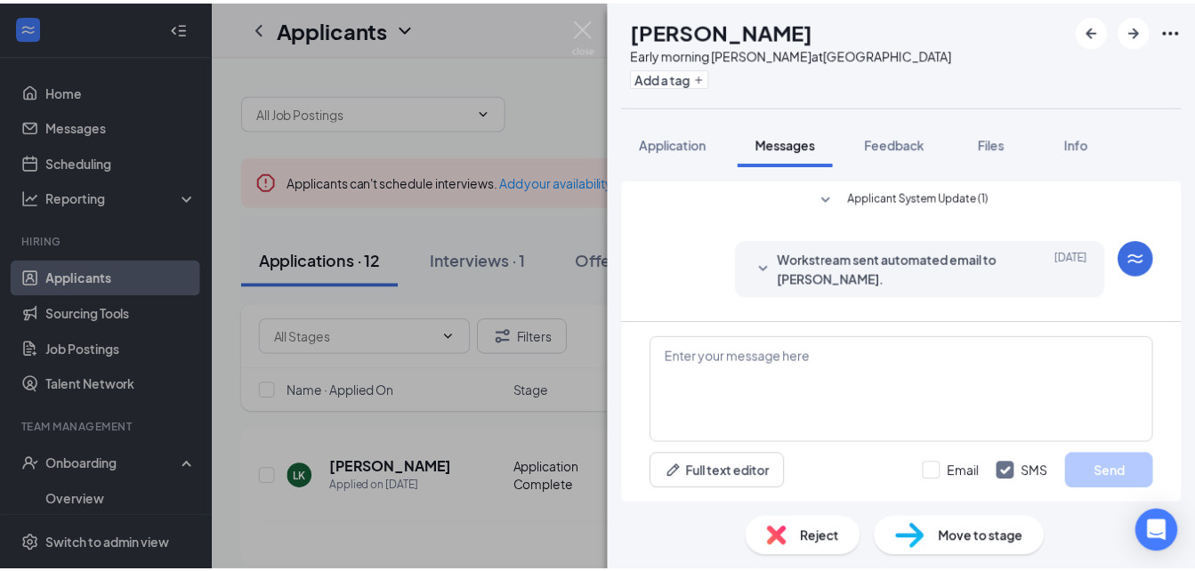
scroll to position [348, 0]
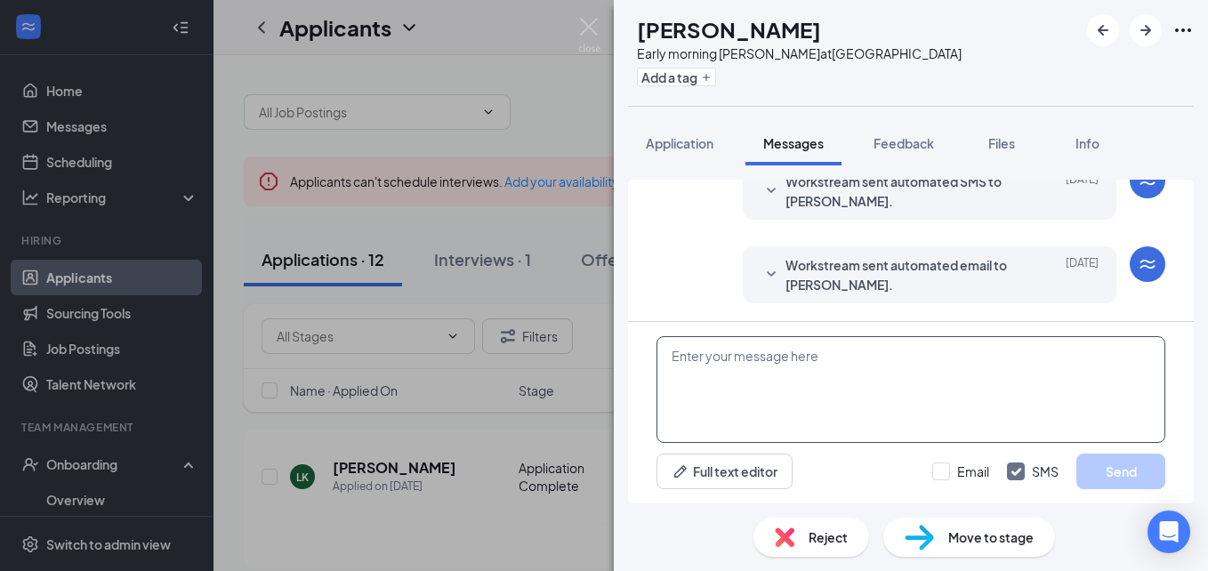
click at [810, 362] on textarea at bounding box center [911, 389] width 509 height 107
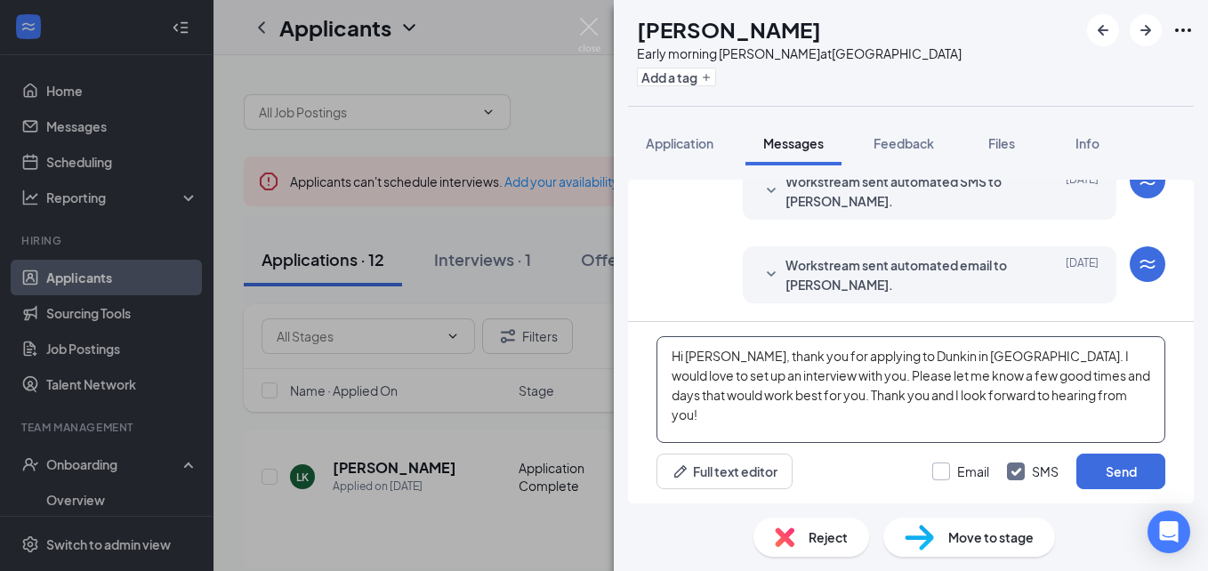
type textarea "Hi Elizabeth, thank you for applying to Dunkin in Clarkston. I would love to se…"
click at [963, 475] on input "Email" at bounding box center [960, 472] width 57 height 18
checkbox input "true"
click at [1091, 465] on button "Send" at bounding box center [1121, 472] width 89 height 36
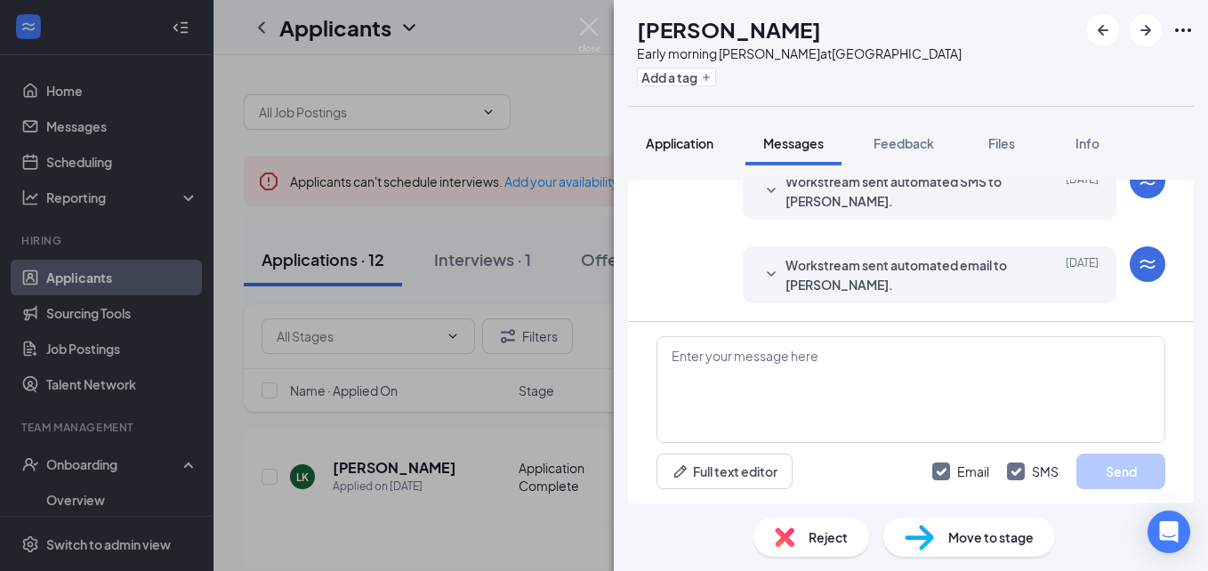
click at [702, 125] on button "Application" at bounding box center [679, 143] width 103 height 44
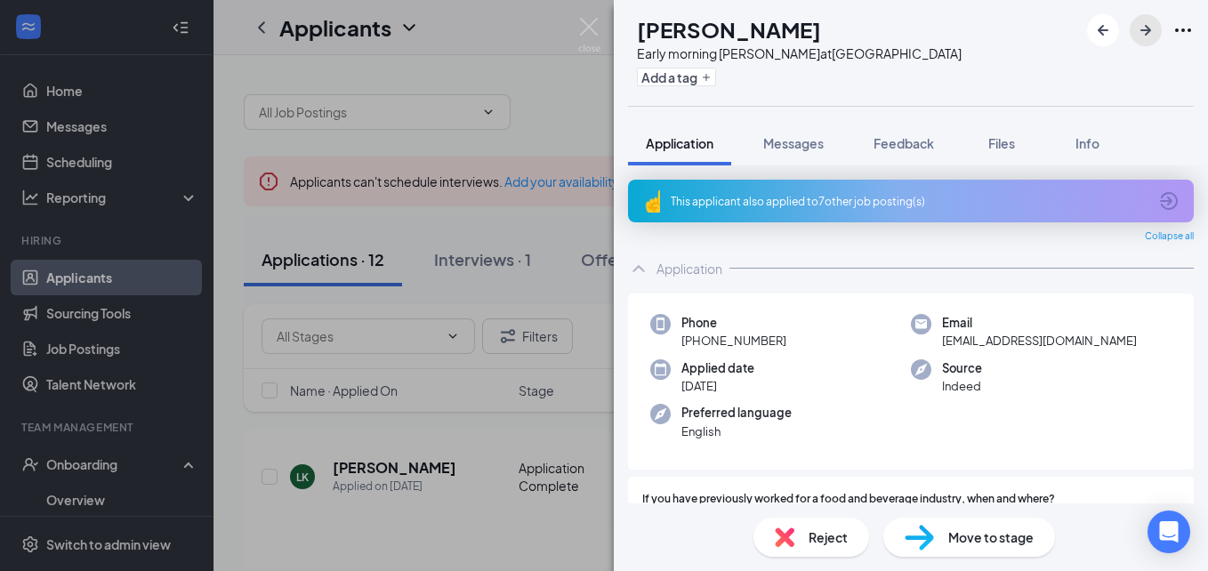
click at [1154, 36] on icon "ArrowRight" at bounding box center [1145, 30] width 21 height 21
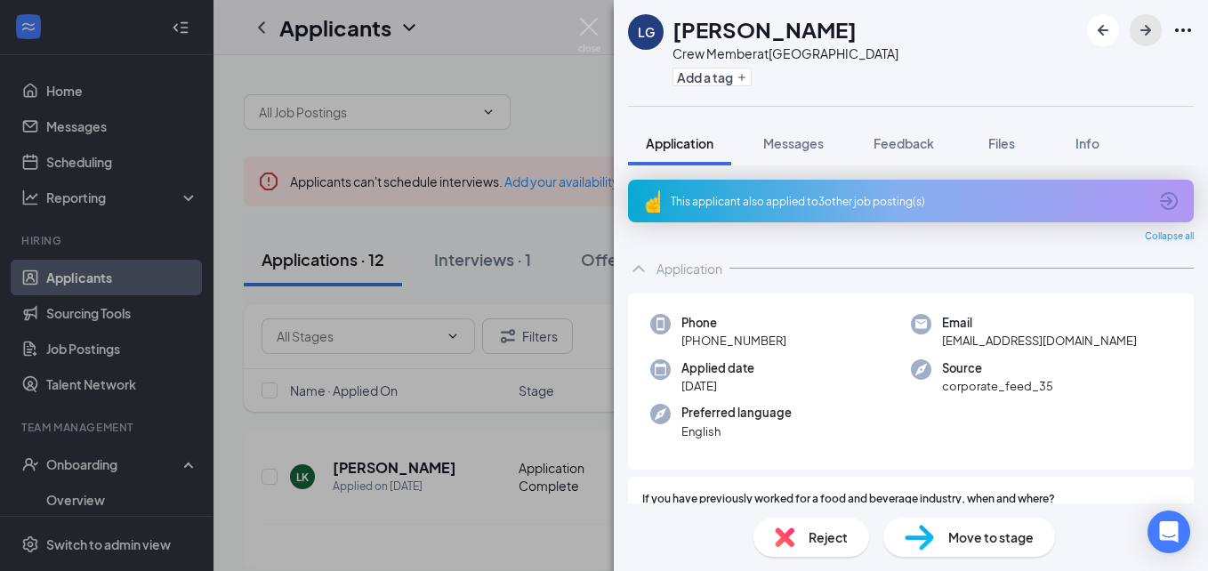
click at [1158, 35] on button "button" at bounding box center [1146, 30] width 32 height 32
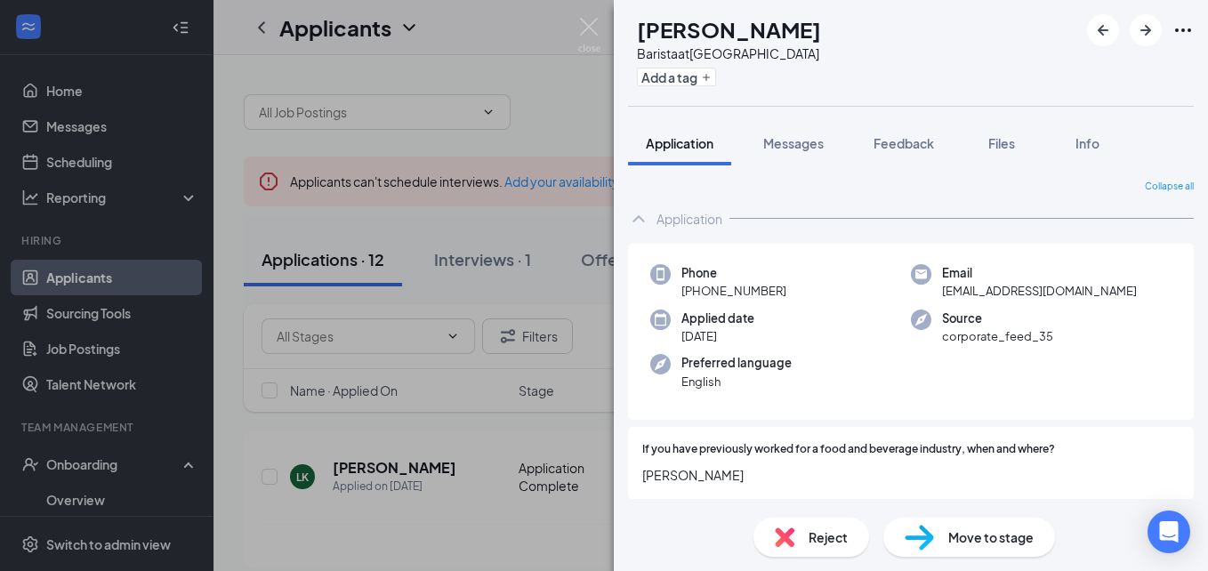
click at [1175, 27] on icon "Ellipses" at bounding box center [1183, 30] width 21 height 21
click at [856, 92] on div "DC Drew Chandler Barista at Springfield Add a tag" at bounding box center [911, 53] width 594 height 106
click at [588, 32] on img at bounding box center [589, 35] width 22 height 35
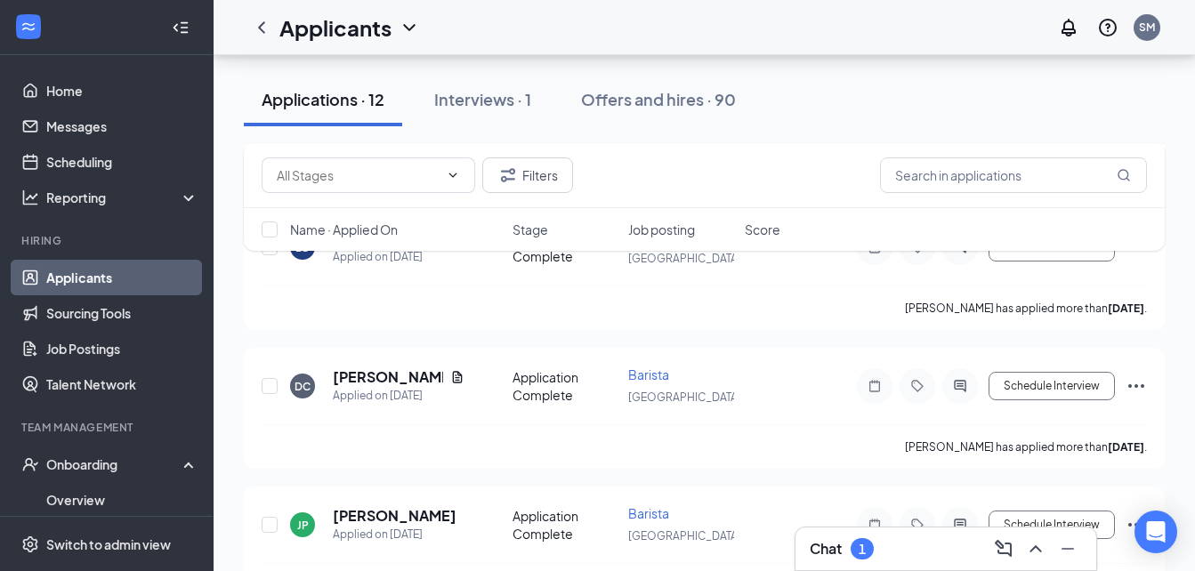
scroll to position [1151, 0]
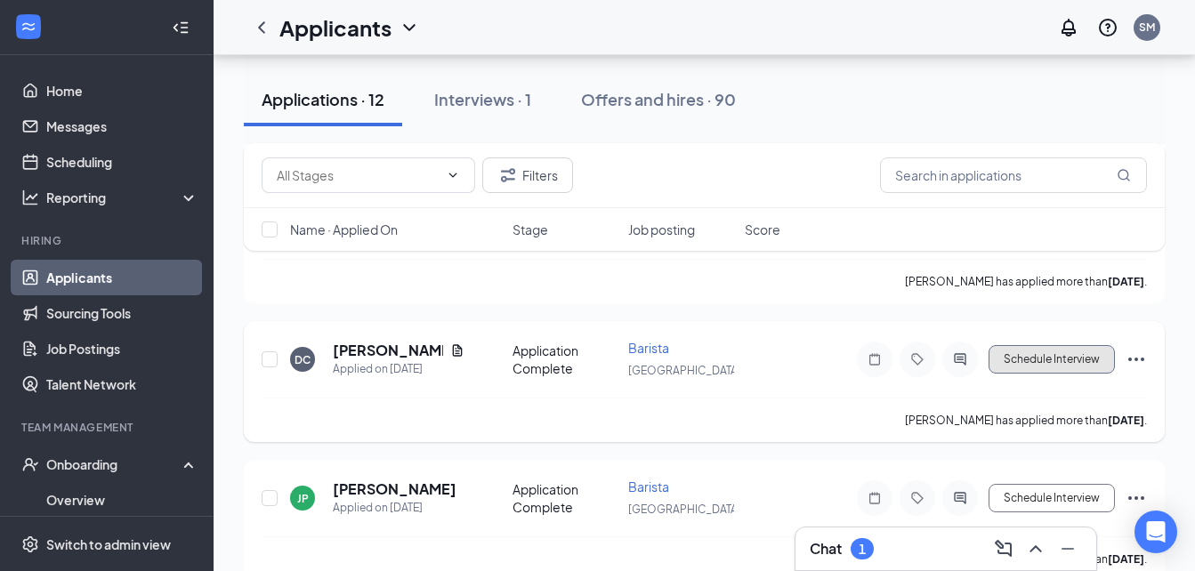
click at [1076, 367] on button "Schedule Interview" at bounding box center [1051, 359] width 126 height 28
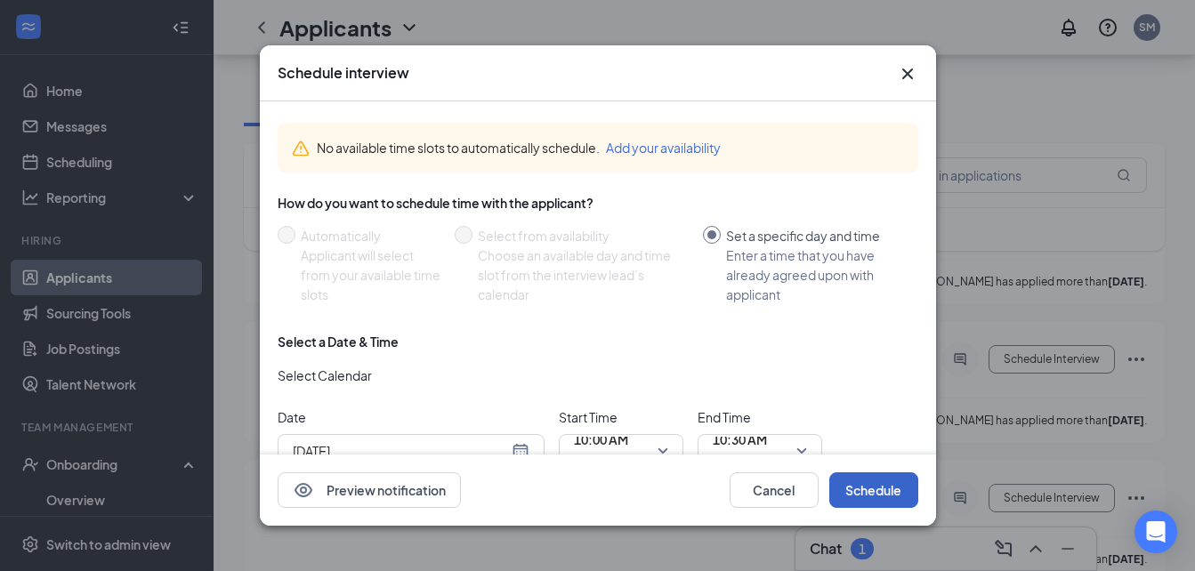
click at [851, 500] on button "Schedule" at bounding box center [873, 490] width 89 height 36
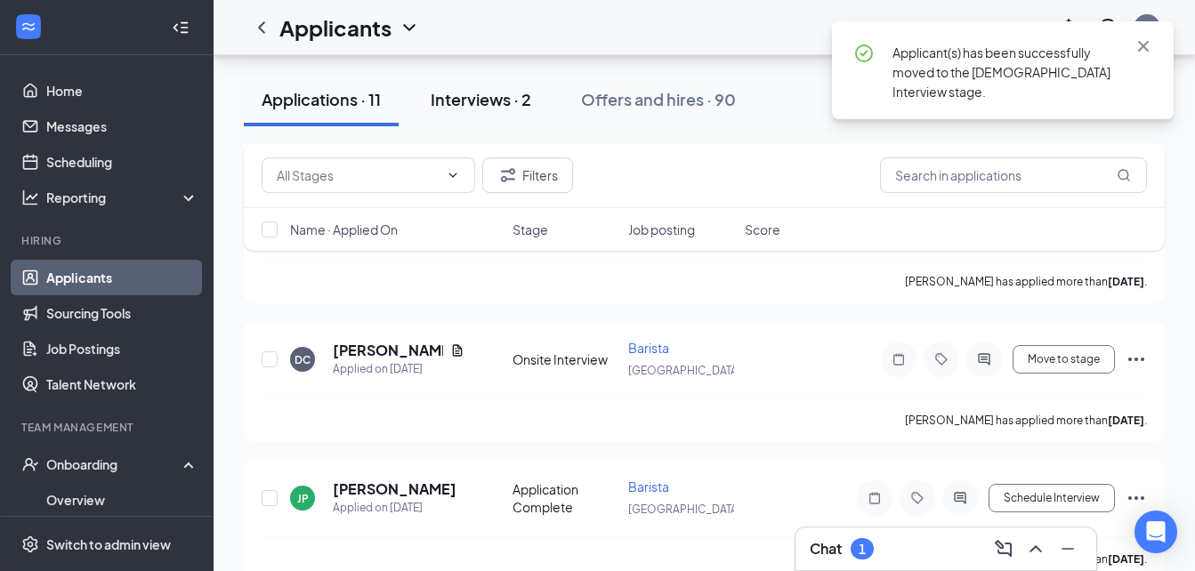
click at [493, 102] on div "Interviews · 2" at bounding box center [481, 99] width 101 height 22
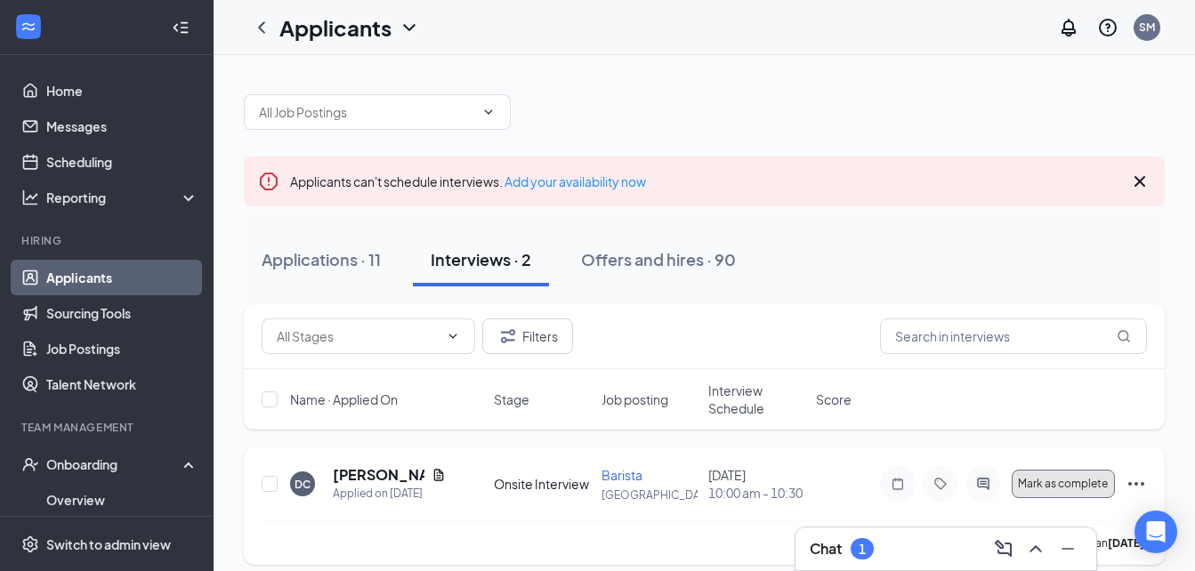
click at [1075, 471] on button "Mark as complete" at bounding box center [1063, 484] width 103 height 28
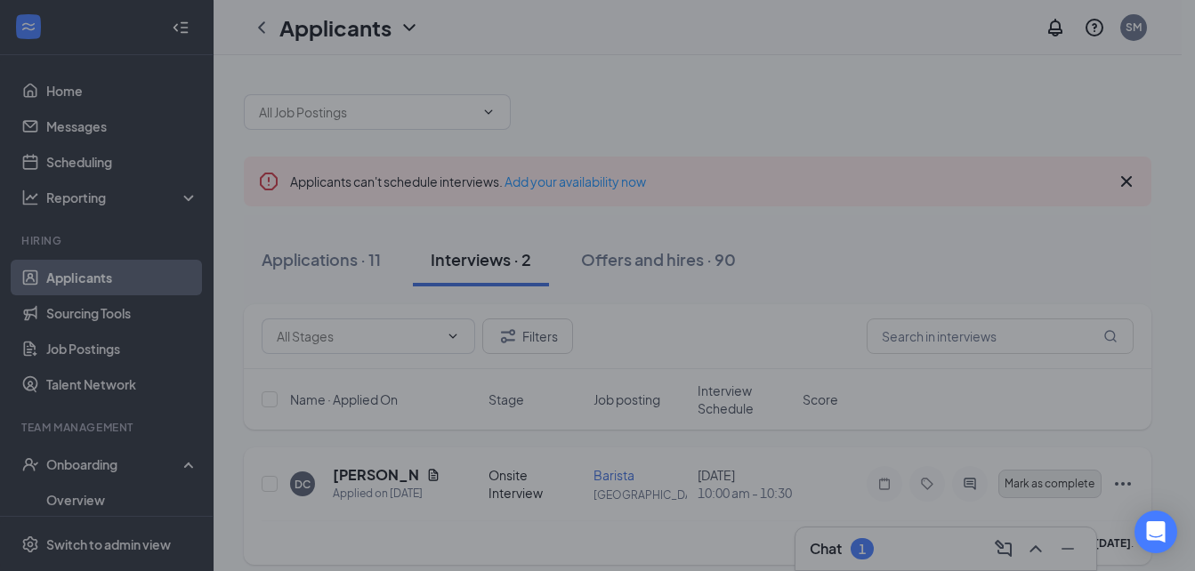
click at [1075, 471] on div "Mark as complete You are marking this applicant as Complete . What do you want …" at bounding box center [597, 285] width 1195 height 571
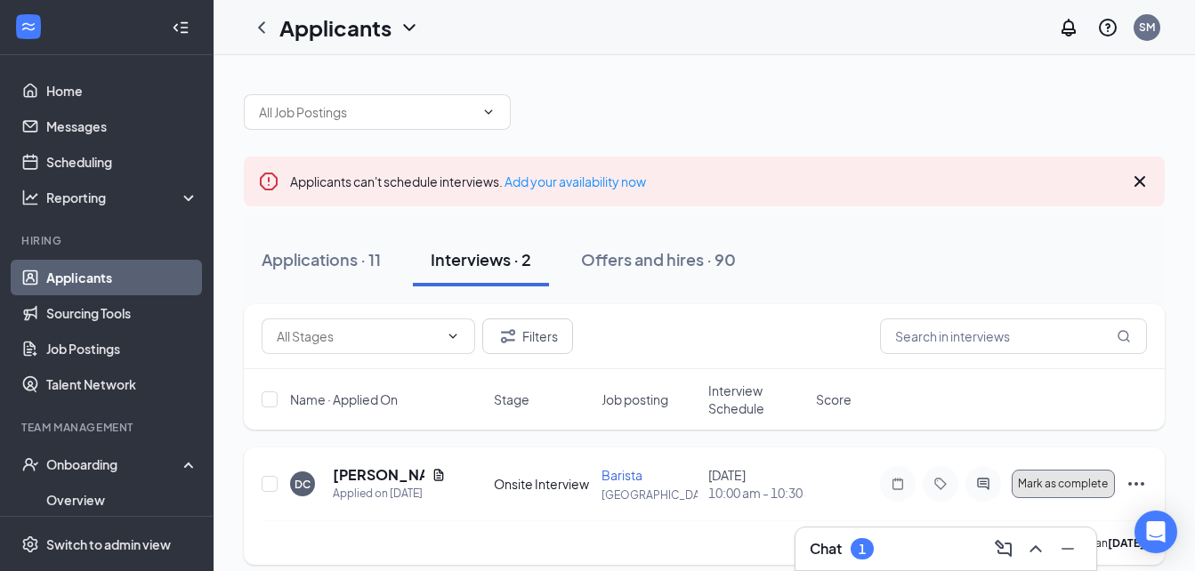
click at [1080, 497] on button "Mark as complete" at bounding box center [1063, 484] width 103 height 28
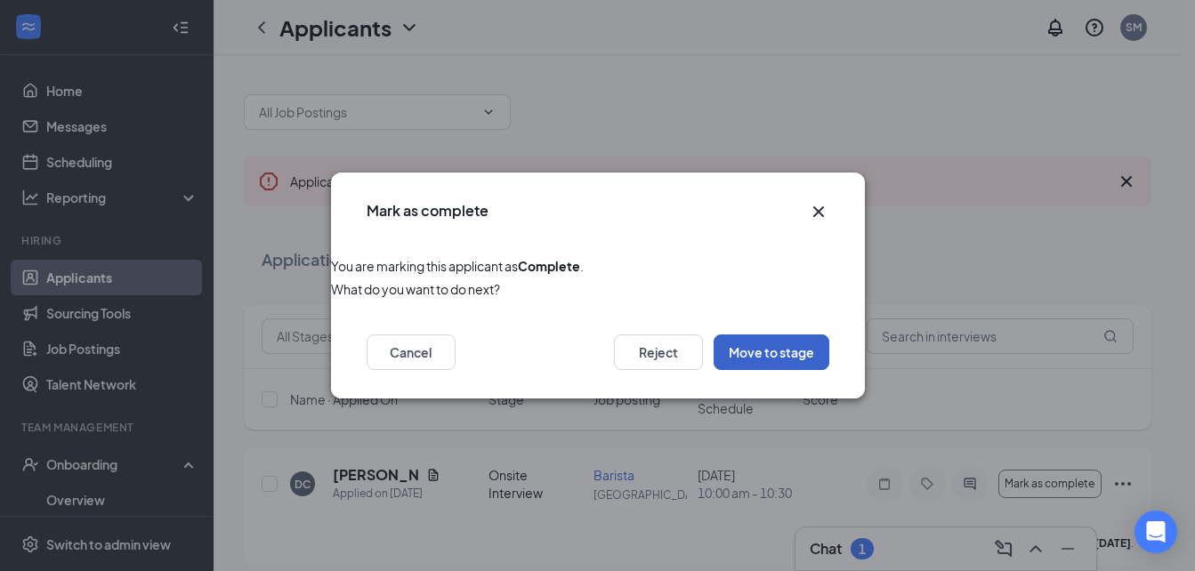
click at [758, 362] on button "Move to stage" at bounding box center [772, 353] width 116 height 36
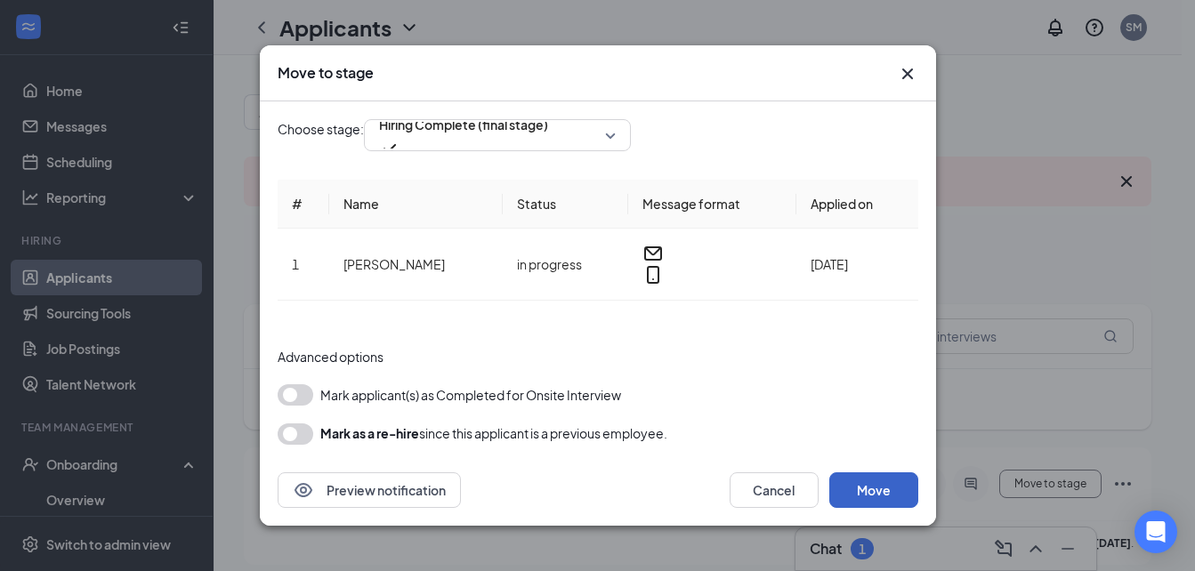
click at [885, 479] on button "Move" at bounding box center [873, 490] width 89 height 36
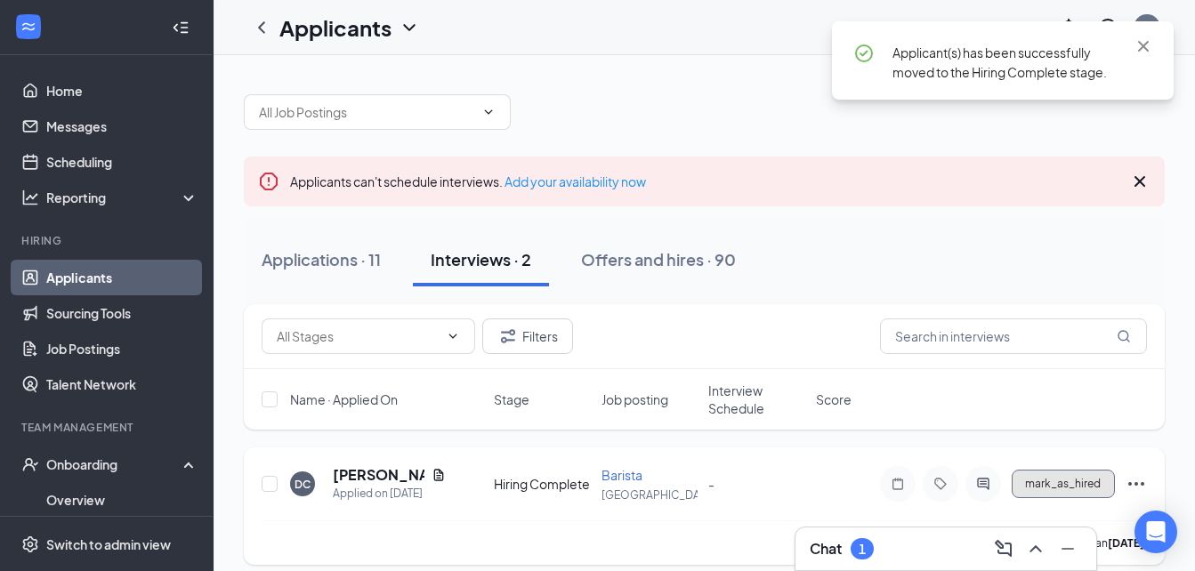
click at [1024, 480] on button "mark_as_hired" at bounding box center [1063, 484] width 103 height 28
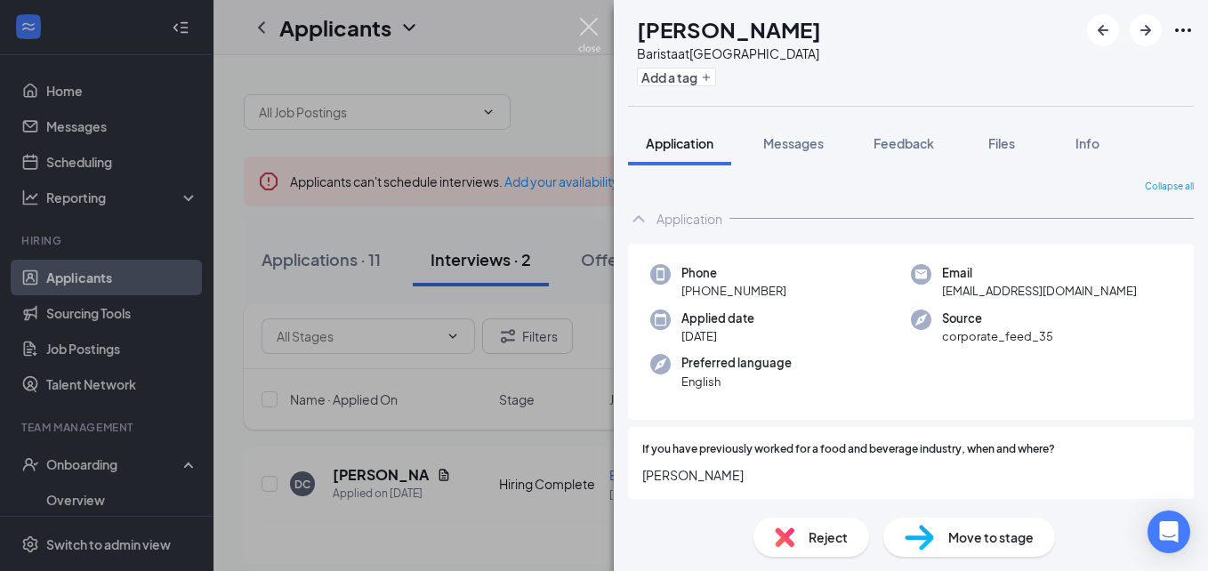
click at [598, 36] on img at bounding box center [589, 35] width 22 height 35
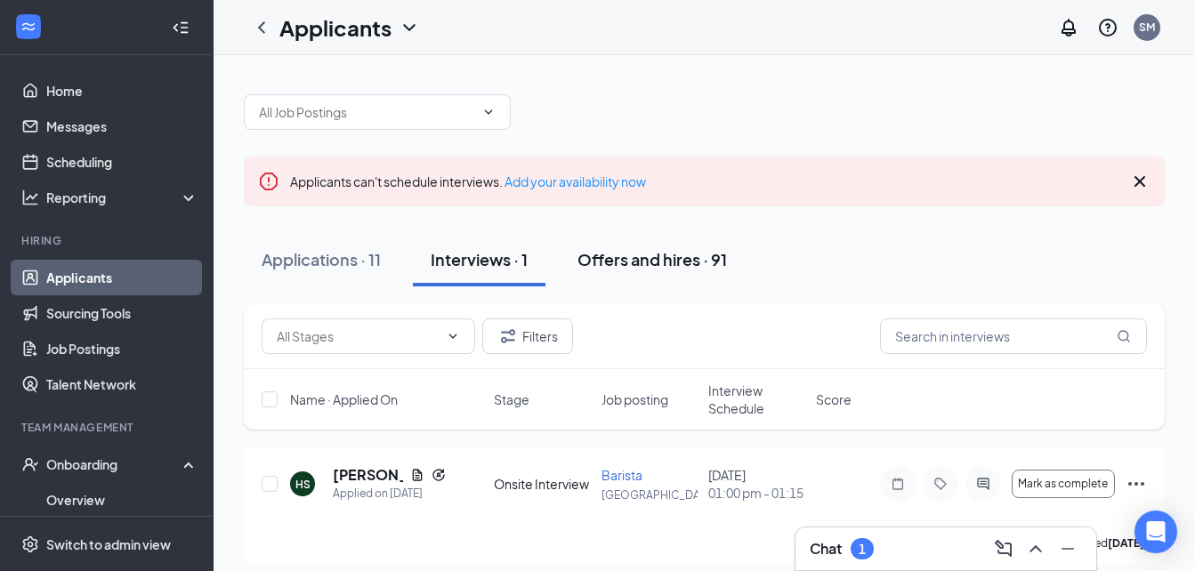
click at [677, 252] on div "Offers and hires · 91" at bounding box center [651, 259] width 149 height 22
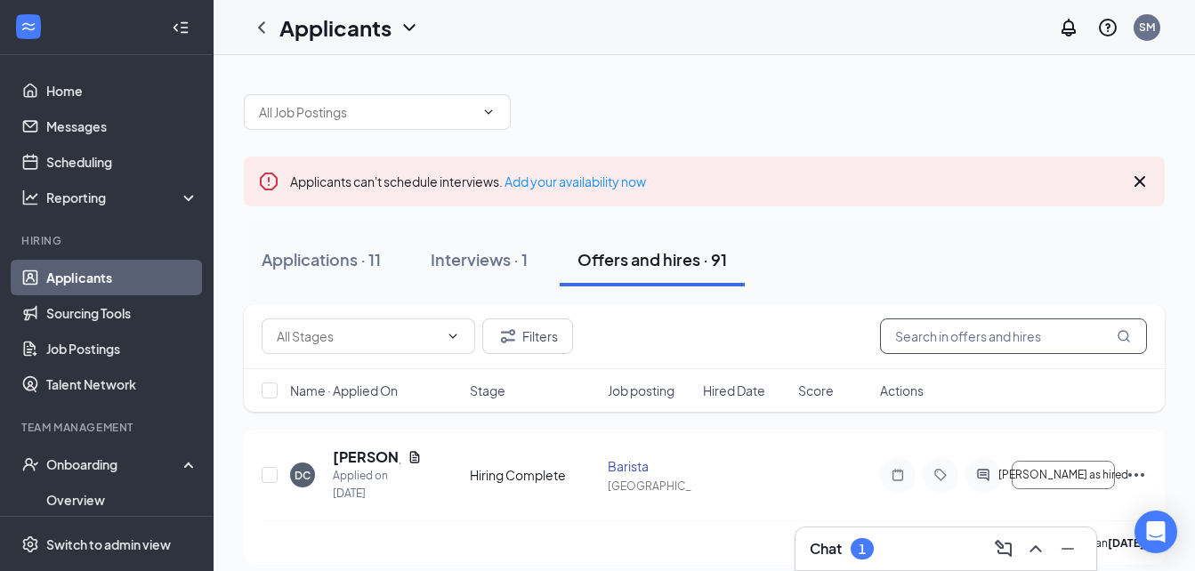
click at [976, 344] on input "text" at bounding box center [1013, 337] width 267 height 36
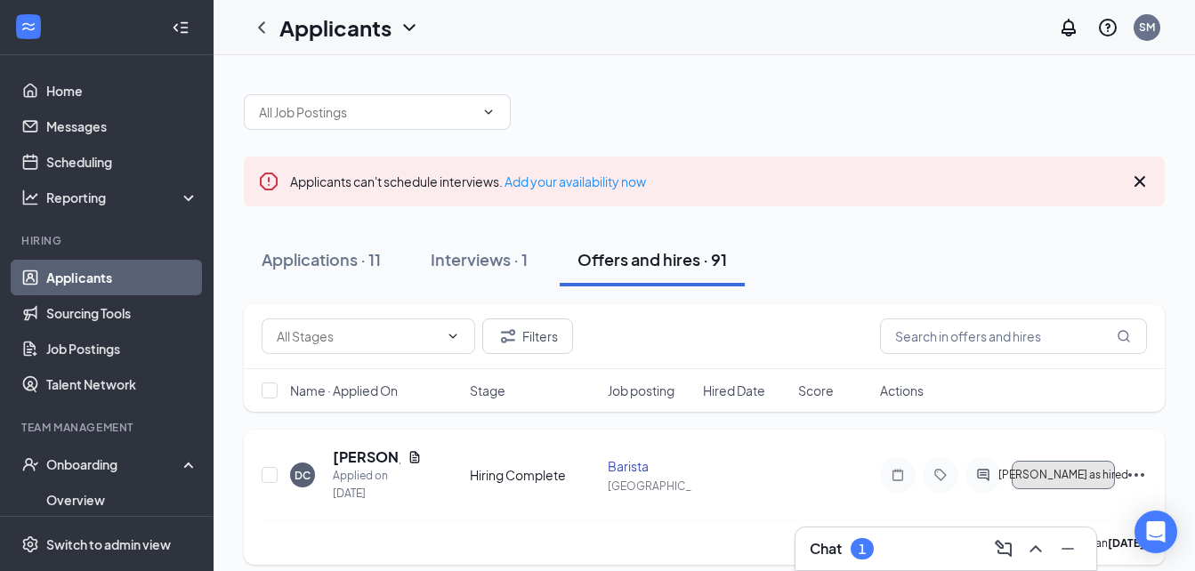
click at [1078, 478] on span "[PERSON_NAME] as hired" at bounding box center [1063, 475] width 130 height 12
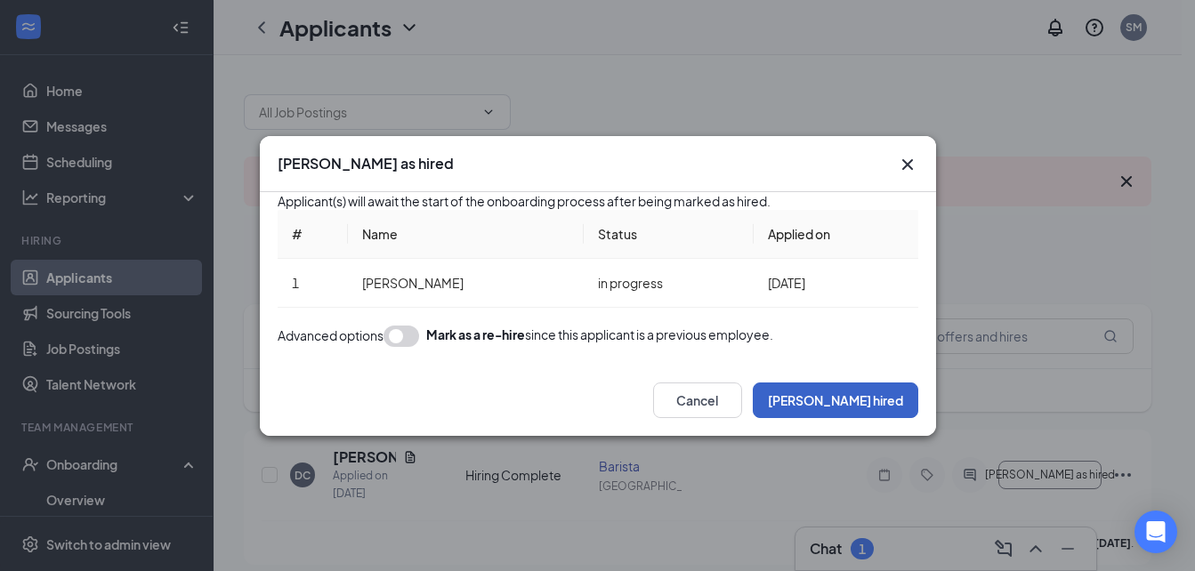
click at [900, 418] on button "Mark hired" at bounding box center [835, 401] width 165 height 36
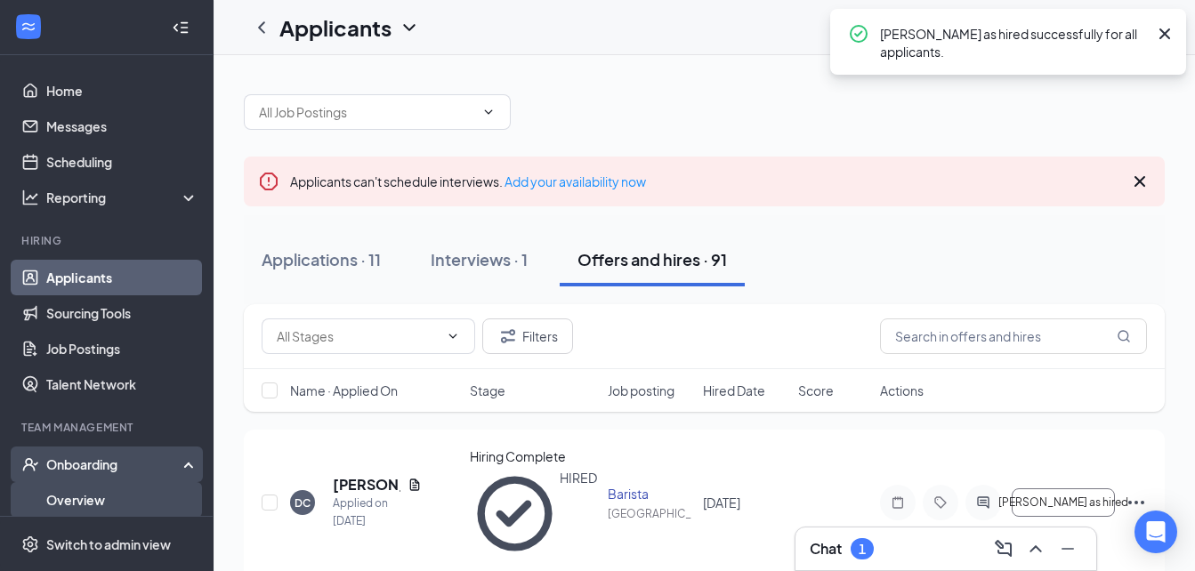
click at [86, 487] on link "Overview" at bounding box center [122, 500] width 152 height 36
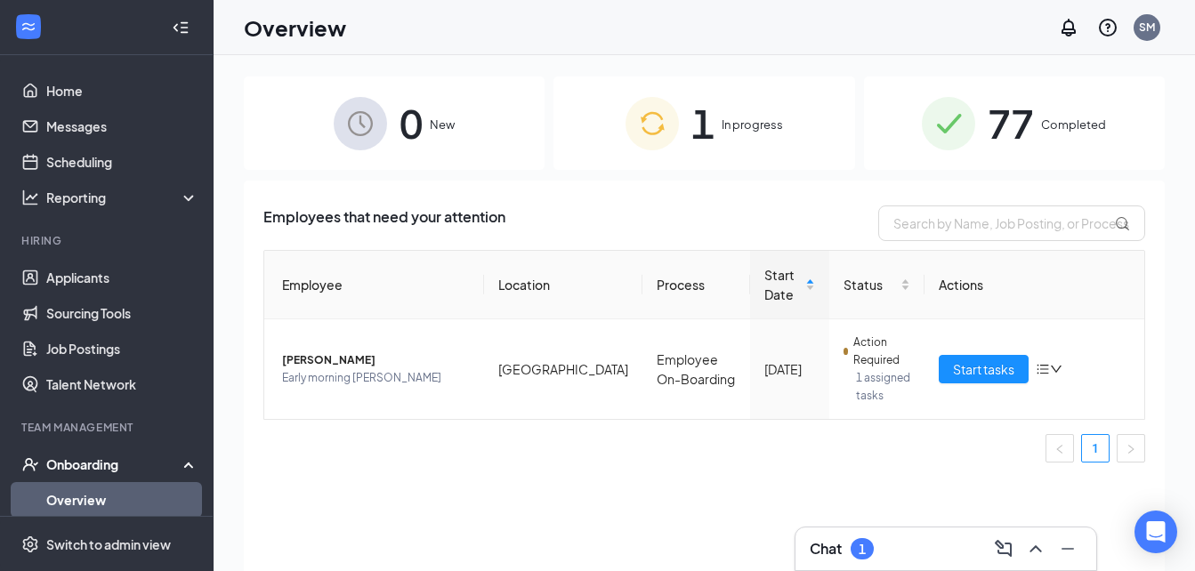
click at [463, 94] on div "0 New" at bounding box center [394, 123] width 301 height 93
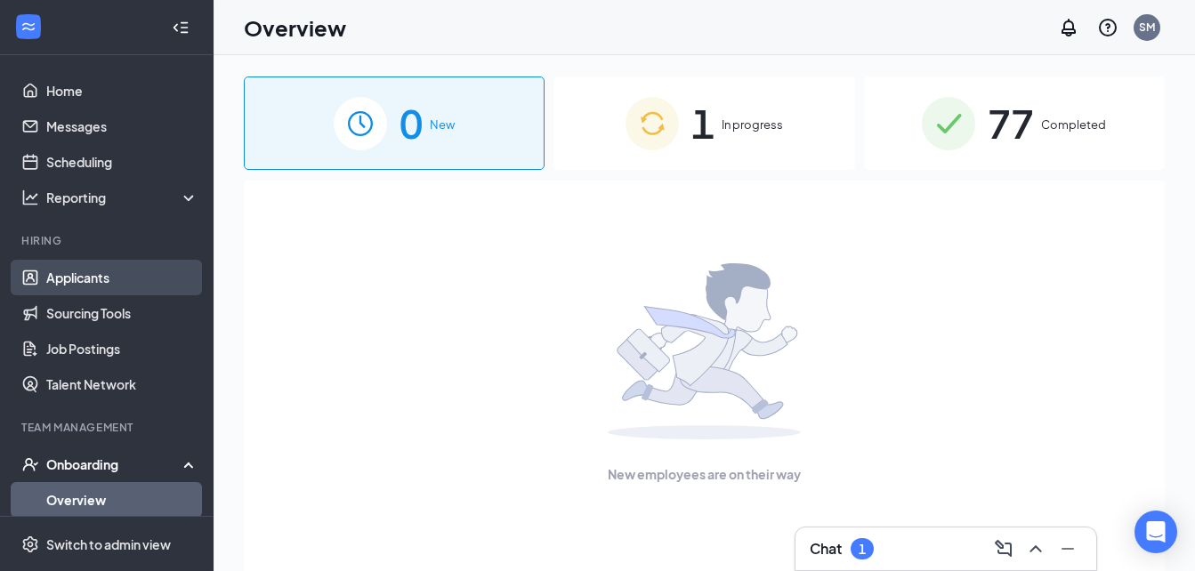
click at [114, 289] on link "Applicants" at bounding box center [122, 278] width 152 height 36
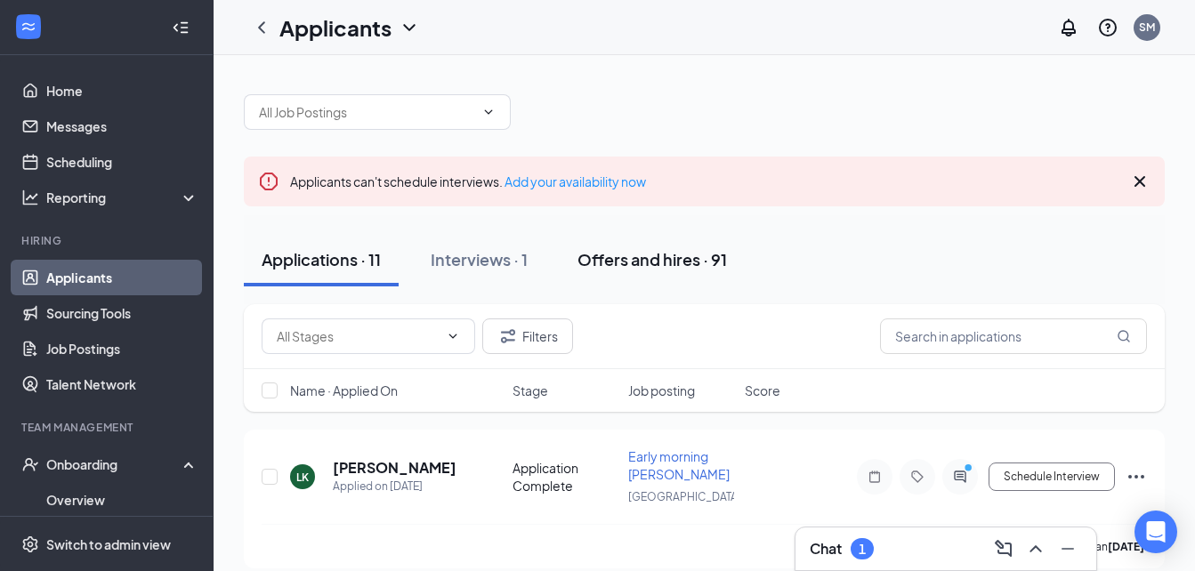
click at [705, 273] on button "Offers and hires · 91" at bounding box center [652, 259] width 185 height 53
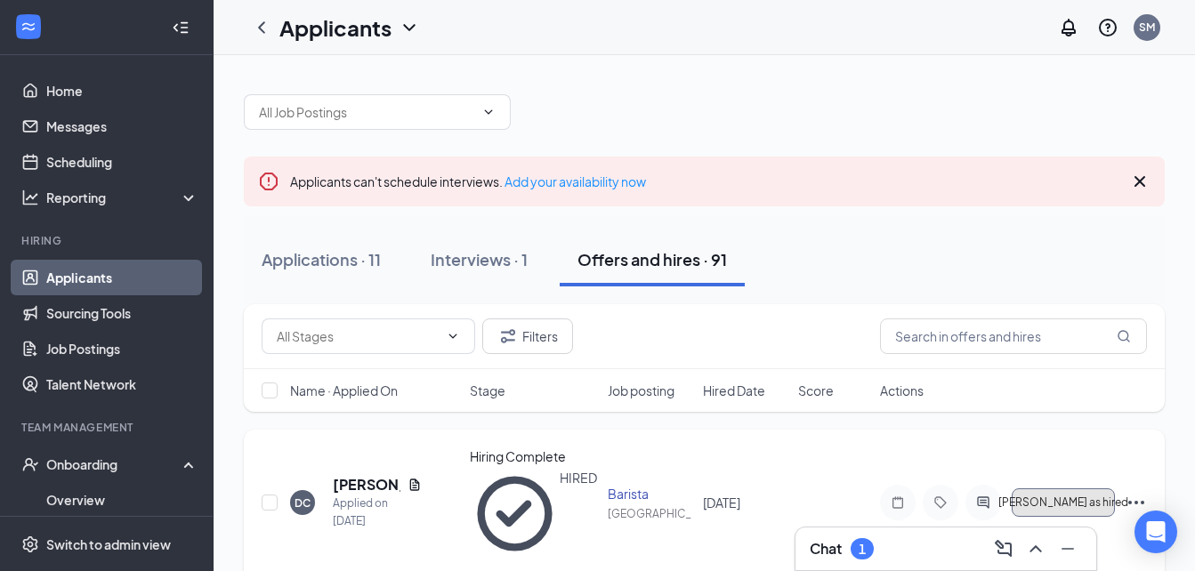
click at [1083, 488] on button "[PERSON_NAME] as hired" at bounding box center [1063, 502] width 103 height 28
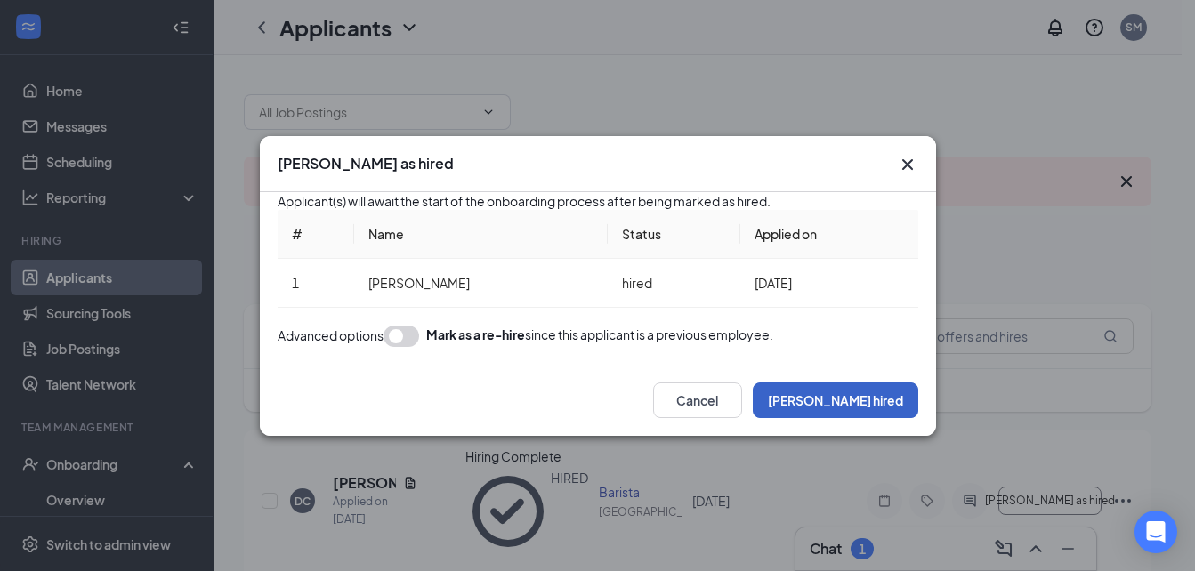
click at [889, 418] on button "Mark hired" at bounding box center [835, 401] width 165 height 36
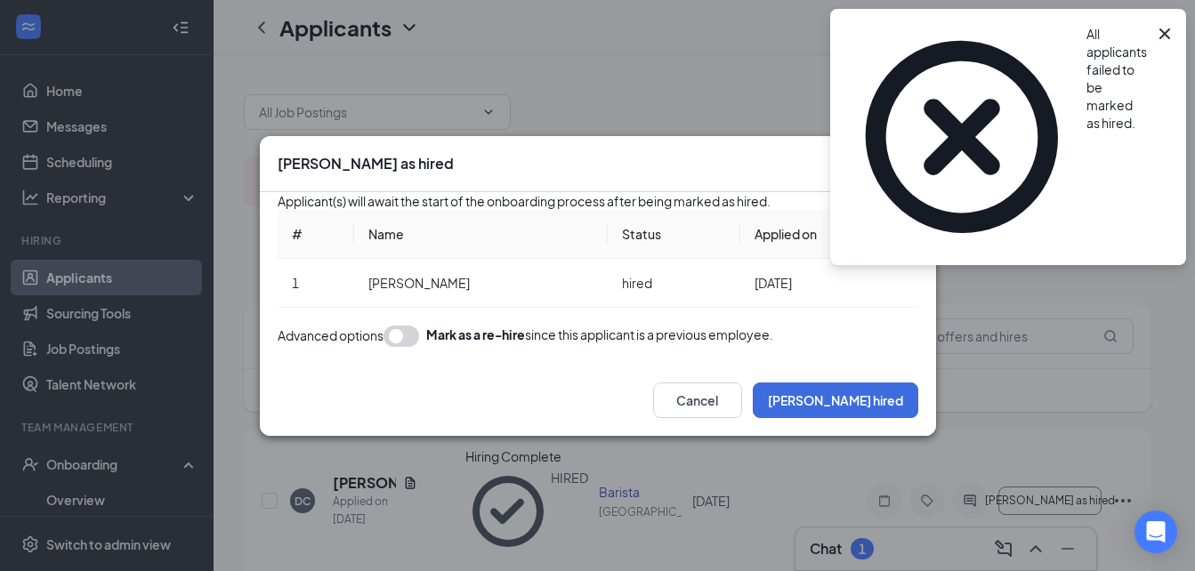
click at [872, 436] on div "Cancel Mark hired" at bounding box center [598, 400] width 676 height 71
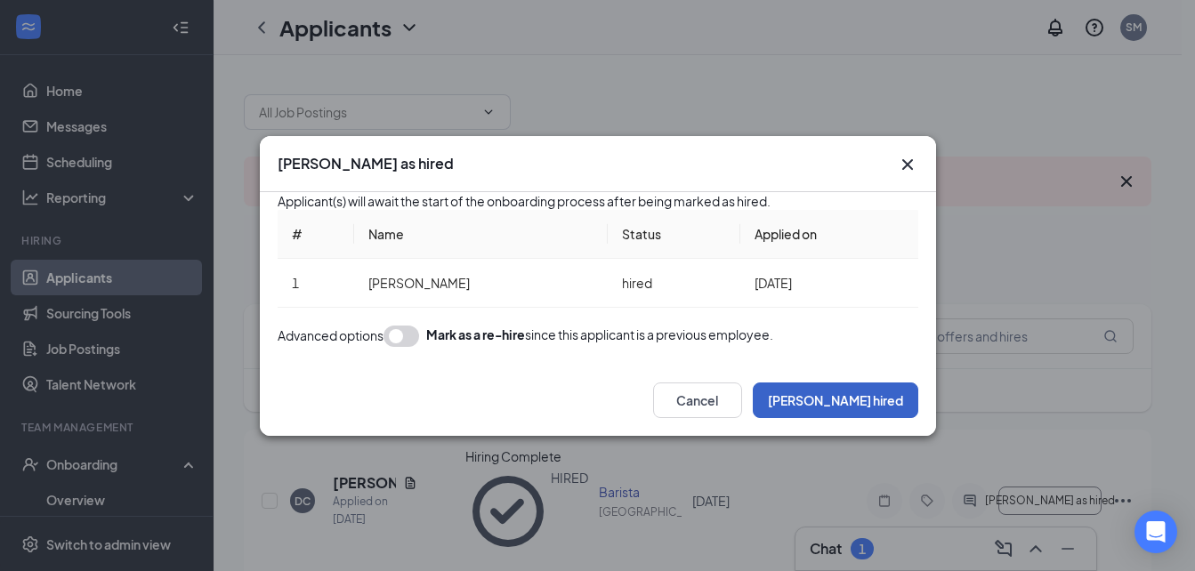
click at [885, 418] on button "Mark hired" at bounding box center [835, 401] width 165 height 36
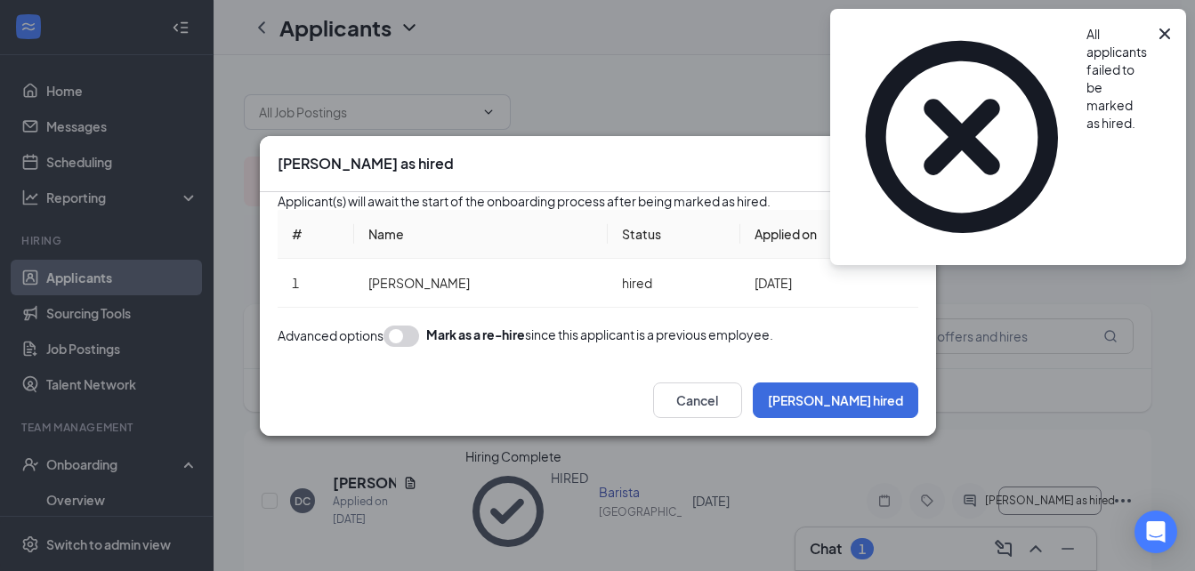
click at [903, 158] on icon "Cross" at bounding box center [906, 163] width 11 height 11
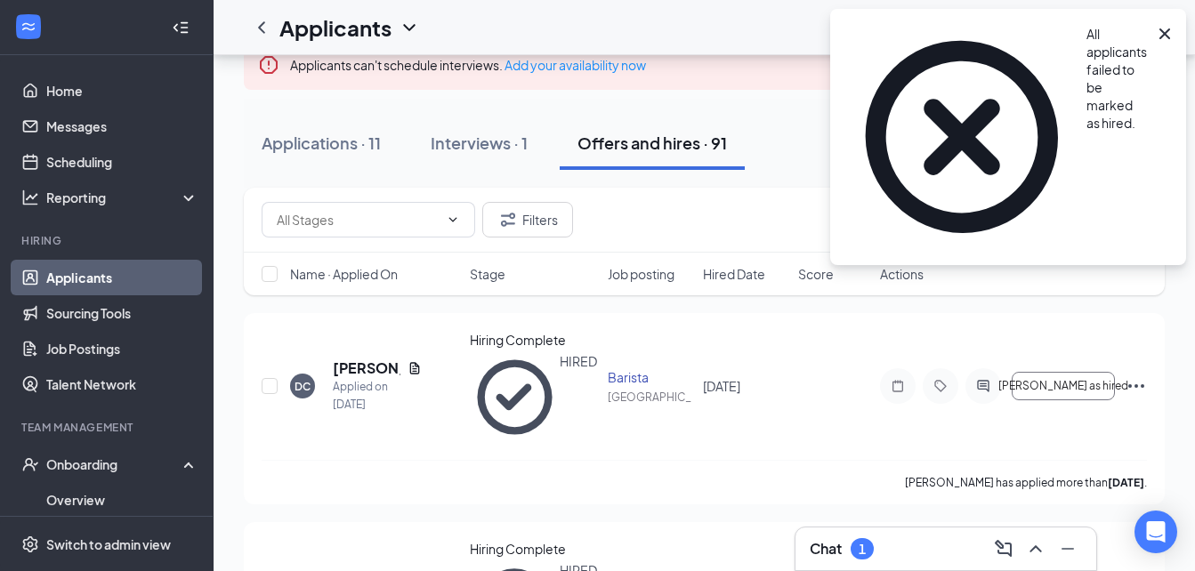
scroll to position [126, 0]
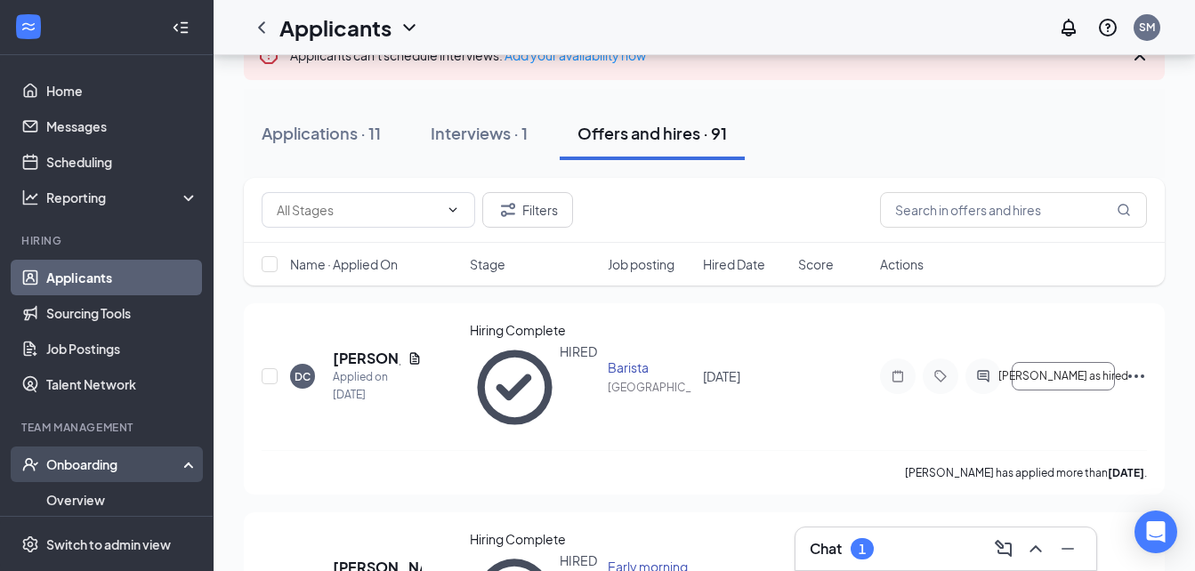
click at [105, 475] on div "Onboarding" at bounding box center [107, 465] width 214 height 36
click at [100, 492] on link "Overview" at bounding box center [122, 500] width 152 height 36
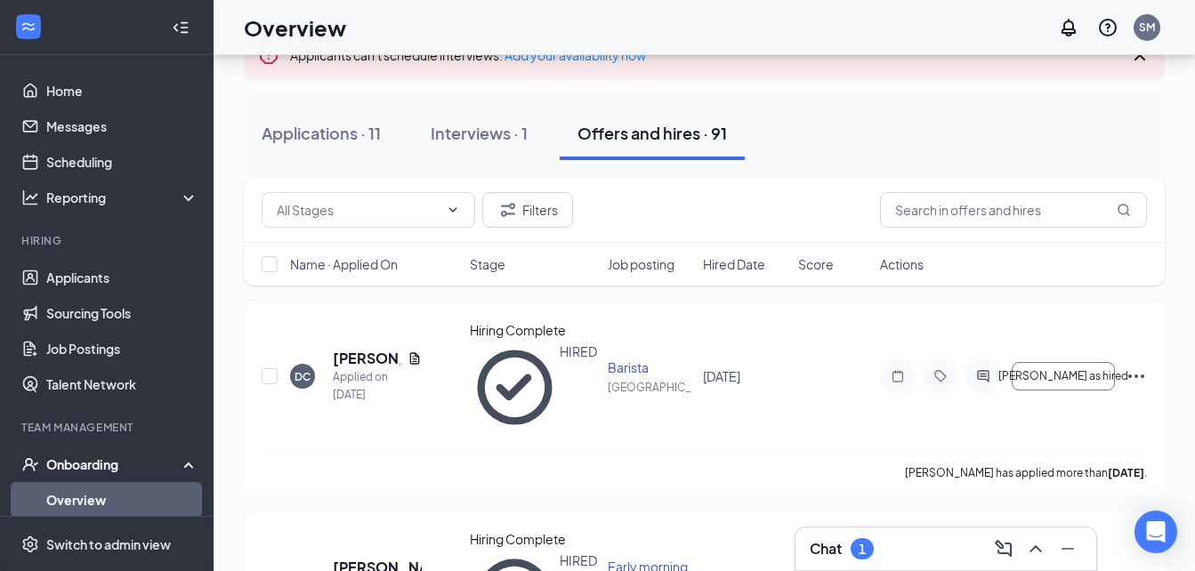
scroll to position [80, 0]
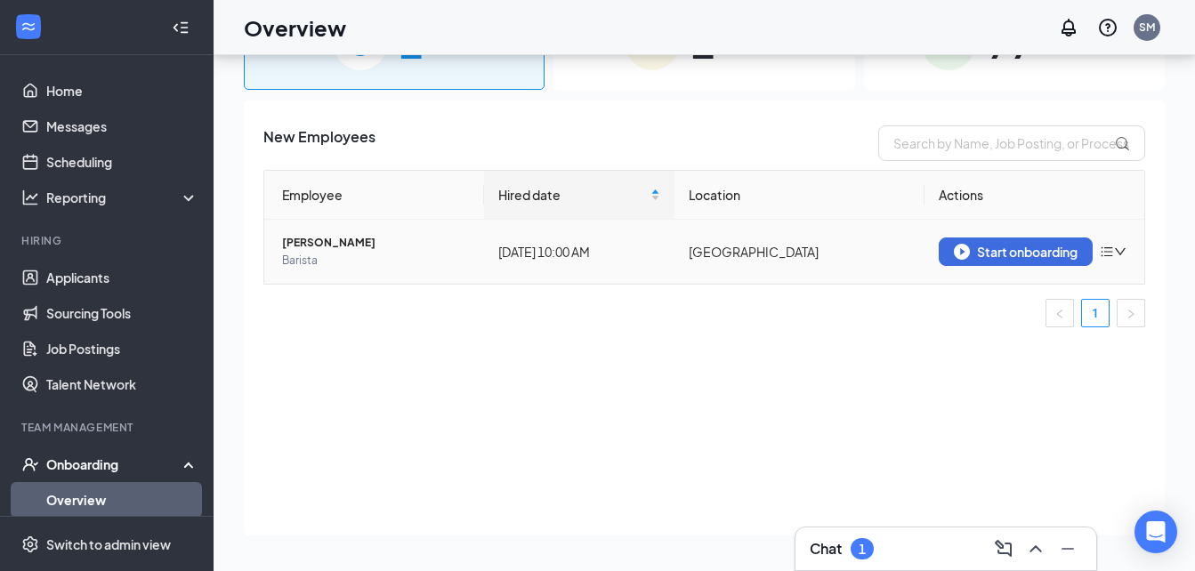
click at [1037, 226] on td "Start onboarding" at bounding box center [1034, 252] width 220 height 64
click at [1010, 258] on div "Start onboarding" at bounding box center [1016, 252] width 124 height 16
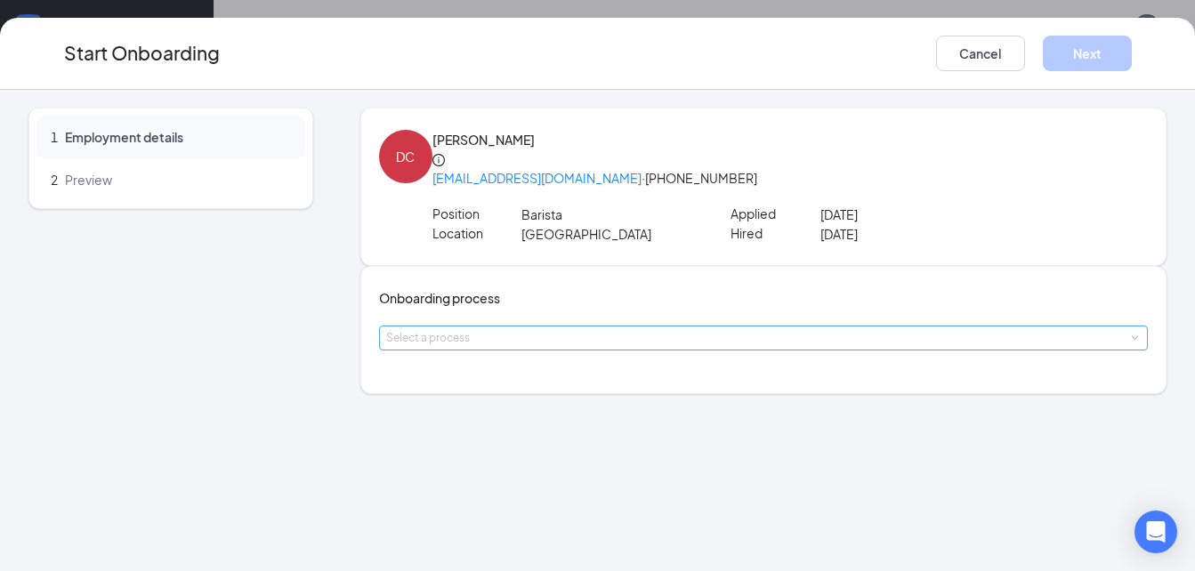
click at [606, 347] on div "Select a process" at bounding box center [759, 338] width 747 height 18
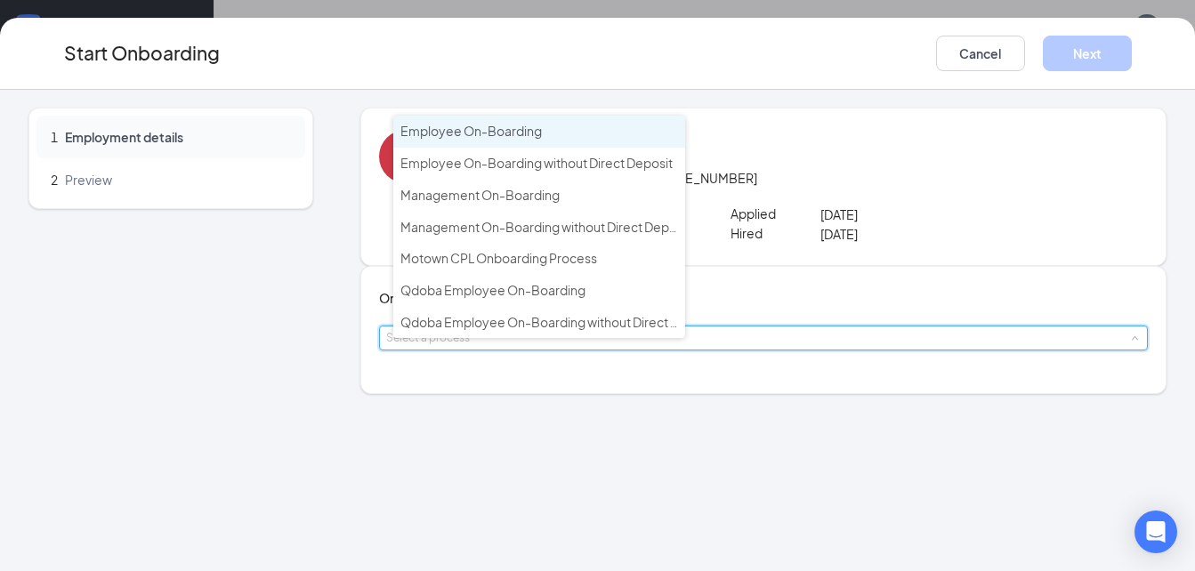
click at [570, 132] on li "Employee On-Boarding" at bounding box center [539, 132] width 292 height 32
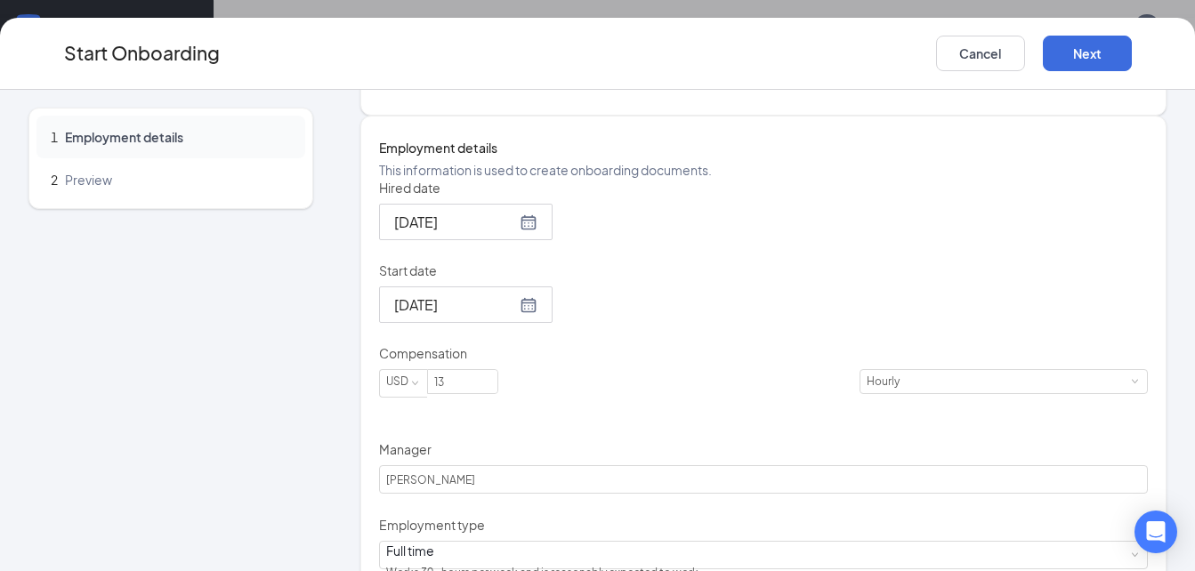
scroll to position [369, 0]
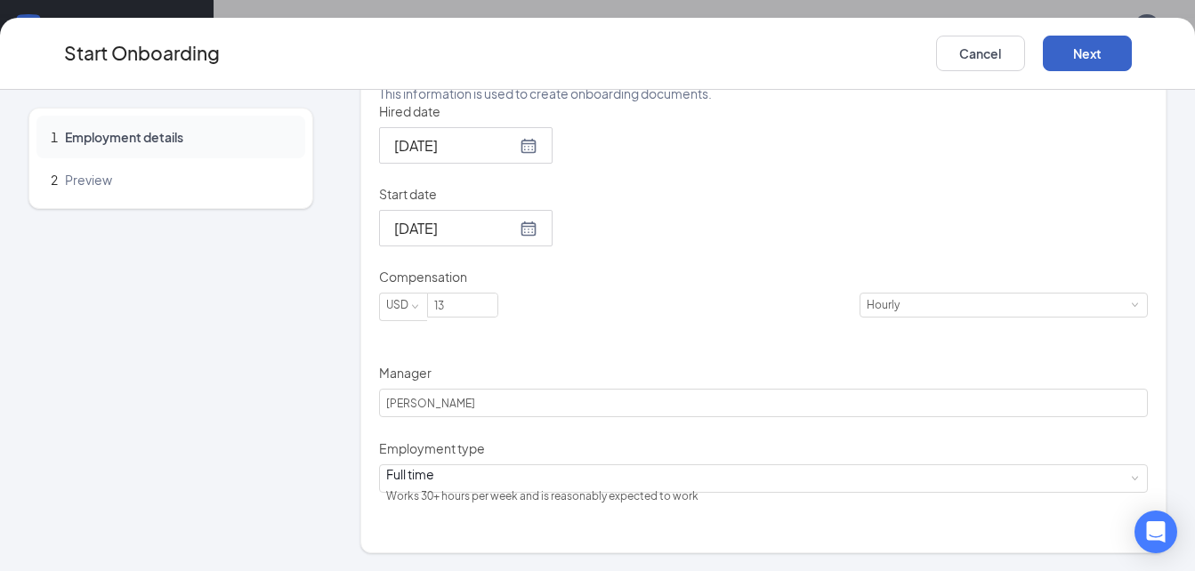
click at [1049, 46] on button "Next" at bounding box center [1087, 54] width 89 height 36
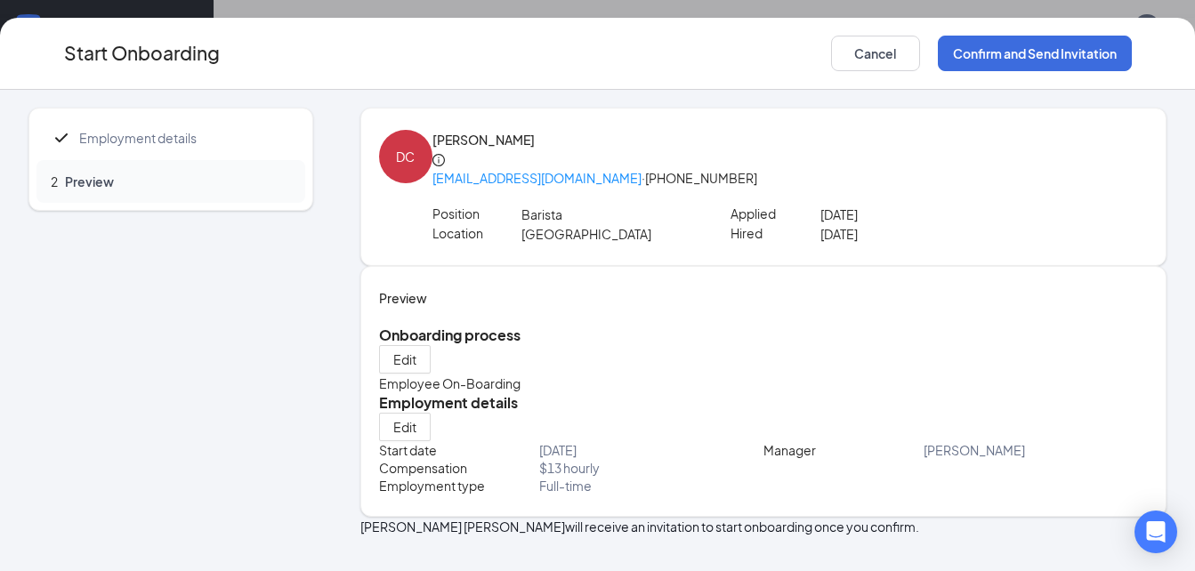
scroll to position [38, 0]
click at [1029, 40] on button "Confirm and Send Invitation" at bounding box center [1035, 54] width 194 height 36
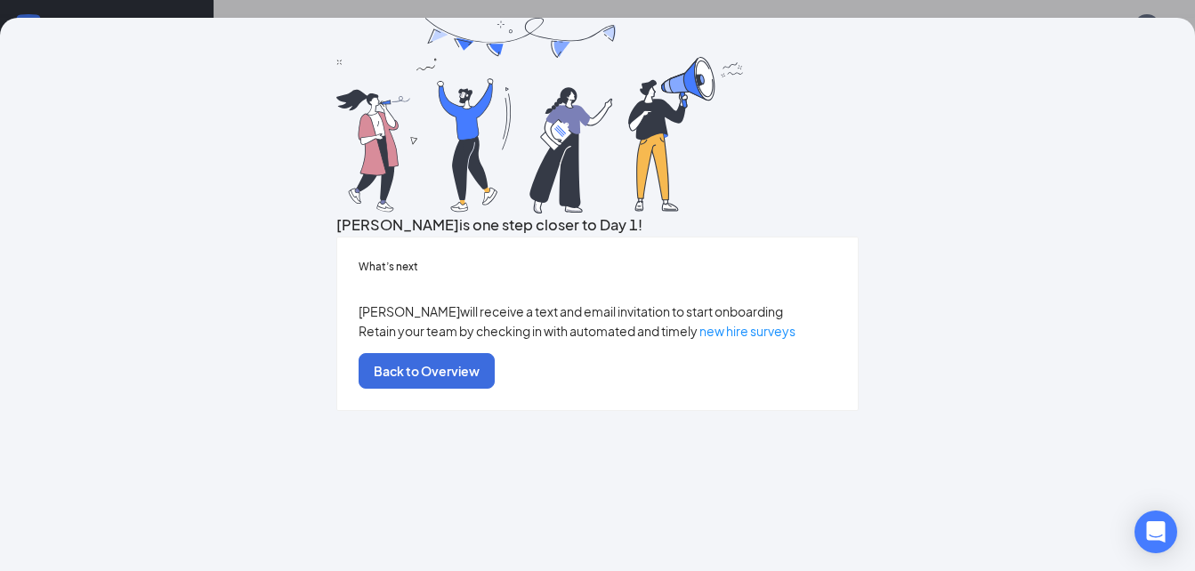
scroll to position [135, 0]
click at [495, 389] on button "Back to Overview" at bounding box center [427, 371] width 136 height 36
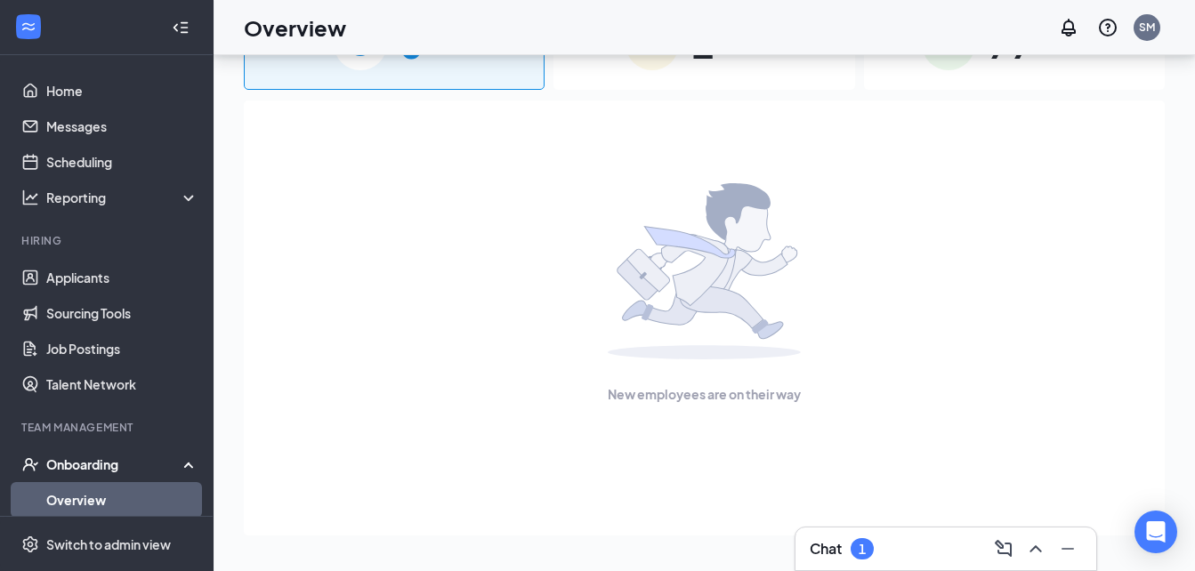
scroll to position [0, 0]
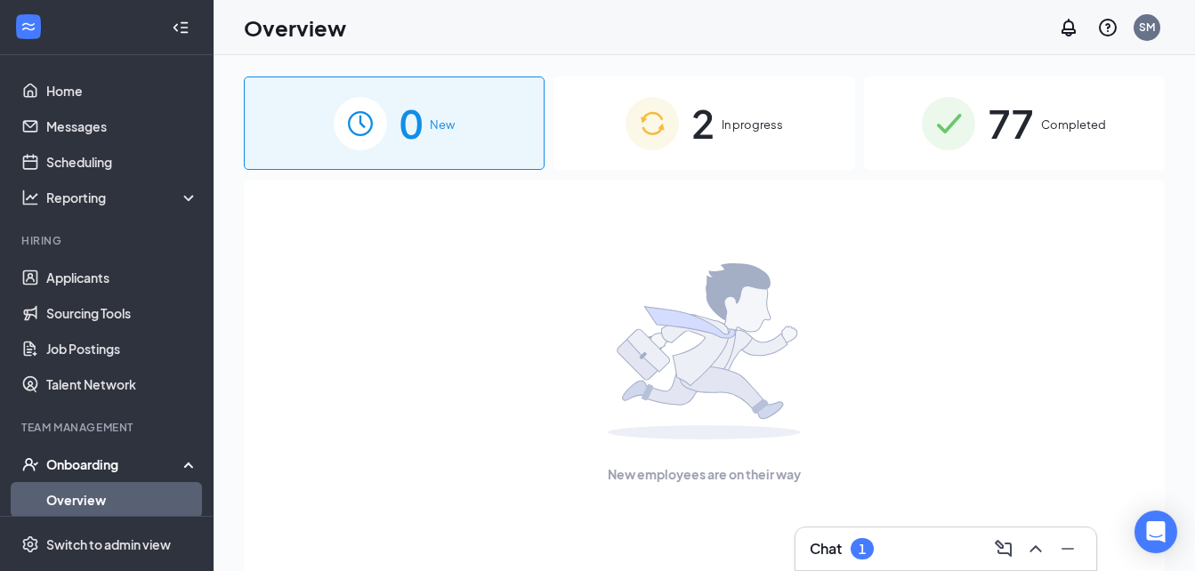
click at [670, 158] on div "2 In progress" at bounding box center [703, 123] width 301 height 93
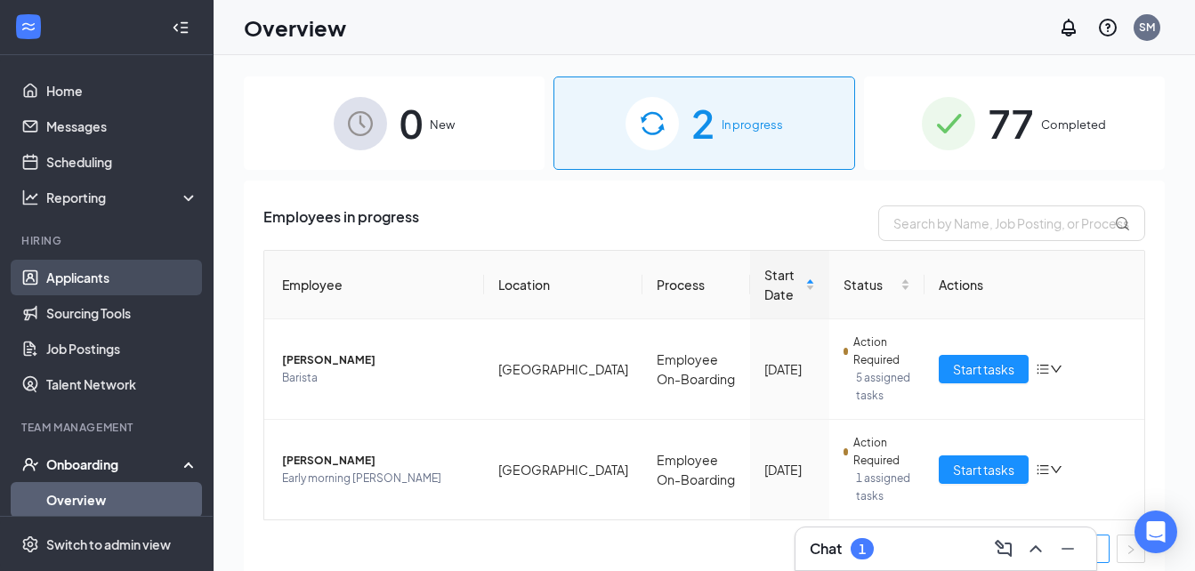
click at [81, 269] on link "Applicants" at bounding box center [122, 278] width 152 height 36
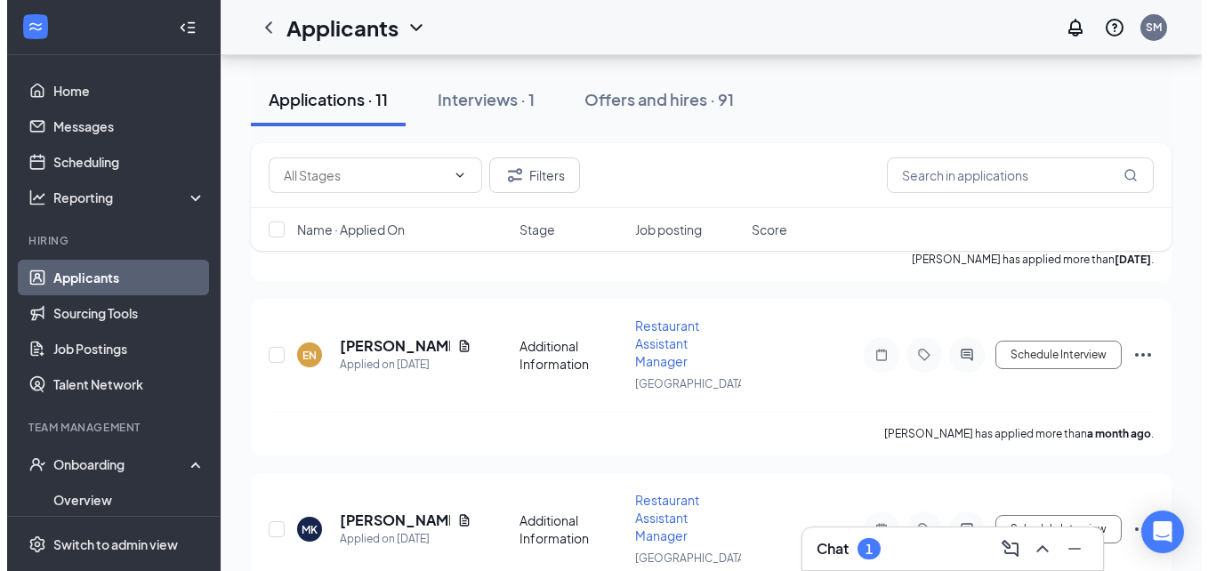
scroll to position [1465, 0]
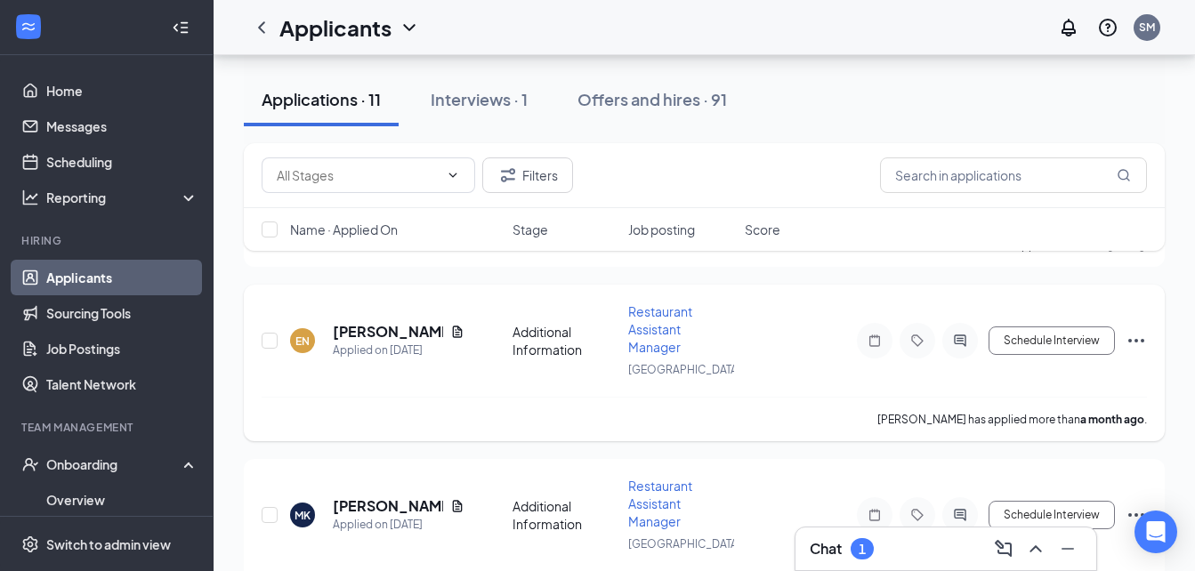
click at [966, 349] on div at bounding box center [960, 341] width 36 height 36
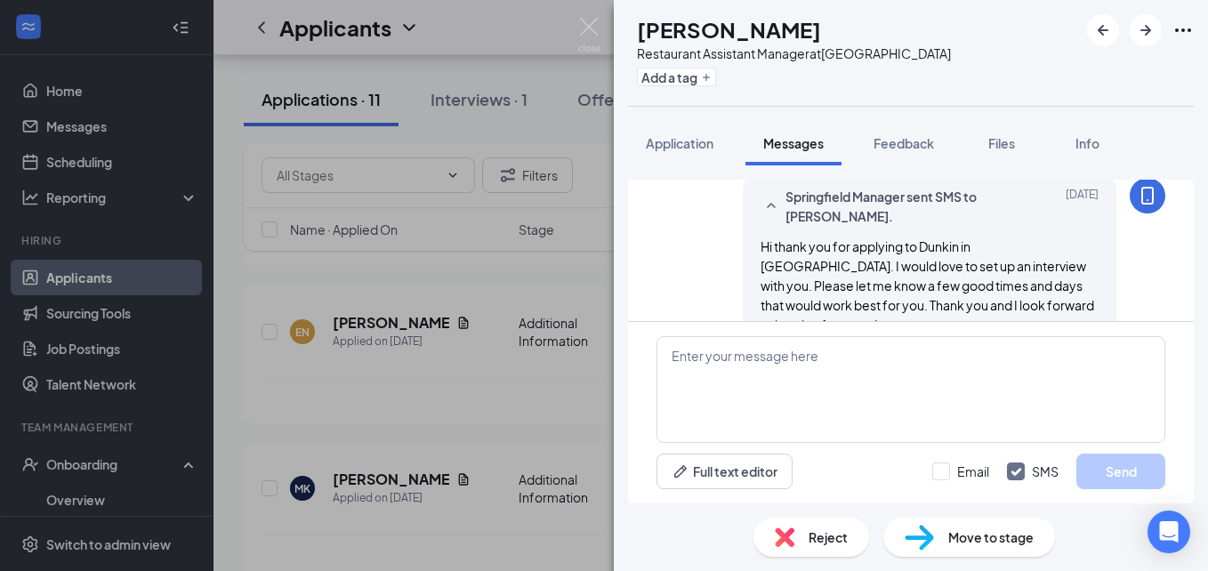
scroll to position [674, 0]
click at [685, 149] on span "Application" at bounding box center [680, 143] width 68 height 16
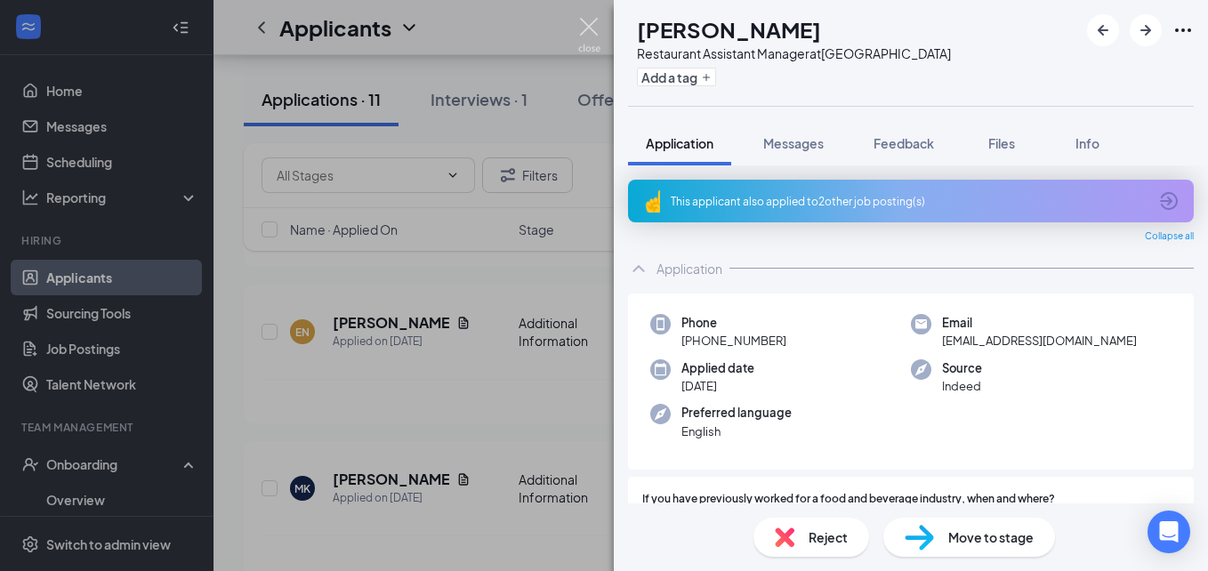
click at [589, 25] on img at bounding box center [589, 35] width 22 height 35
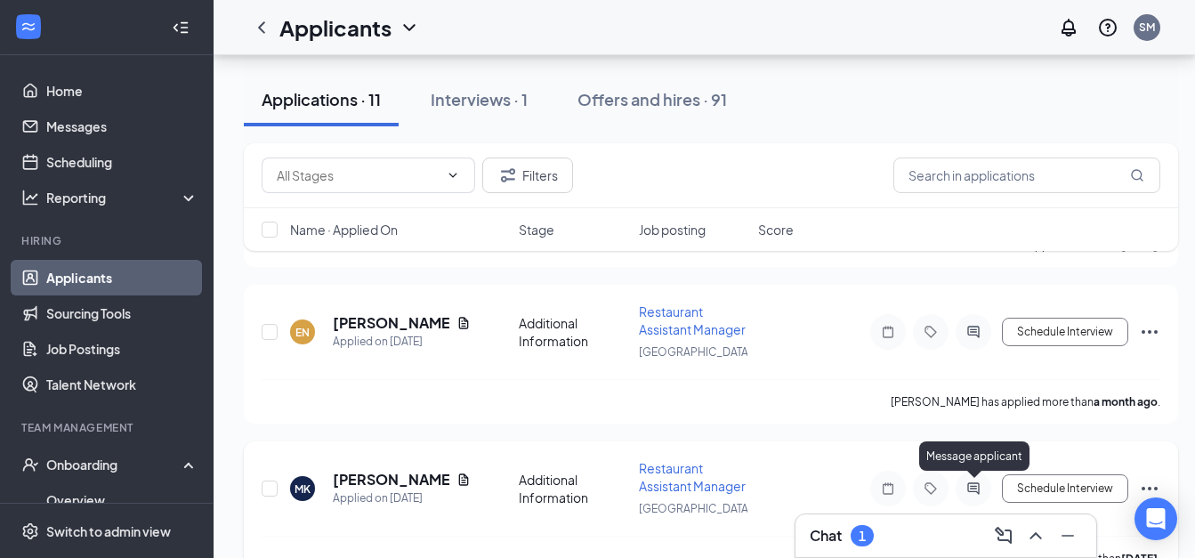
click at [970, 492] on icon "ActiveChat" at bounding box center [973, 488] width 12 height 12
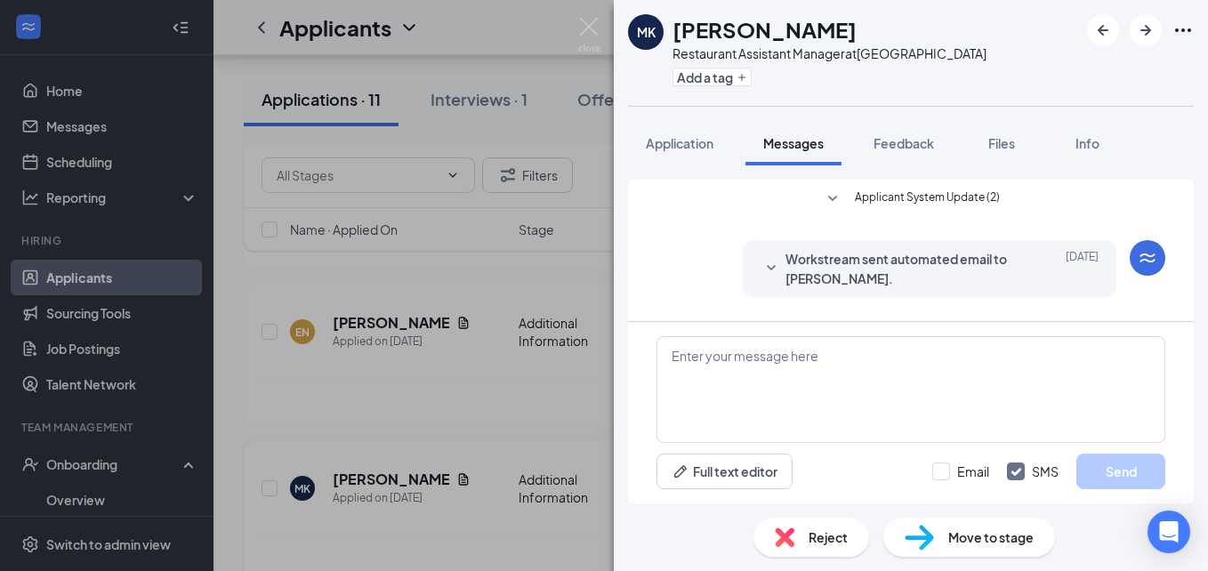
scroll to position [328, 0]
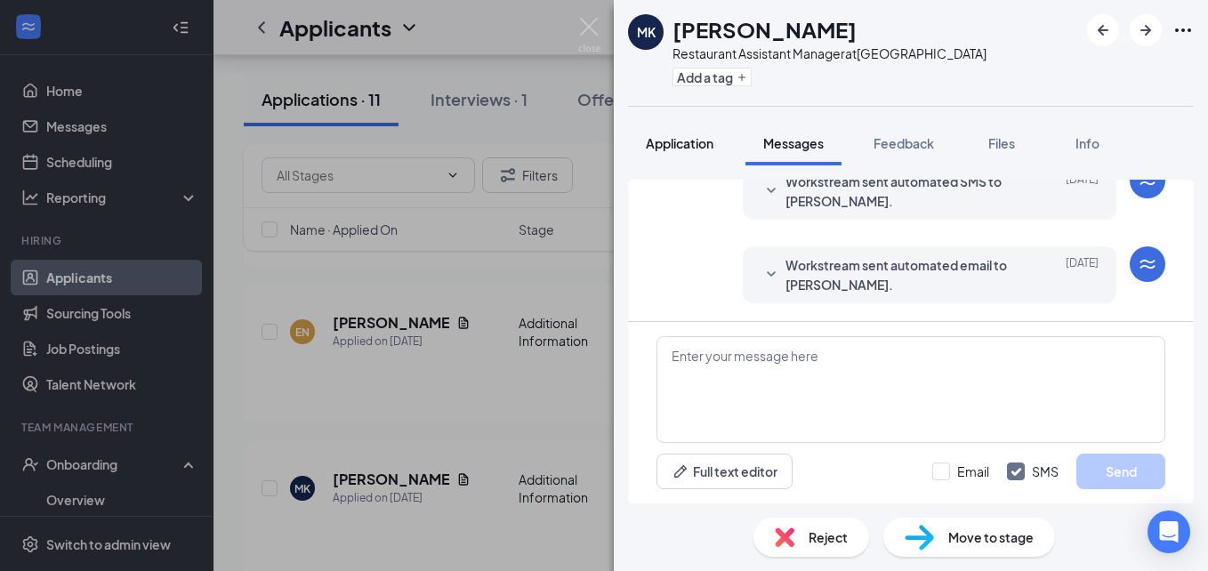
click at [679, 134] on div "Application" at bounding box center [680, 143] width 68 height 18
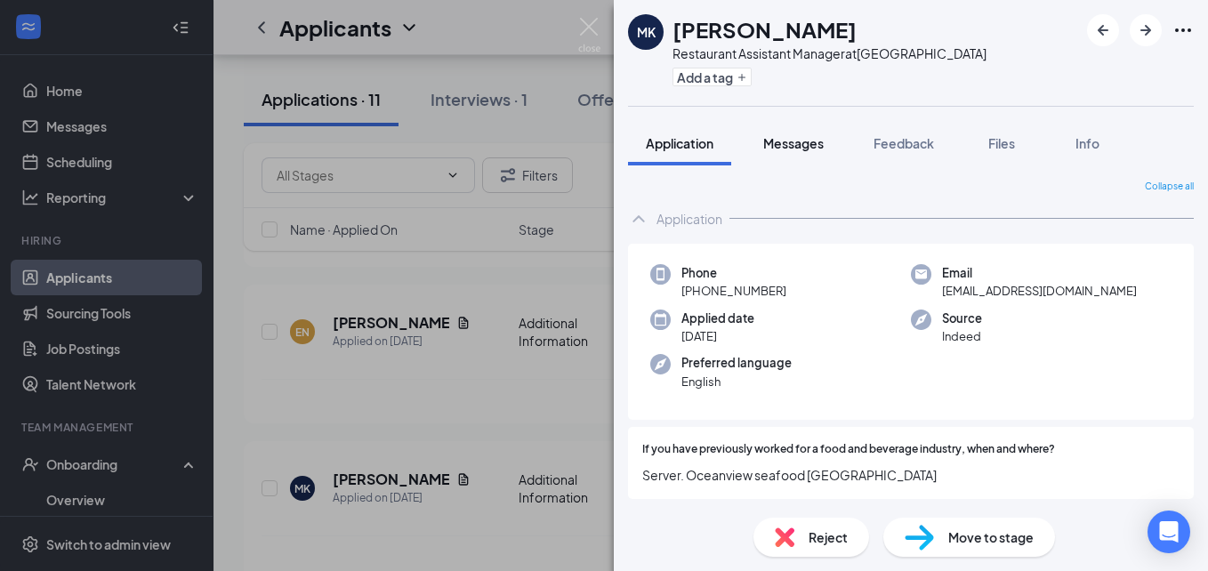
click at [803, 146] on span "Messages" at bounding box center [793, 143] width 61 height 16
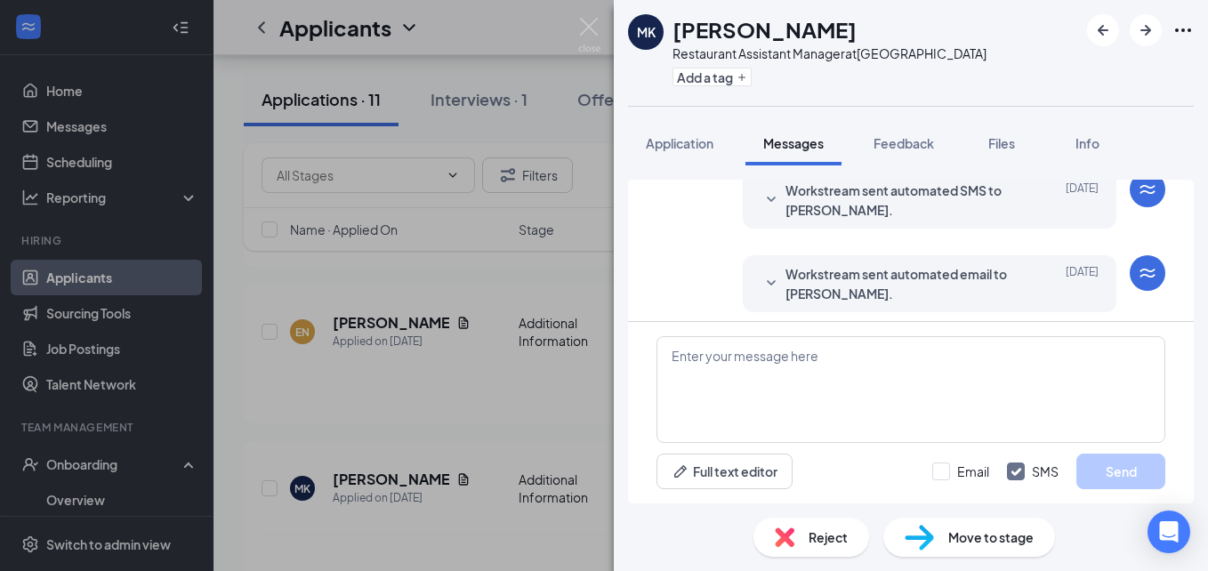
scroll to position [328, 0]
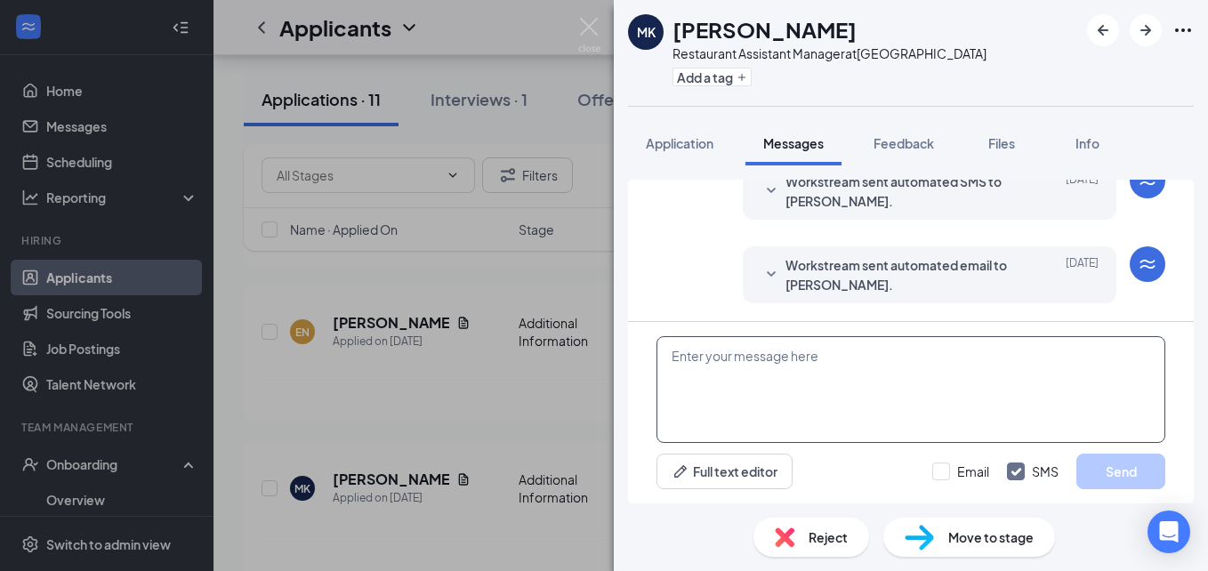
click at [925, 374] on textarea at bounding box center [911, 389] width 509 height 107
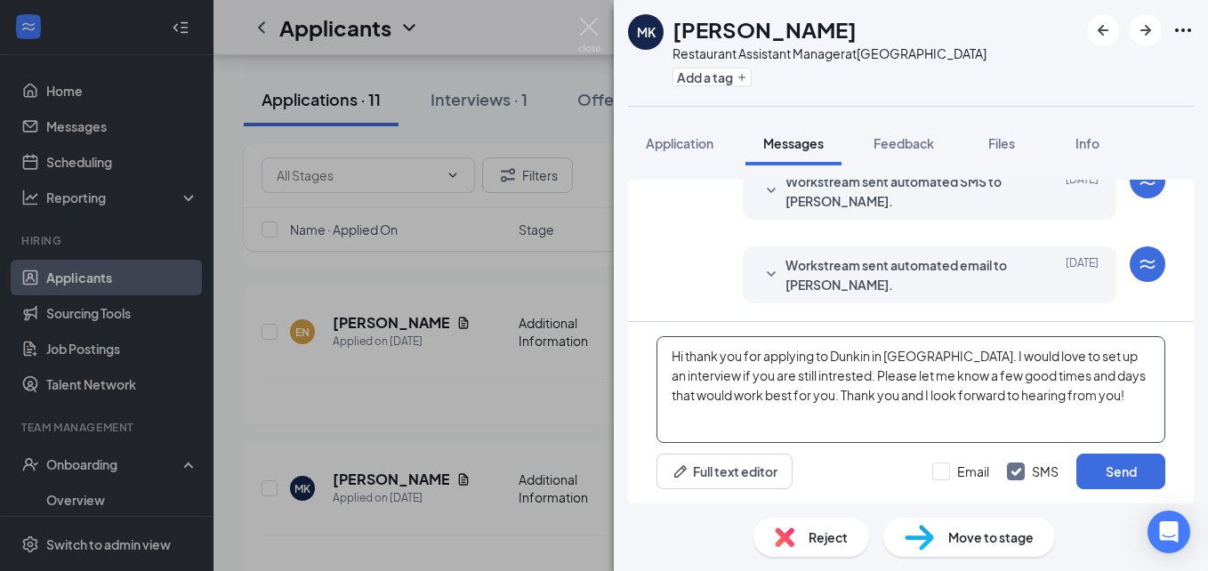
click at [789, 385] on textarea "Hi thank you for applying to Dunkin in Clarkston. I would love to set up an int…" at bounding box center [911, 389] width 509 height 107
type textarea "Hi thank you for applying to Dunkin in Clarkston. I would love to set up an int…"
click at [950, 474] on input "Email" at bounding box center [960, 472] width 57 height 18
checkbox input "true"
click at [1118, 472] on button "Send" at bounding box center [1121, 472] width 89 height 36
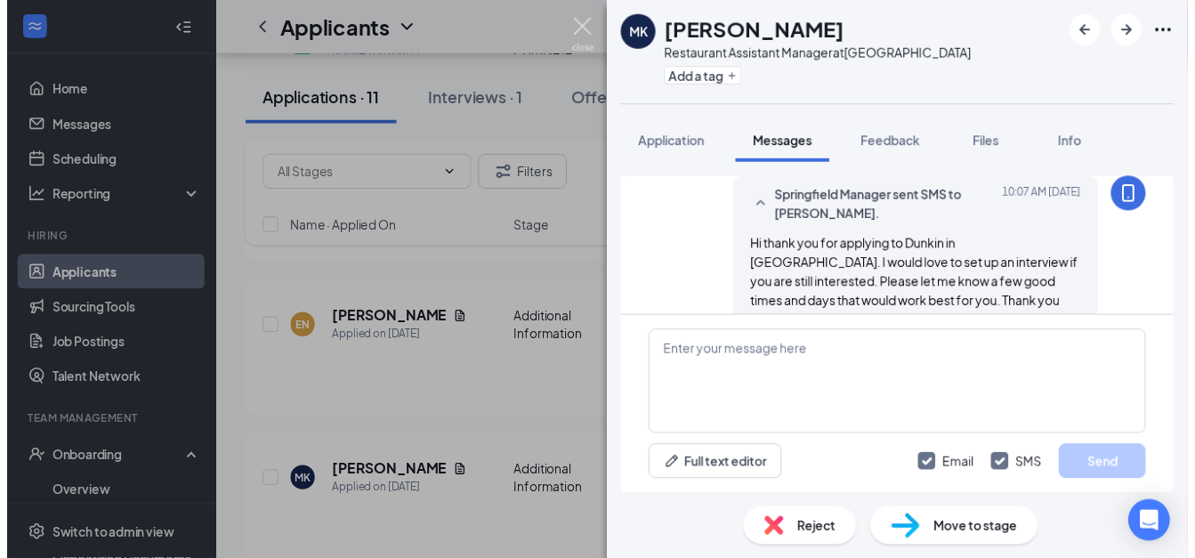
scroll to position [713, 0]
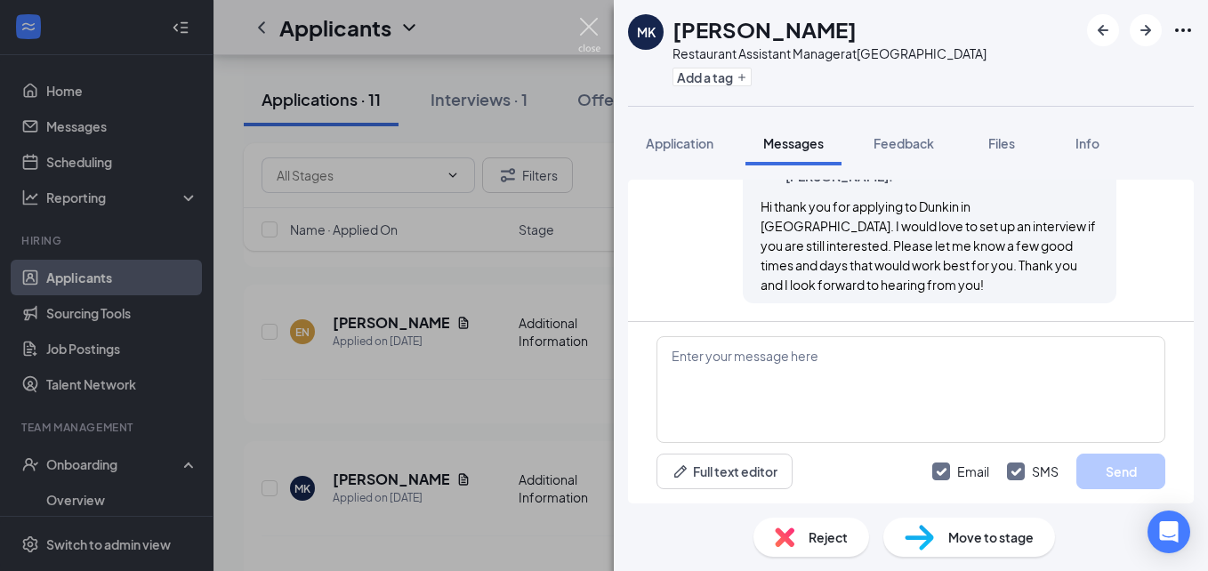
click at [597, 29] on img at bounding box center [589, 35] width 22 height 35
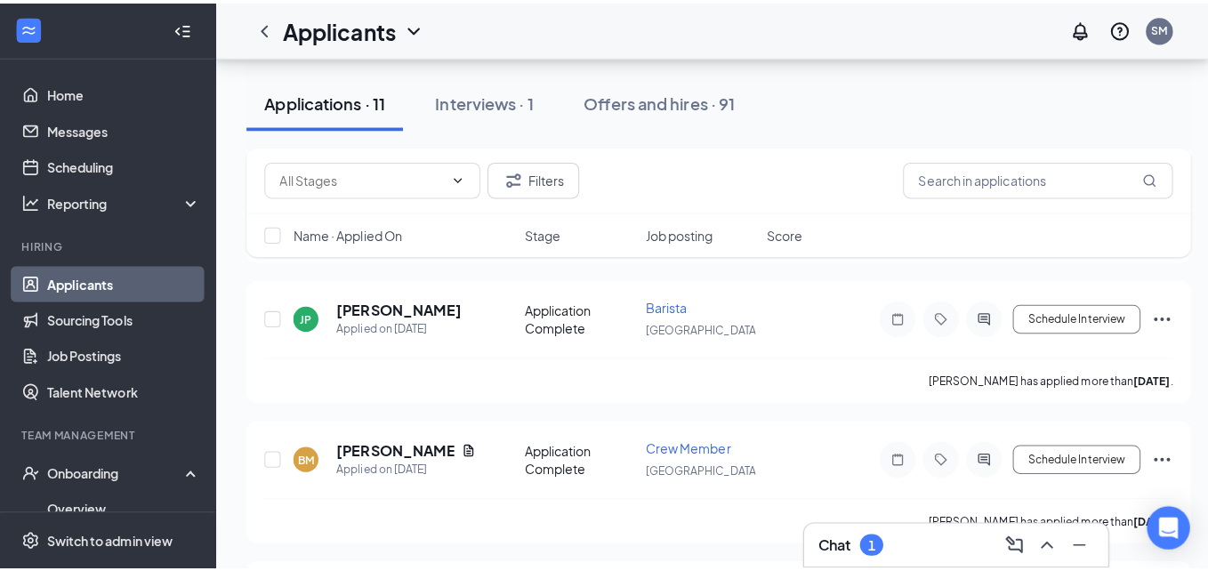
scroll to position [1238, 0]
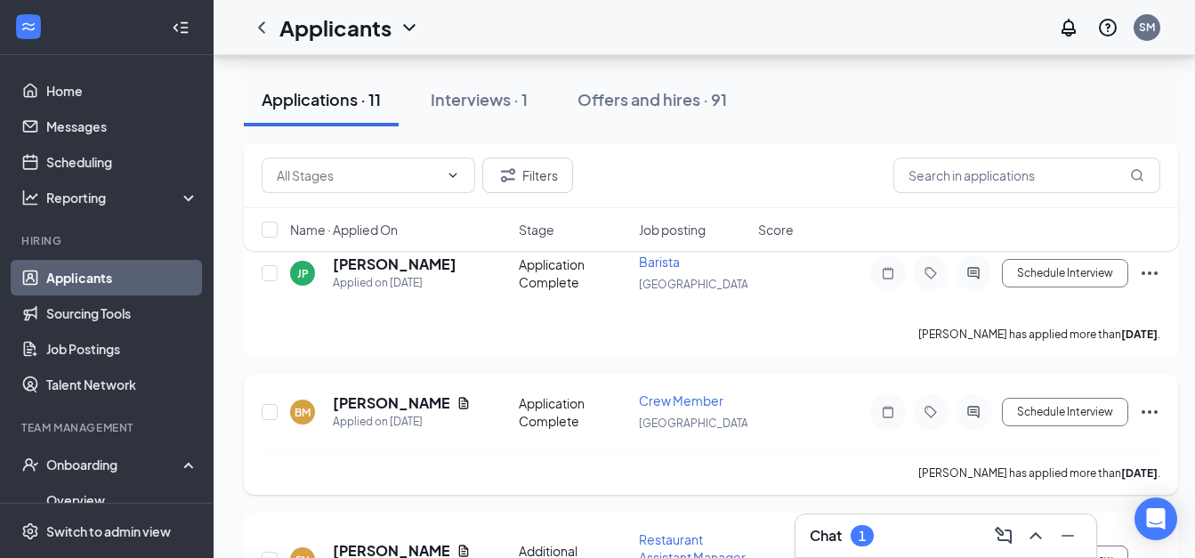
click at [976, 419] on div at bounding box center [974, 412] width 36 height 36
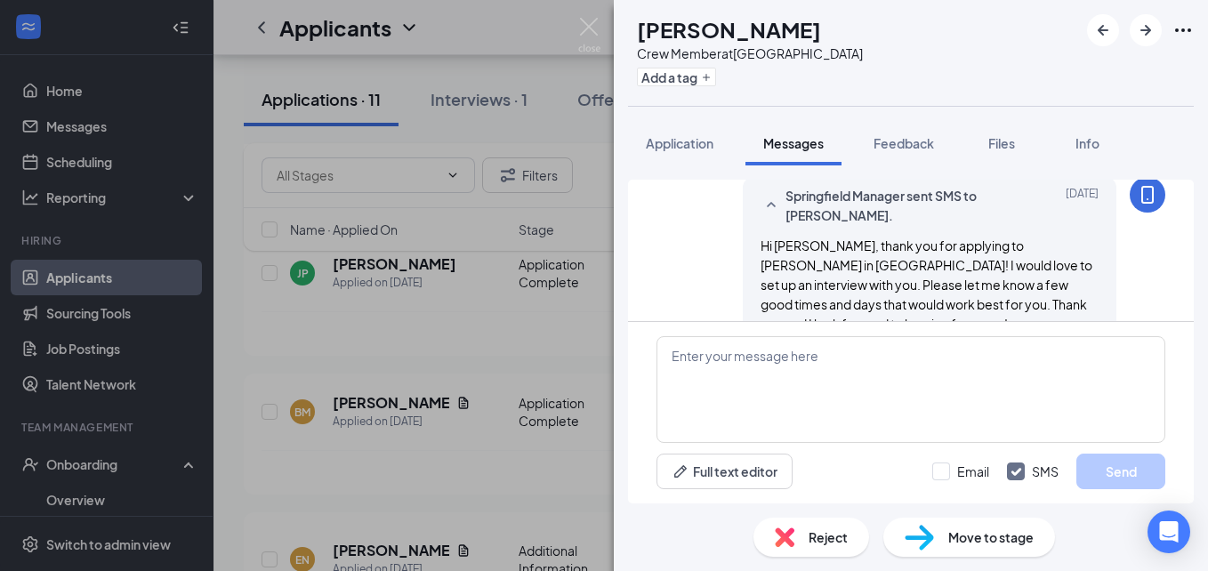
scroll to position [606, 0]
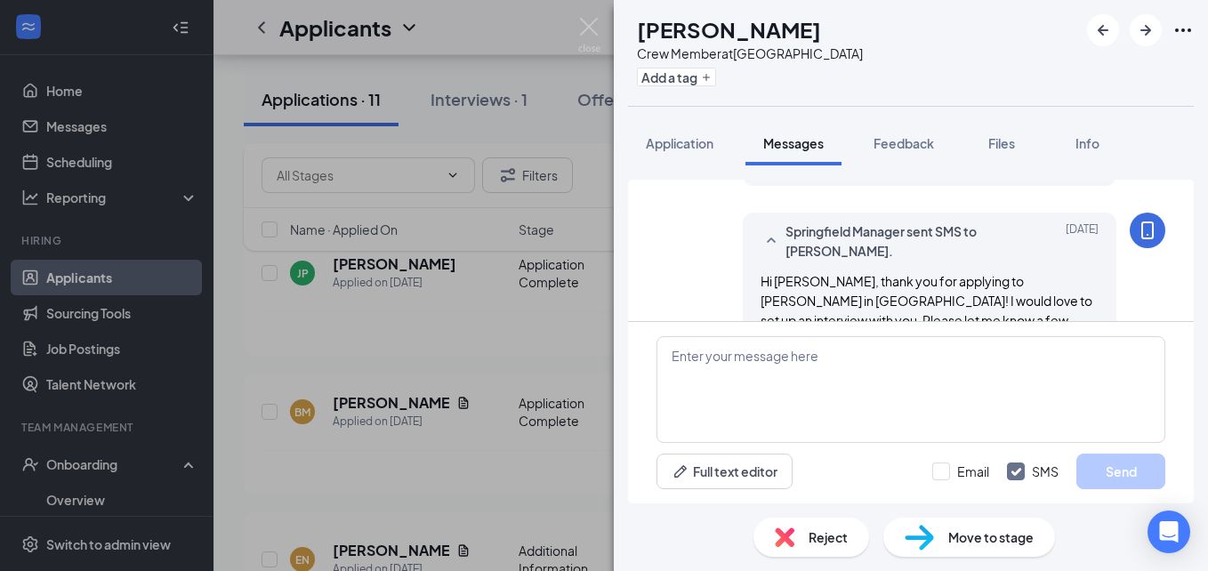
click at [585, 16] on div "BM Brianna McCallum Crew Member at Springfield Add a tag Application Messages F…" at bounding box center [604, 285] width 1208 height 571
click at [585, 30] on img at bounding box center [589, 35] width 22 height 35
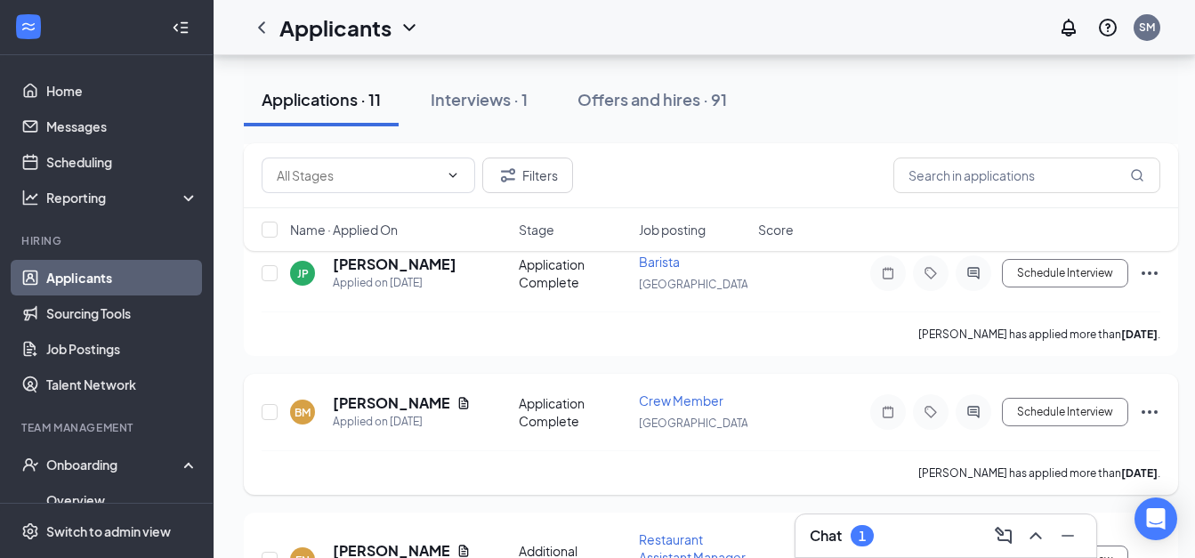
click at [1148, 410] on icon "Ellipses" at bounding box center [1149, 411] width 21 height 21
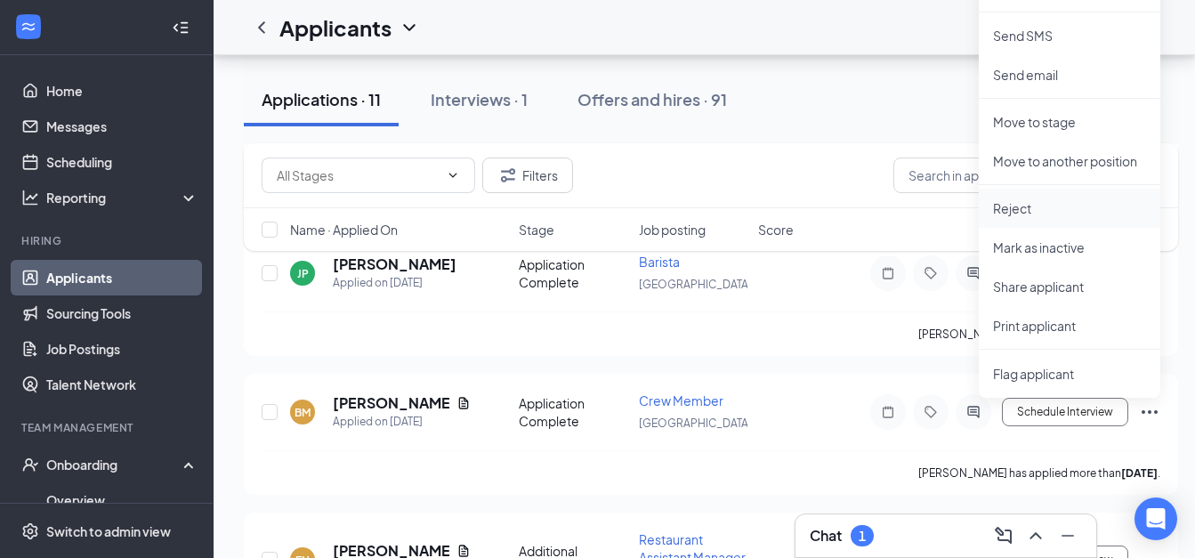
click at [1050, 198] on li "Reject" at bounding box center [1070, 208] width 182 height 39
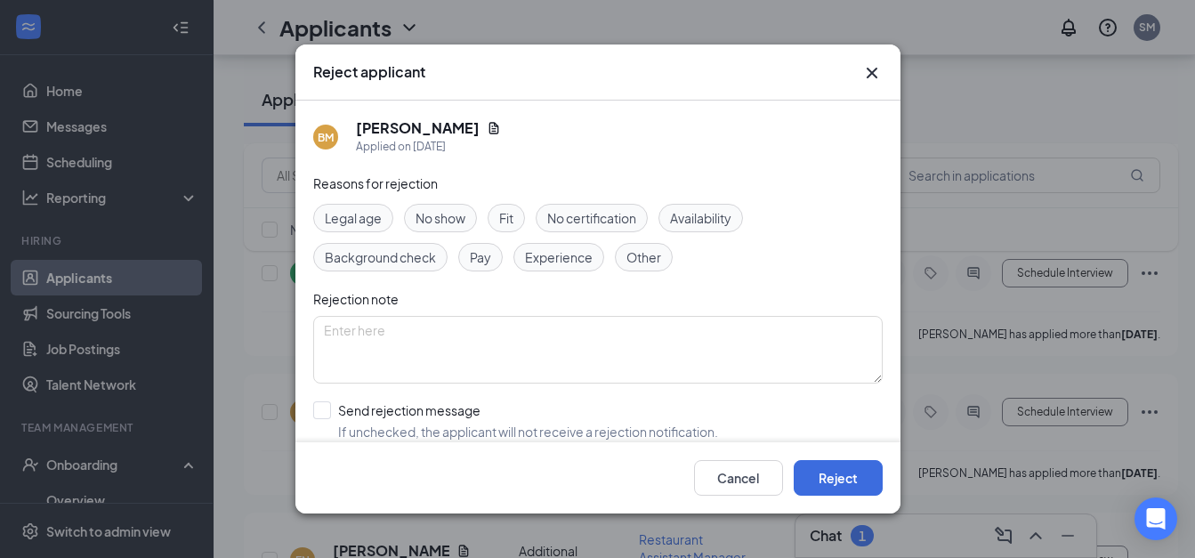
click at [642, 437] on div "Reasons for rejection Legal age No show Fit No certification Availability Backg…" at bounding box center [597, 352] width 569 height 358
click at [355, 401] on input "Send rejection message If unchecked, the applicant will not receive a rejection…" at bounding box center [515, 420] width 405 height 39
checkbox input "true"
click at [828, 464] on div "Cancel Reject" at bounding box center [597, 477] width 605 height 71
click at [827, 482] on button "Reject" at bounding box center [838, 478] width 89 height 36
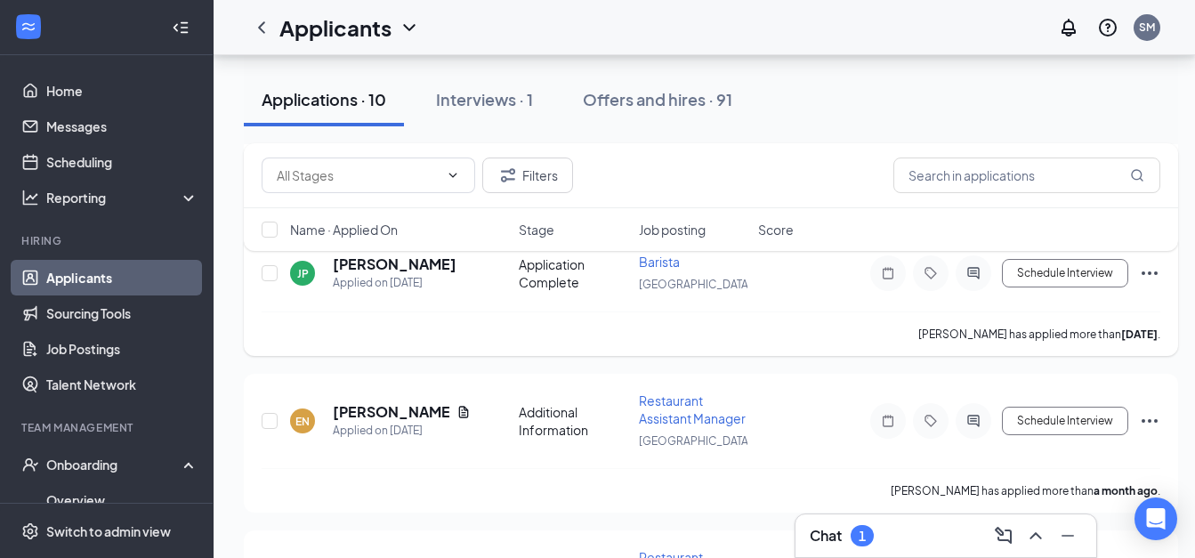
click at [973, 270] on icon "ActiveChat" at bounding box center [973, 273] width 21 height 14
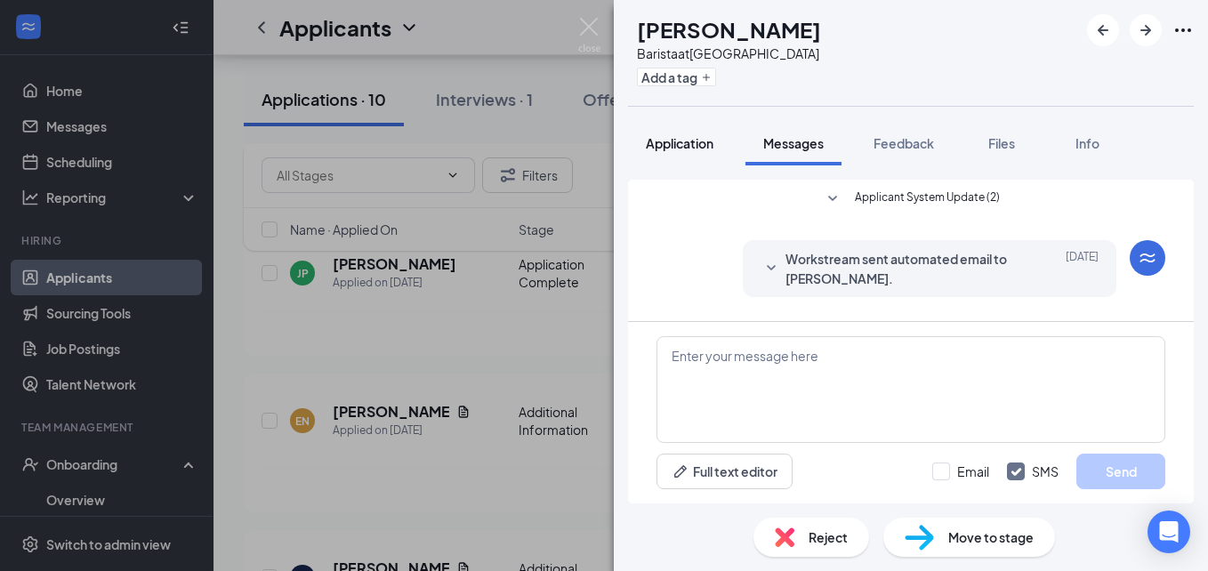
click at [690, 146] on span "Application" at bounding box center [680, 143] width 68 height 16
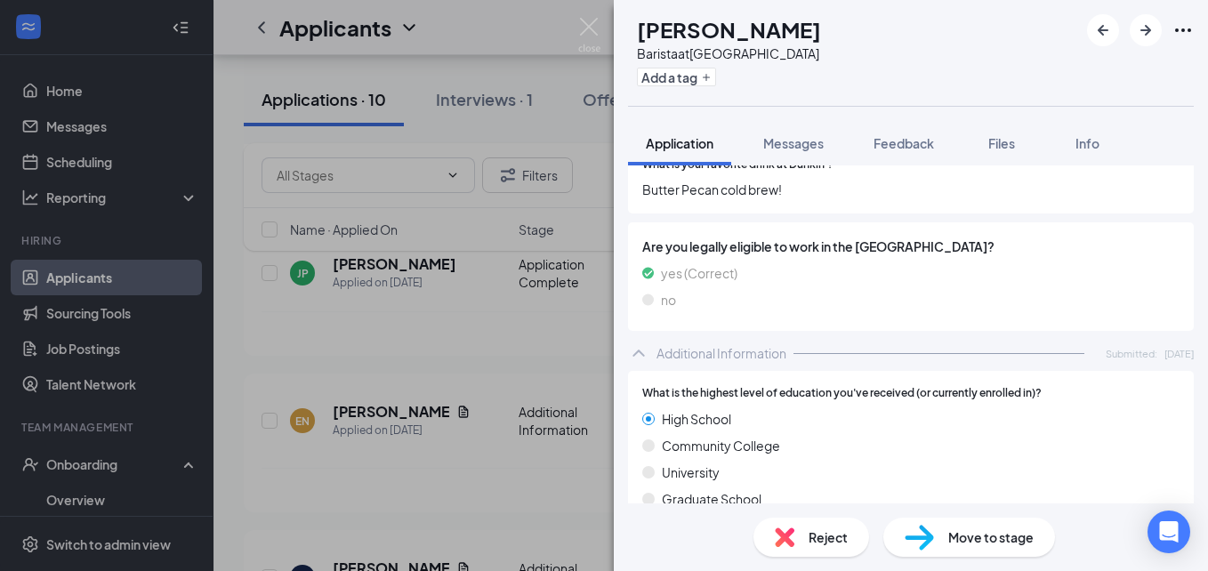
scroll to position [856, 0]
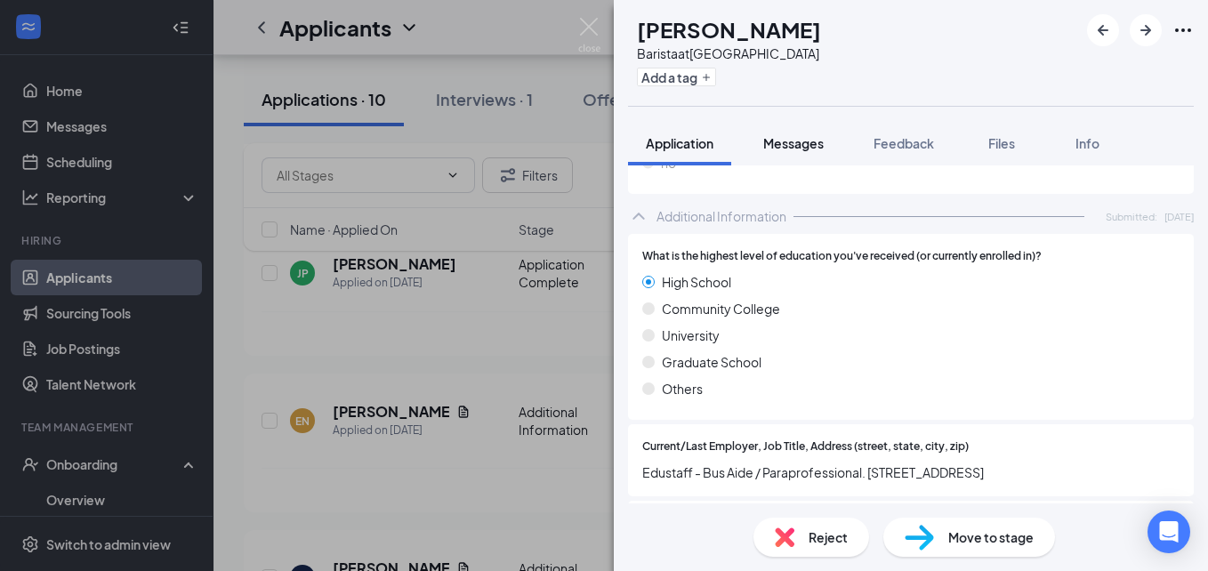
click at [820, 146] on span "Messages" at bounding box center [793, 143] width 61 height 16
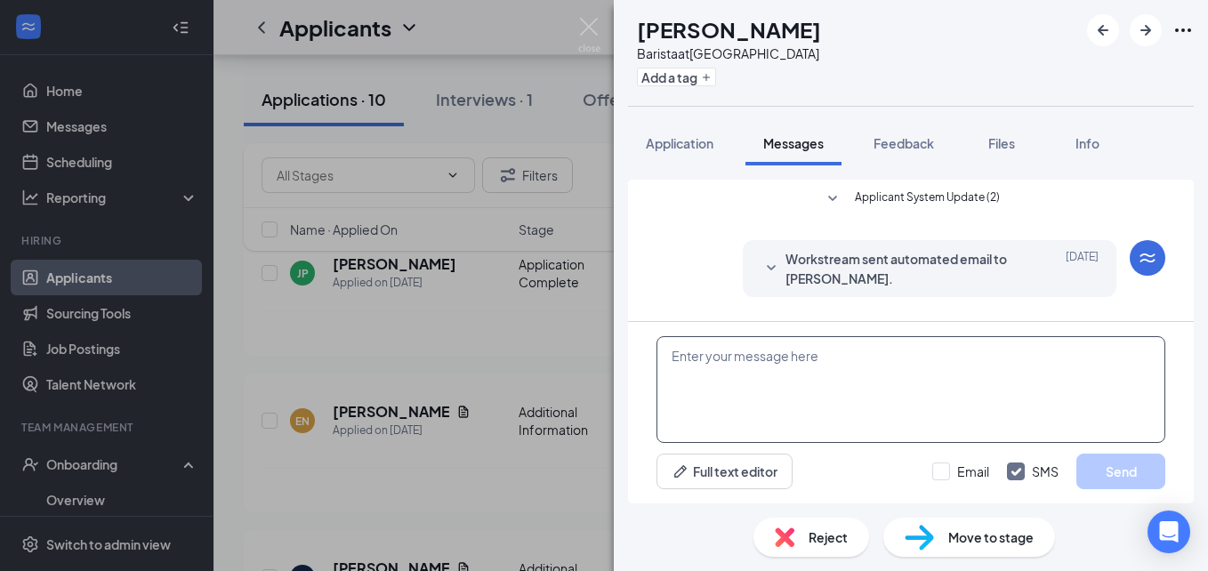
click at [779, 378] on textarea at bounding box center [911, 389] width 509 height 107
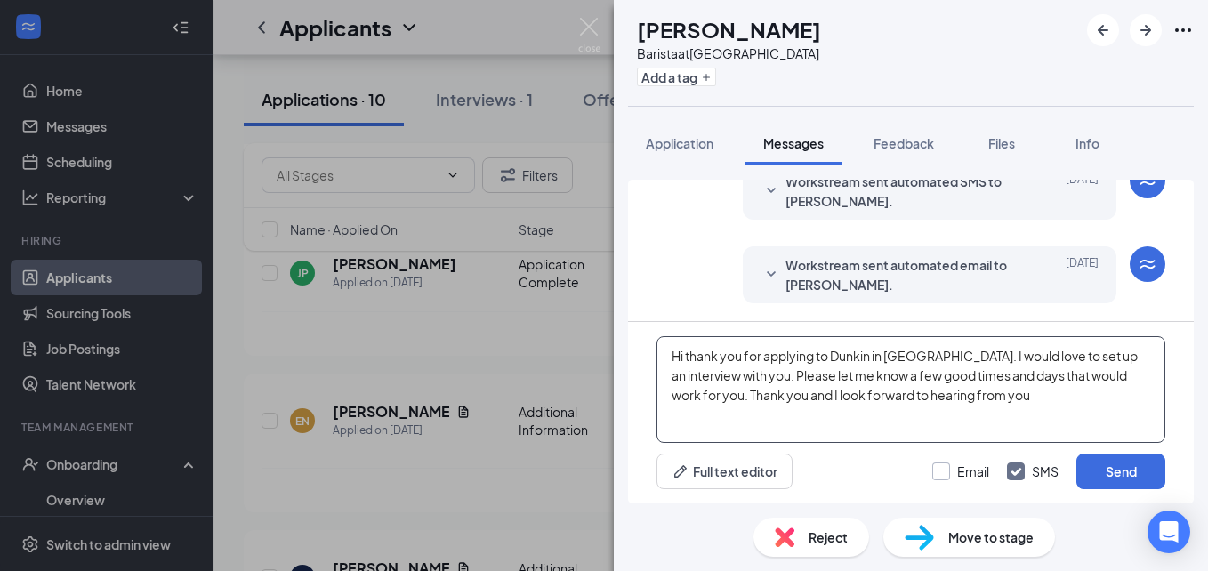
type textarea "Hi thank you for applying to Dunkin in Clarkston. I would love to set up an int…"
click at [946, 468] on input "Email" at bounding box center [960, 472] width 57 height 18
checkbox input "true"
click at [1120, 479] on button "Send" at bounding box center [1121, 472] width 89 height 36
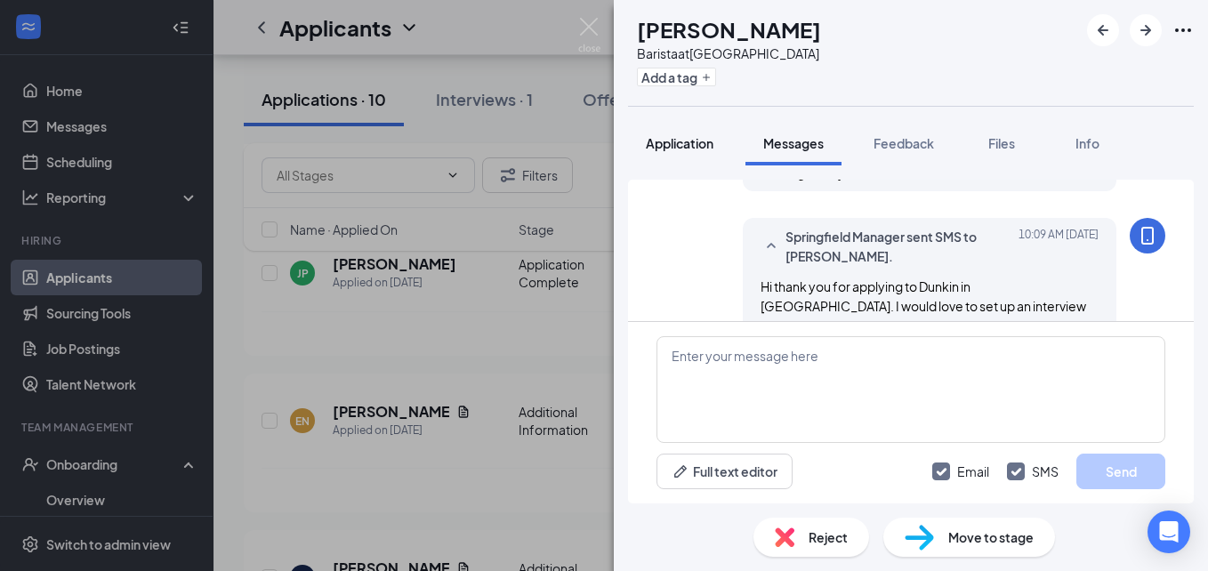
scroll to position [558, 0]
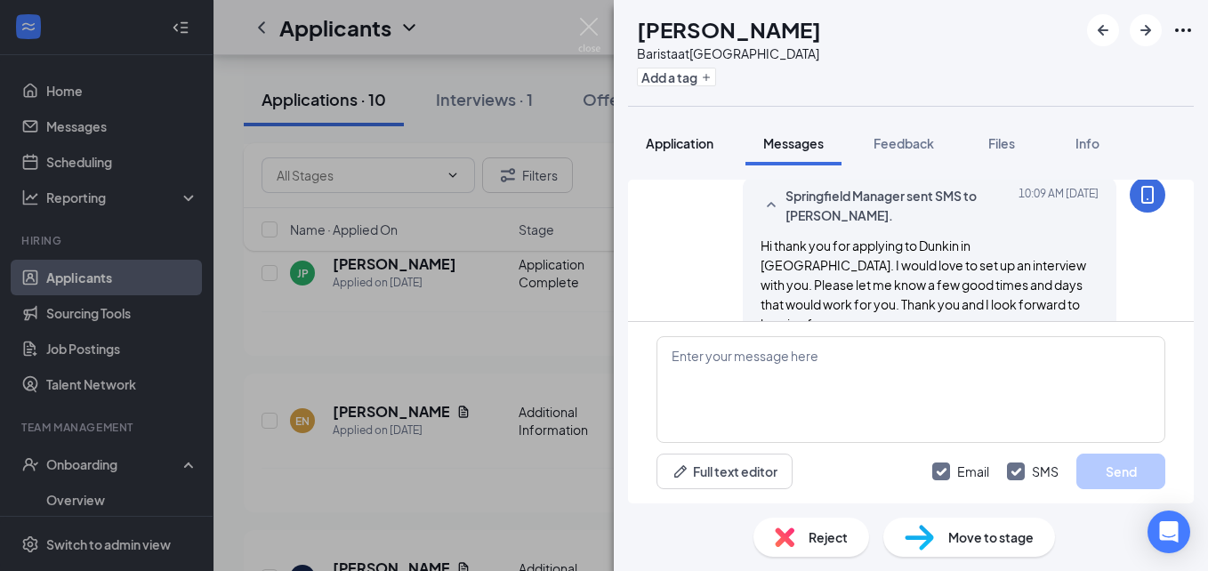
click at [689, 147] on span "Application" at bounding box center [680, 143] width 68 height 16
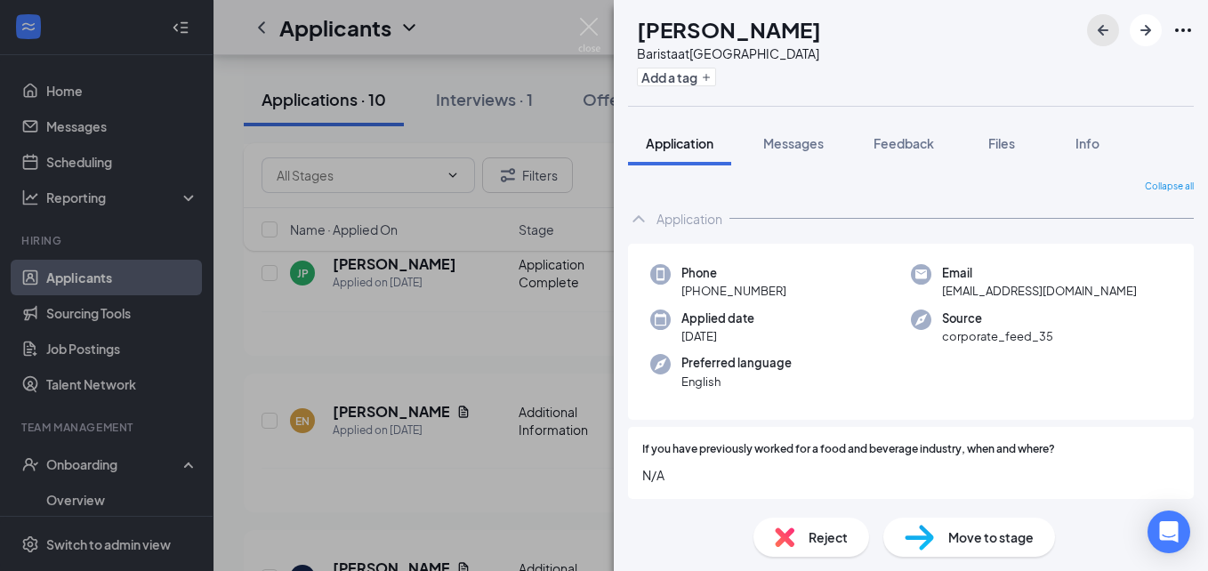
click at [1105, 37] on icon "ArrowLeftNew" at bounding box center [1103, 30] width 21 height 21
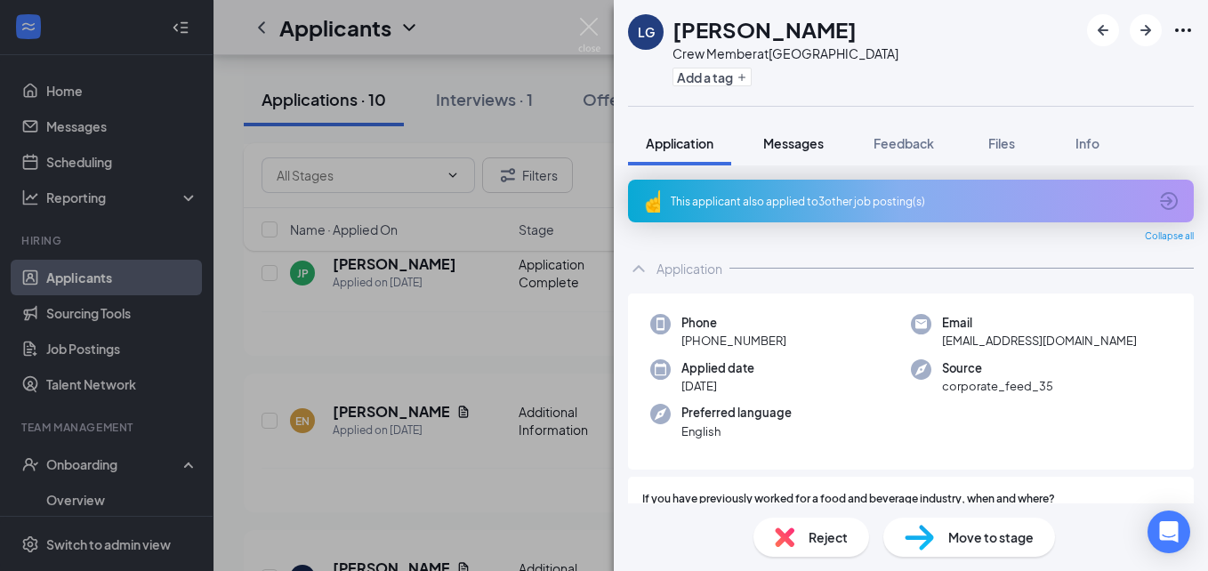
click at [802, 146] on span "Messages" at bounding box center [793, 143] width 61 height 16
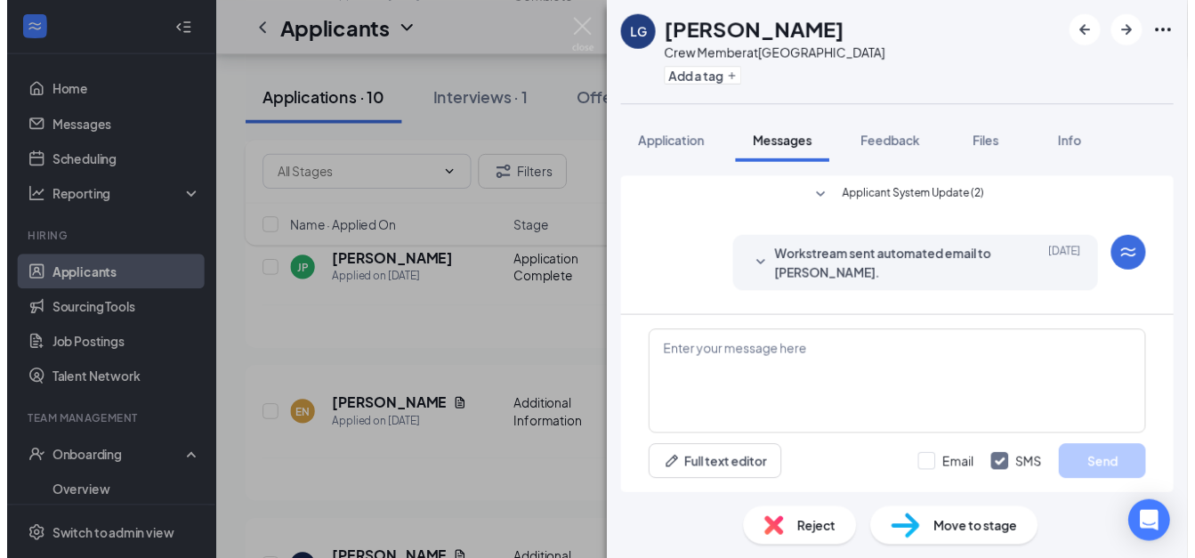
scroll to position [213, 0]
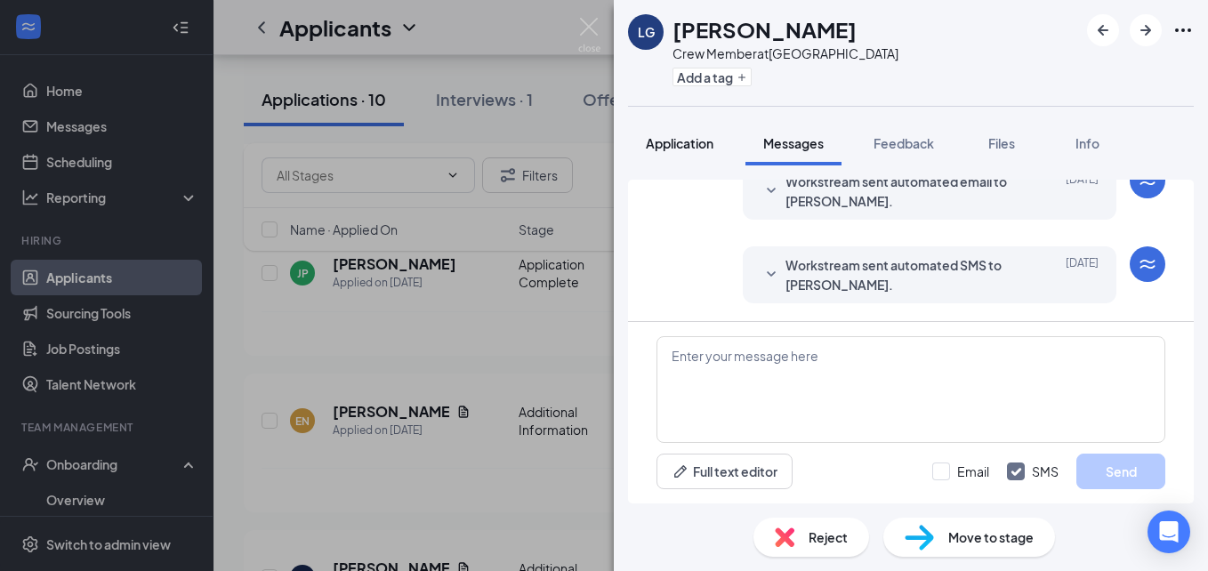
click at [683, 153] on button "Application" at bounding box center [679, 143] width 103 height 44
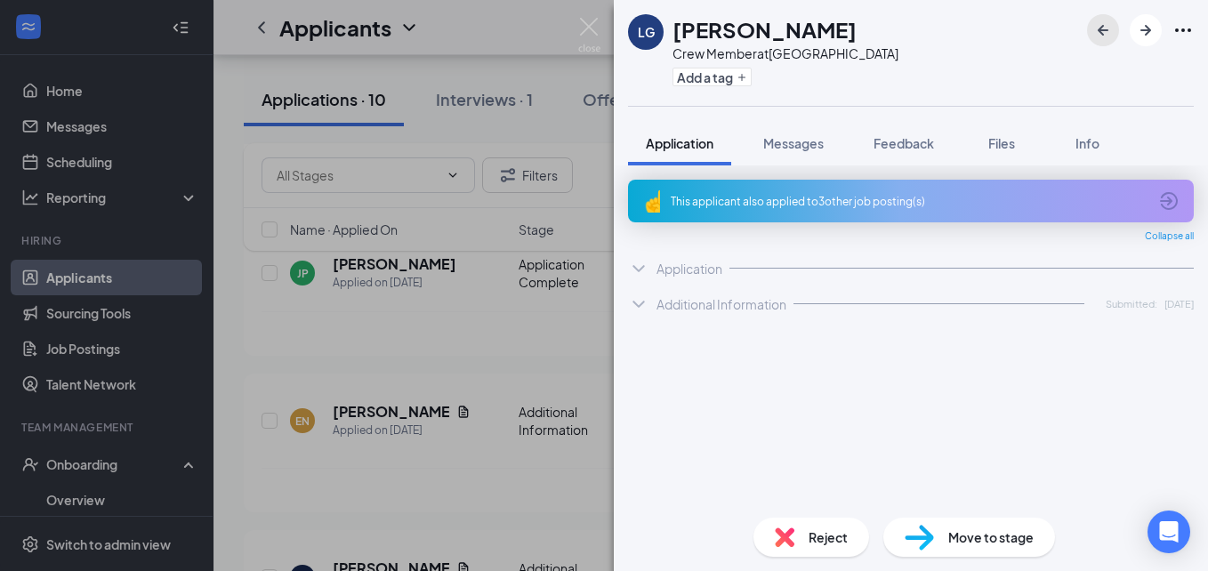
click at [1112, 42] on button "button" at bounding box center [1103, 30] width 32 height 32
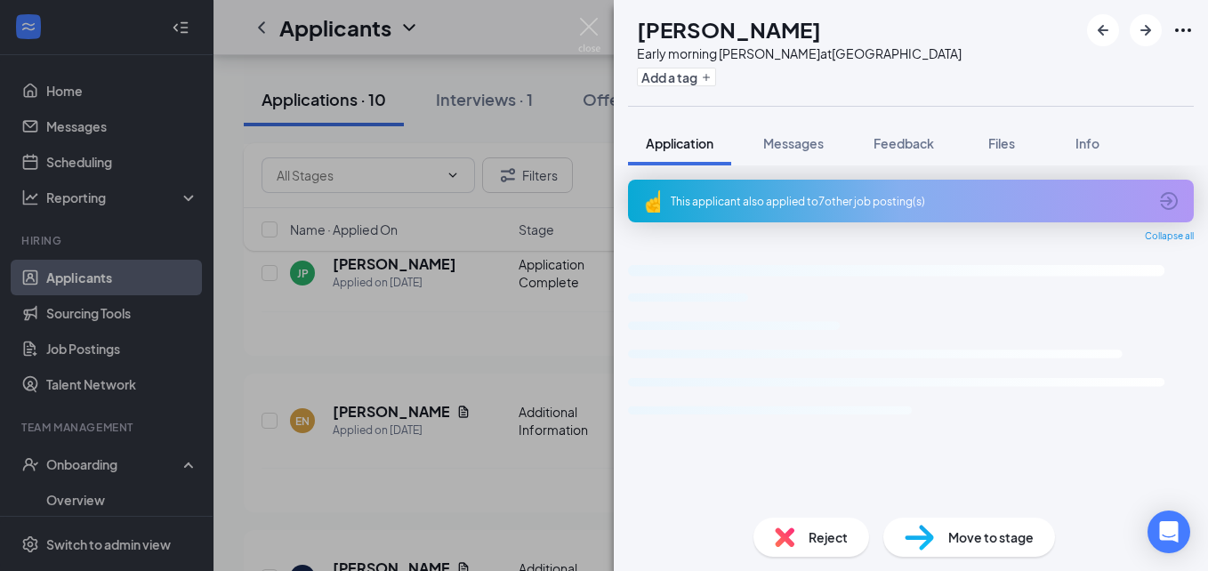
click at [579, 21] on img at bounding box center [589, 35] width 22 height 35
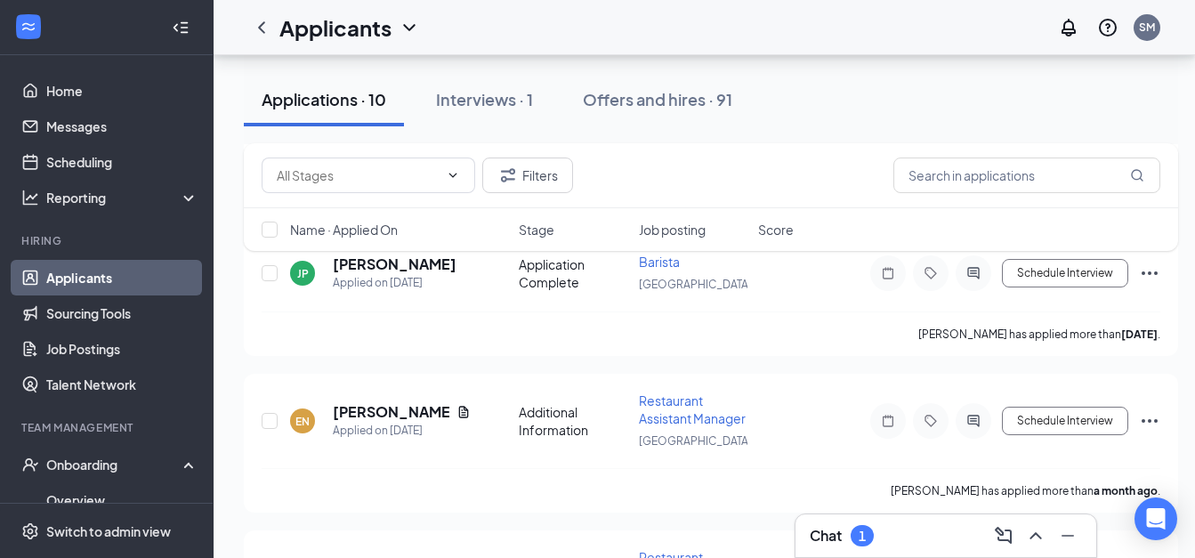
click at [835, 519] on div "Chat 1" at bounding box center [945, 535] width 301 height 43
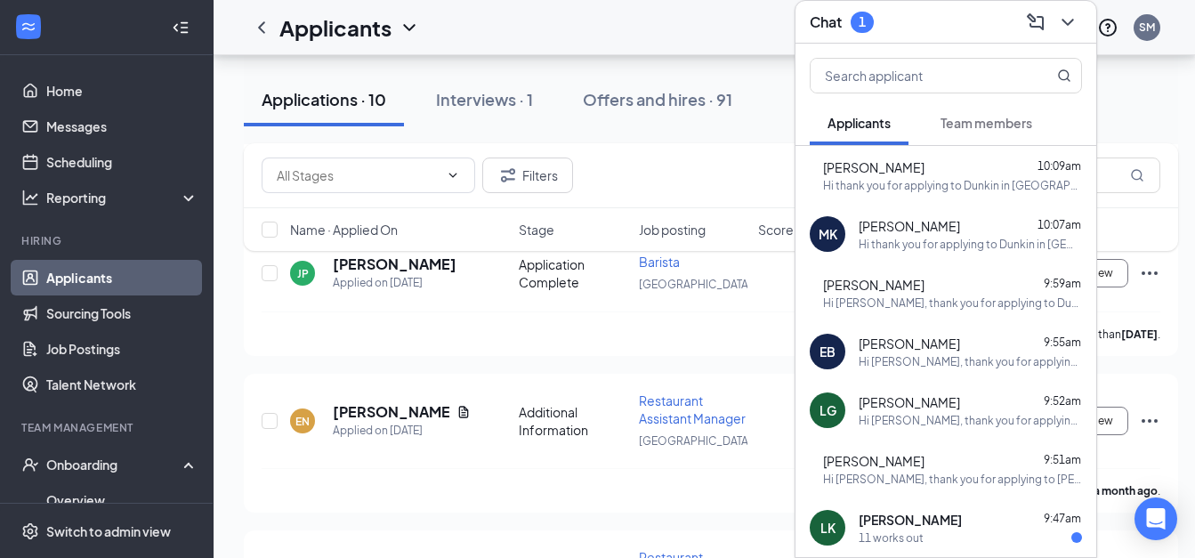
click at [921, 511] on span "[PERSON_NAME]" at bounding box center [910, 520] width 103 height 18
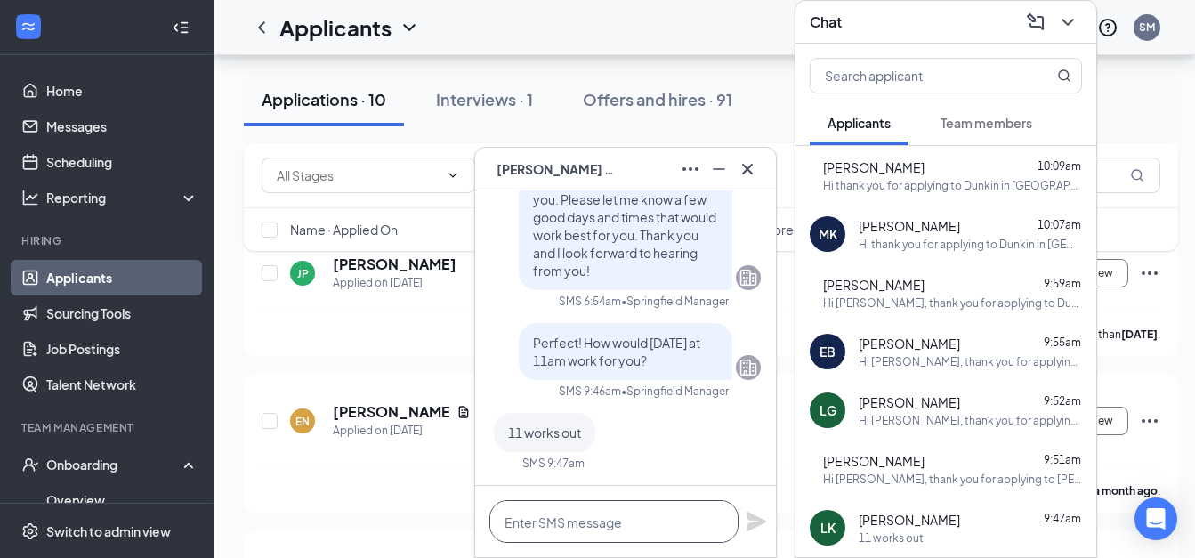
click at [673, 520] on textarea at bounding box center [613, 521] width 249 height 43
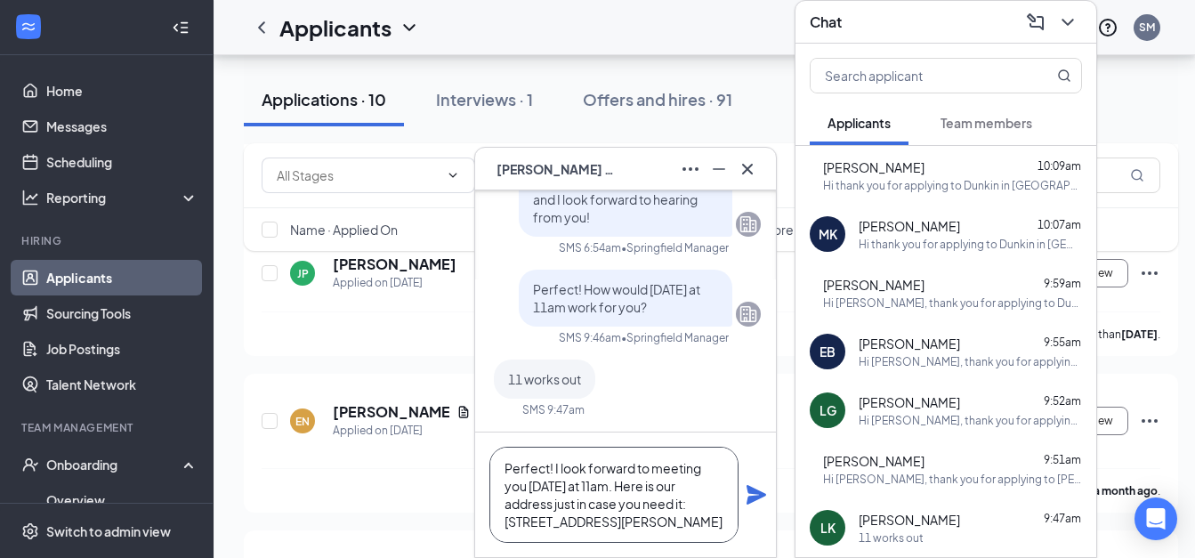
type textarea "Perfect! I look forward to meeting you tomorrow at 11am. Here is our address ju…"
click at [753, 502] on icon "Plane" at bounding box center [756, 495] width 20 height 20
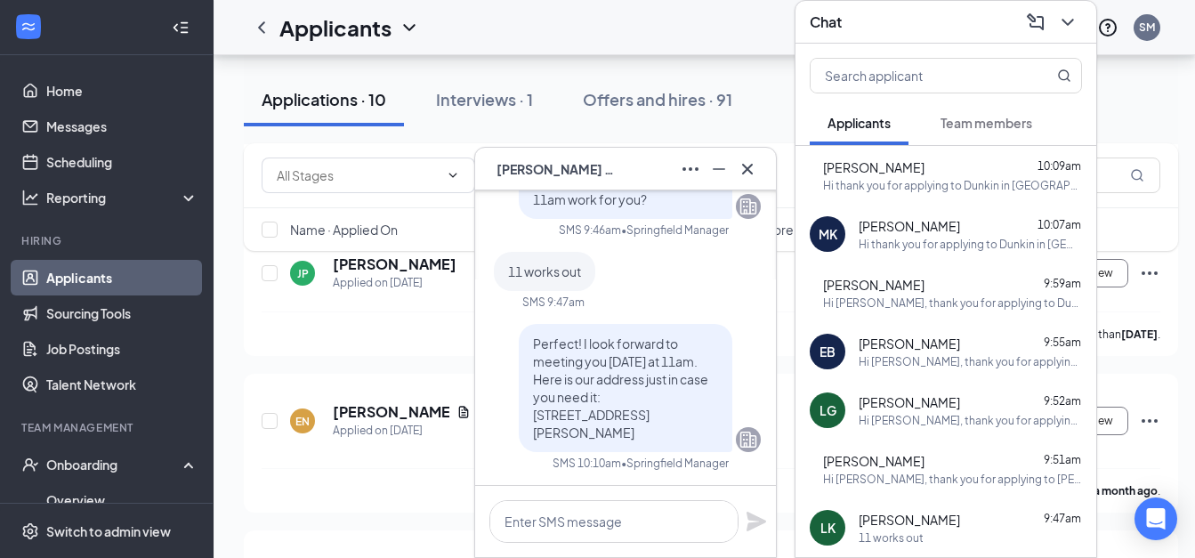
scroll to position [0, 0]
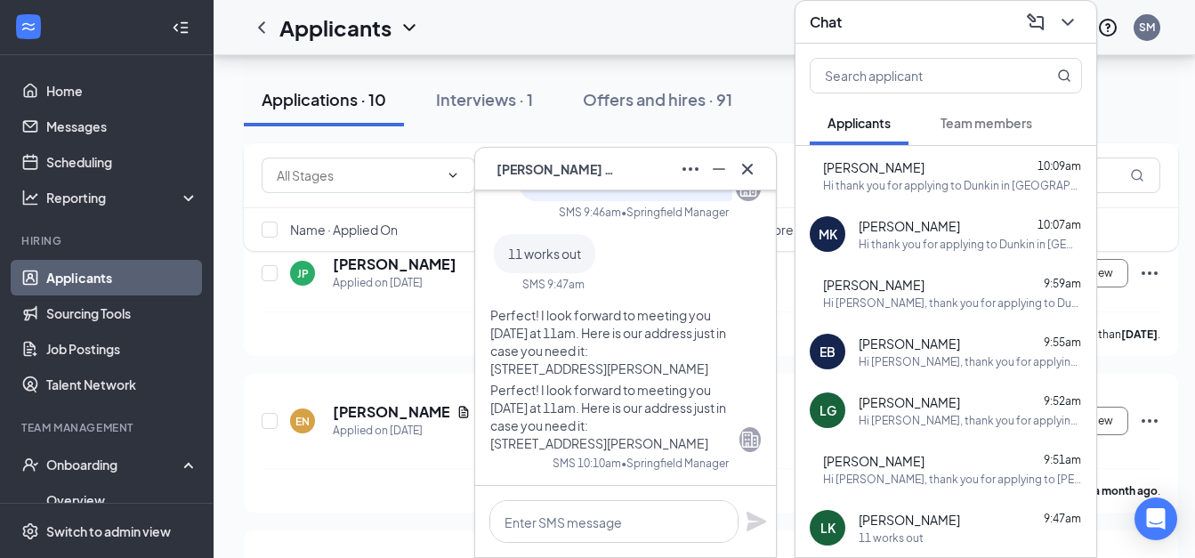
click at [575, 171] on span "Lucas Knight" at bounding box center [558, 169] width 125 height 20
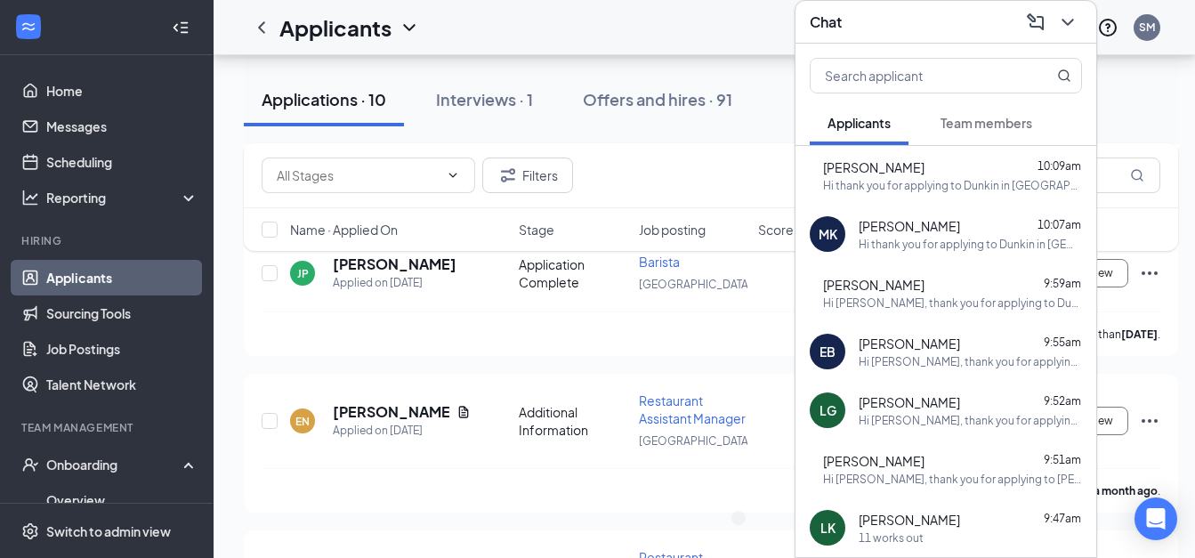
click at [1074, 12] on icon "ChevronDown" at bounding box center [1067, 22] width 21 height 21
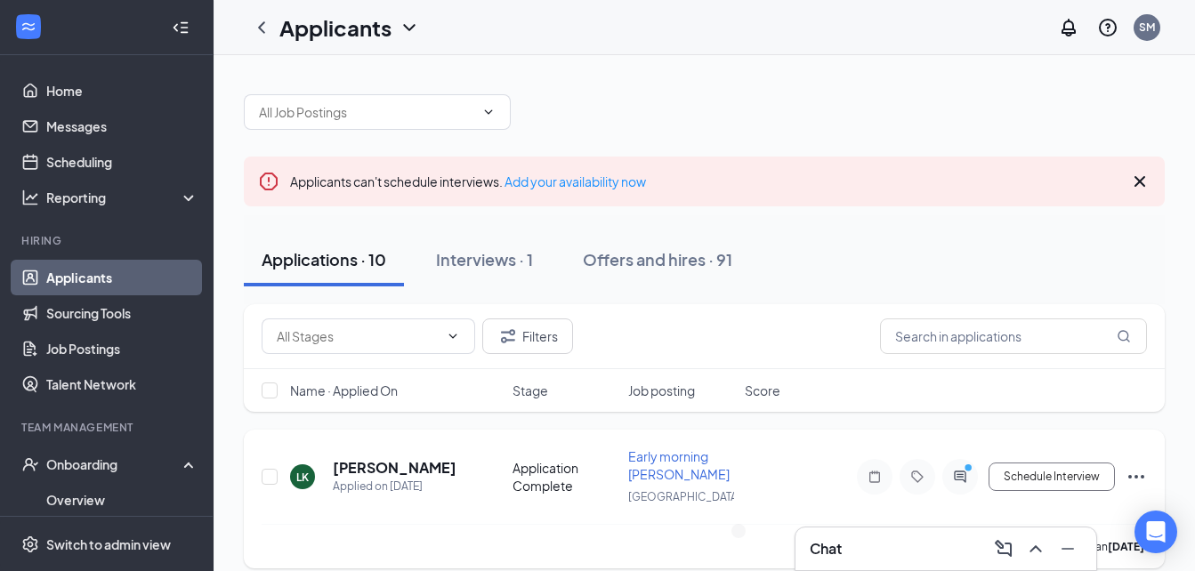
click at [1063, 498] on div "LK Lucas Knight Applied on Aug 24 Application Complete Early morning Barista Sp…" at bounding box center [704, 486] width 885 height 77
click at [1064, 497] on div "LK Lucas Knight Applied on Aug 24 Application Complete Early morning Barista Sp…" at bounding box center [704, 486] width 885 height 77
drag, startPoint x: 1064, startPoint y: 497, endPoint x: 1066, endPoint y: 479, distance: 18.8
click at [1066, 479] on button "Schedule Interview" at bounding box center [1051, 477] width 126 height 28
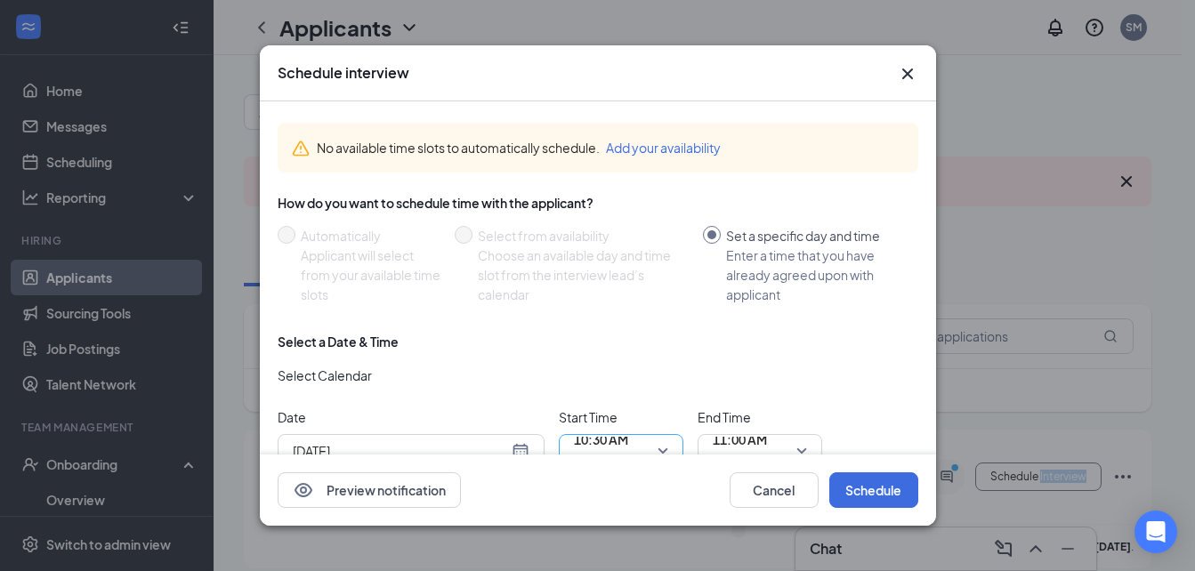
click at [628, 438] on span "10:30 AM" at bounding box center [601, 450] width 54 height 48
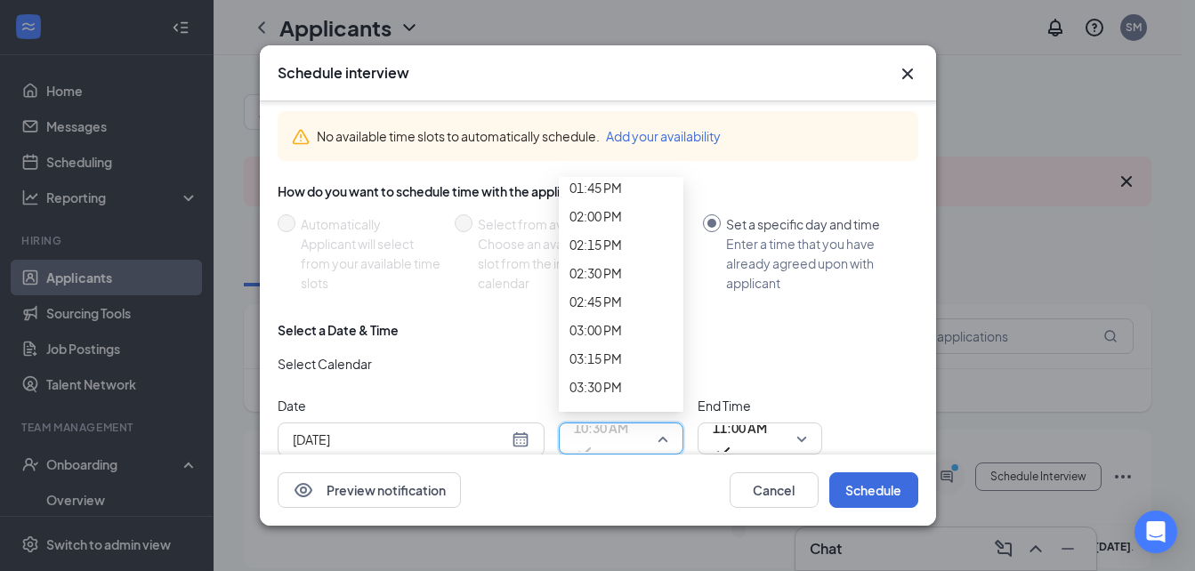
scroll to position [1605, 0]
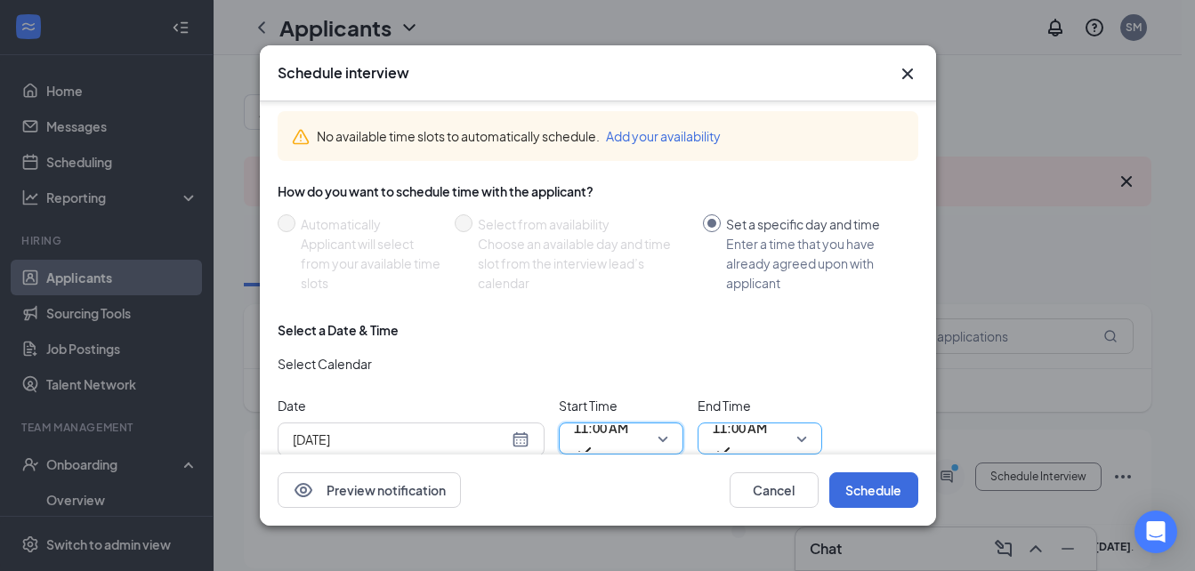
click at [767, 430] on span "11:00 AM" at bounding box center [740, 439] width 54 height 48
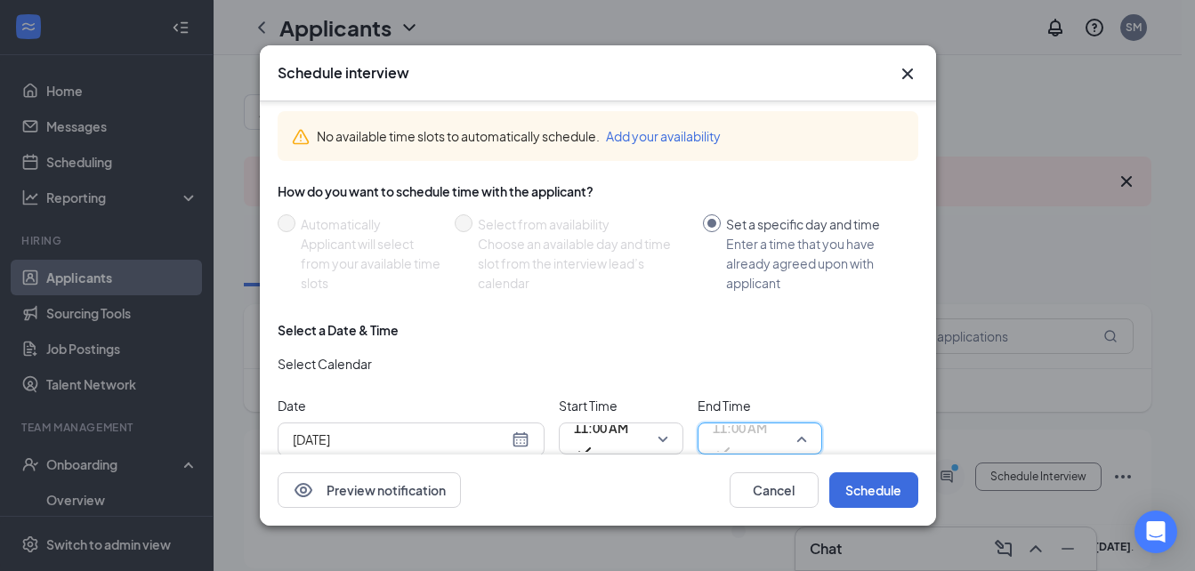
click at [767, 427] on span "11:00 AM" at bounding box center [740, 439] width 54 height 48
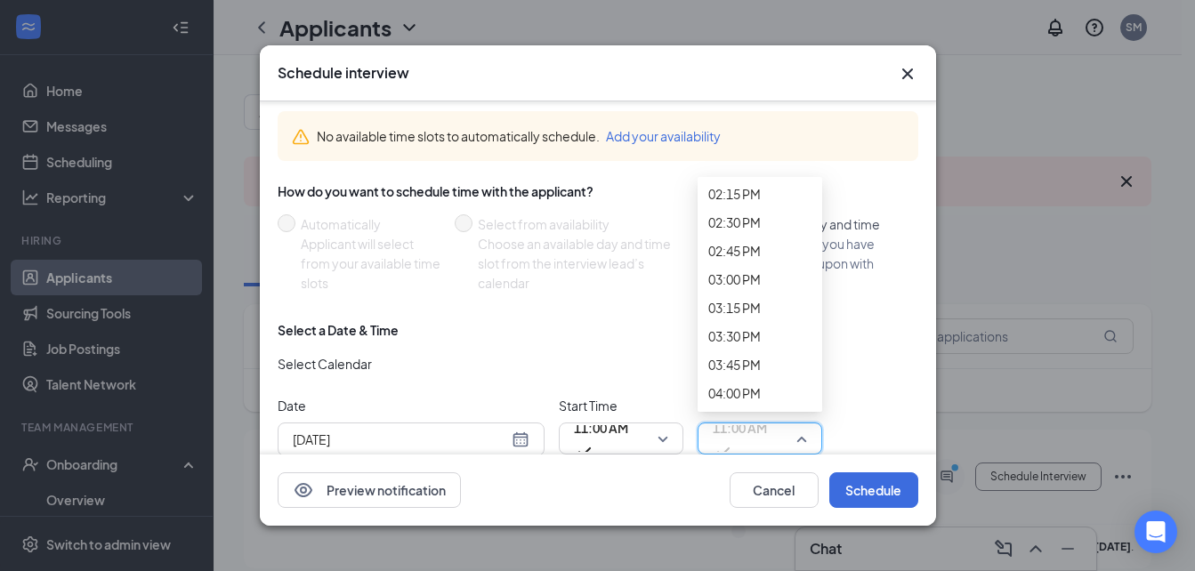
scroll to position [1651, 0]
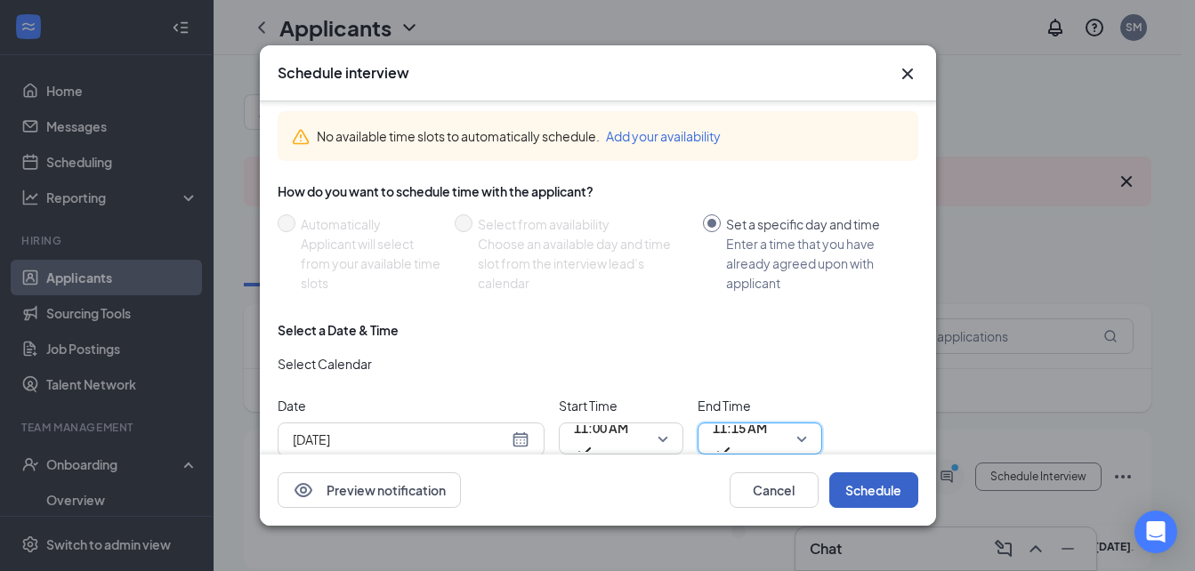
click at [867, 501] on button "Schedule" at bounding box center [873, 490] width 89 height 36
